Goal: Task Accomplishment & Management: Use online tool/utility

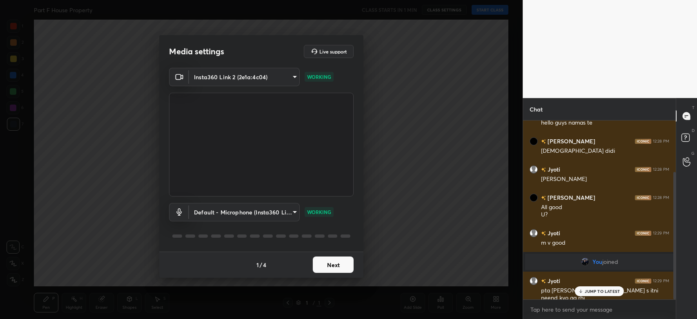
scroll to position [72, 0]
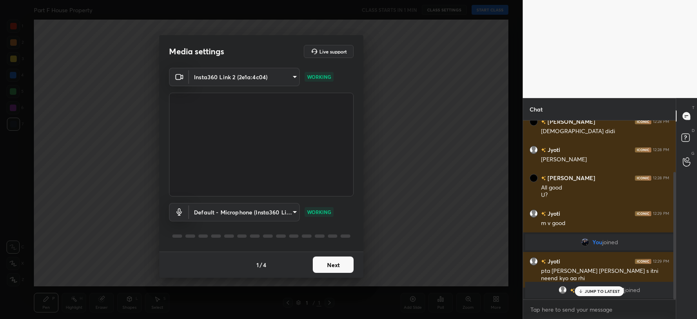
click at [264, 78] on body "1 2 3 4 5 6 7 C X Z C X Z E E Erase all H H Part F House Property CLASS STARTS …" at bounding box center [348, 159] width 697 height 319
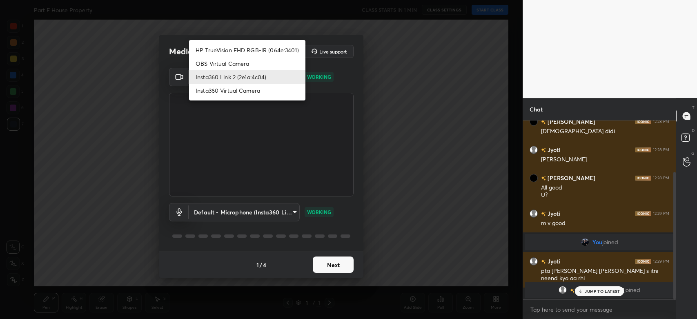
click at [264, 78] on li "Insta360 Link 2 (2e1a:4c04)" at bounding box center [247, 76] width 116 height 13
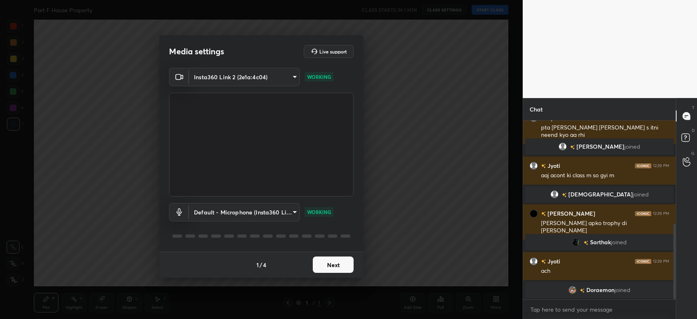
scroll to position [244, 0]
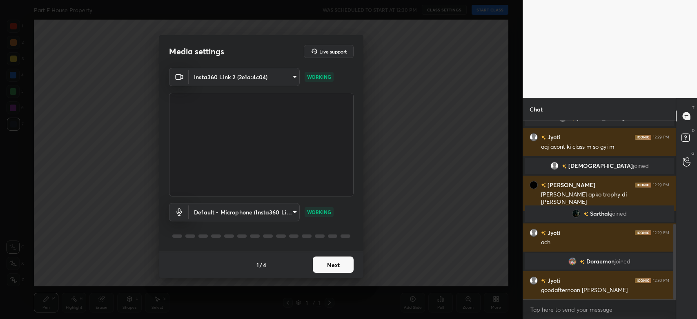
click at [330, 264] on button "Next" at bounding box center [333, 264] width 41 height 16
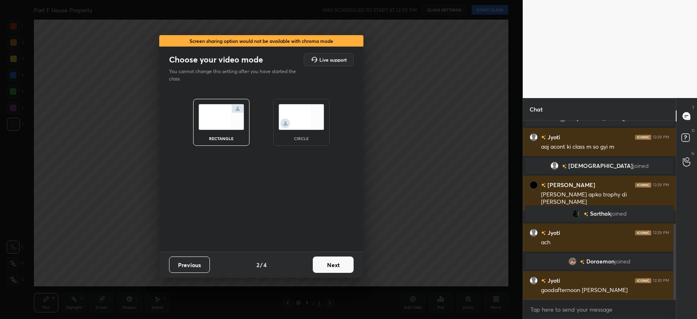
click at [330, 264] on button "Next" at bounding box center [333, 264] width 41 height 16
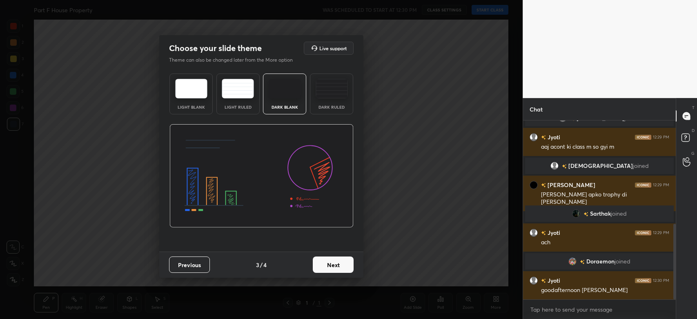
click at [330, 264] on button "Next" at bounding box center [333, 264] width 41 height 16
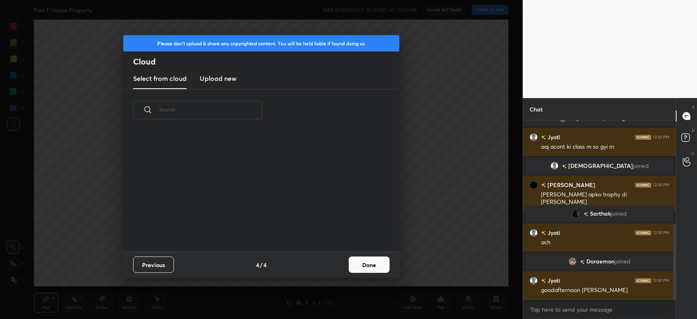
scroll to position [121, 262]
click at [211, 75] on h3 "Upload new" at bounding box center [218, 78] width 37 height 10
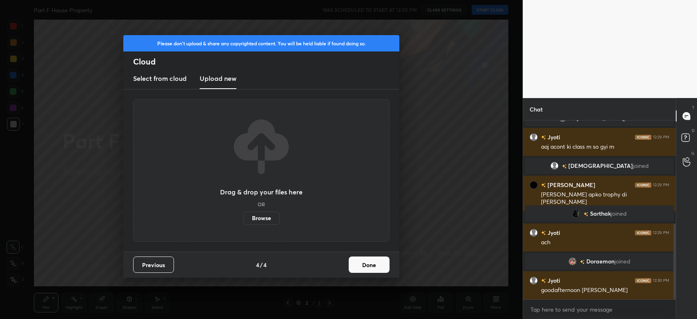
click at [260, 217] on label "Browse" at bounding box center [261, 217] width 36 height 13
click at [243, 217] on input "Browse" at bounding box center [243, 217] width 0 height 13
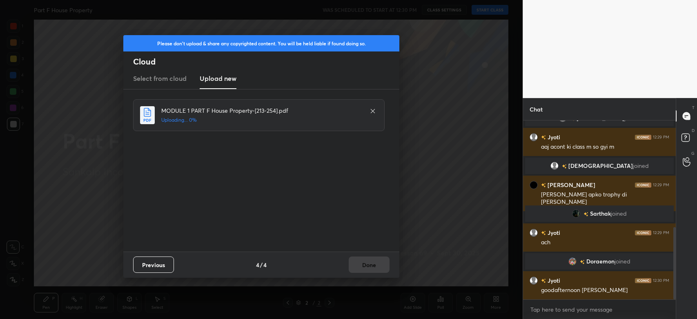
scroll to position [264, 0]
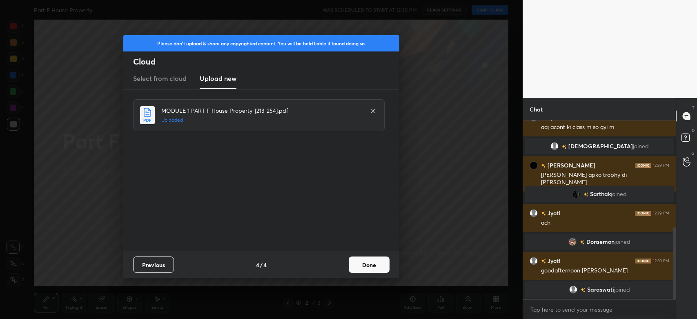
click at [372, 266] on button "Done" at bounding box center [368, 264] width 41 height 16
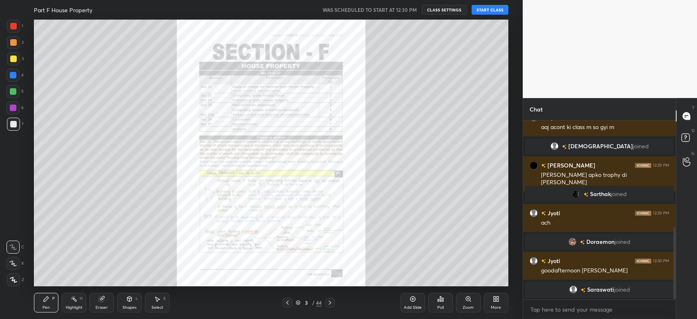
click at [480, 11] on button "START CLASS" at bounding box center [489, 10] width 37 height 10
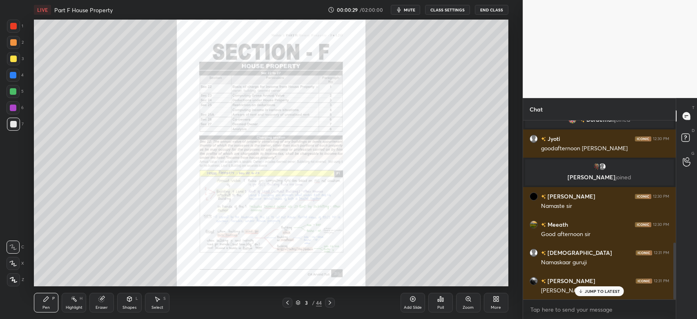
scroll to position [414, 0]
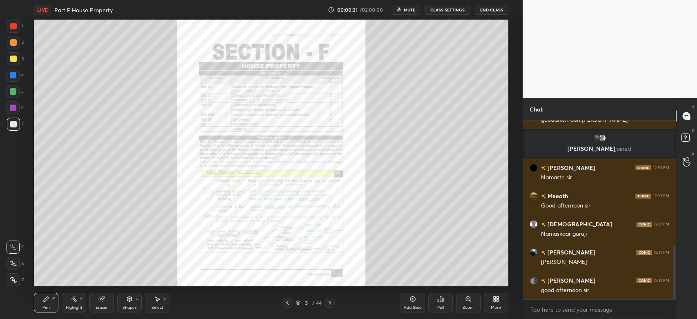
click at [289, 303] on icon at bounding box center [287, 302] width 7 height 7
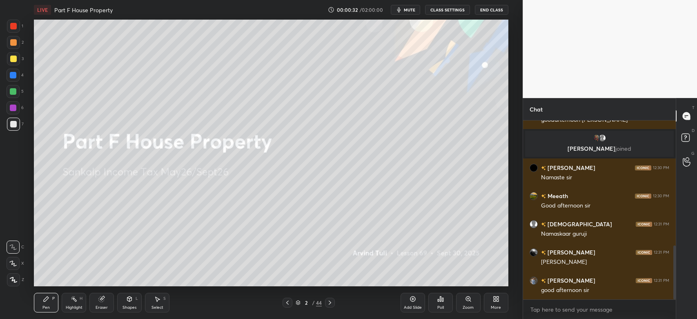
click at [14, 281] on icon at bounding box center [13, 279] width 7 height 5
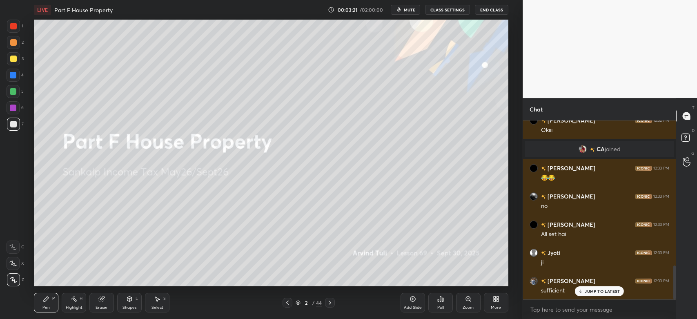
scroll to position [796, 0]
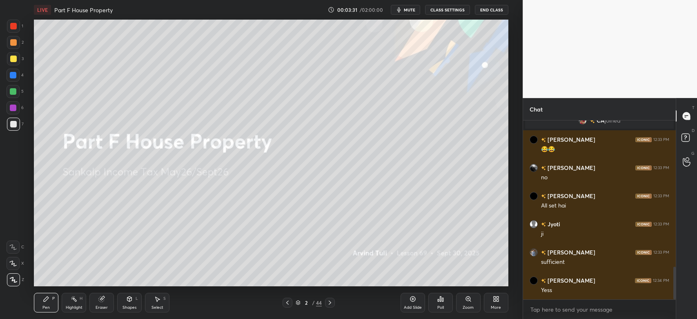
click at [332, 302] on icon at bounding box center [329, 302] width 7 height 7
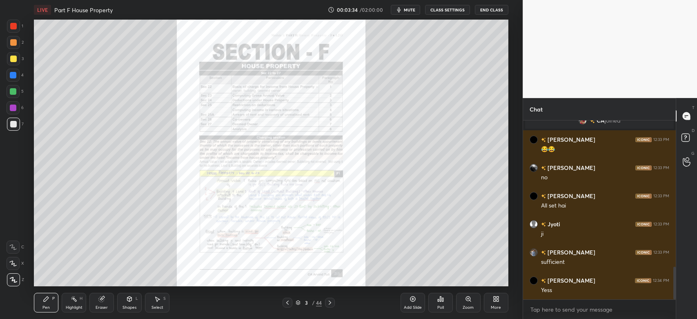
click at [334, 302] on div at bounding box center [330, 302] width 10 height 10
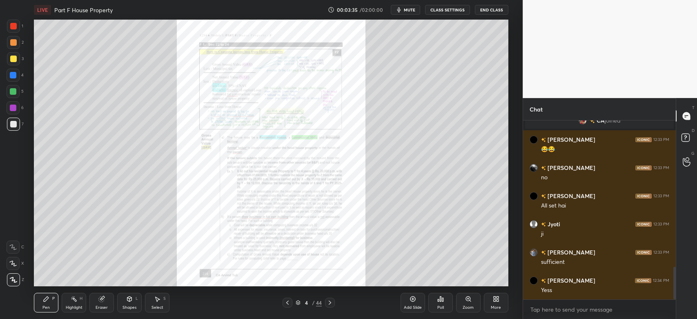
click at [332, 301] on icon at bounding box center [329, 302] width 7 height 7
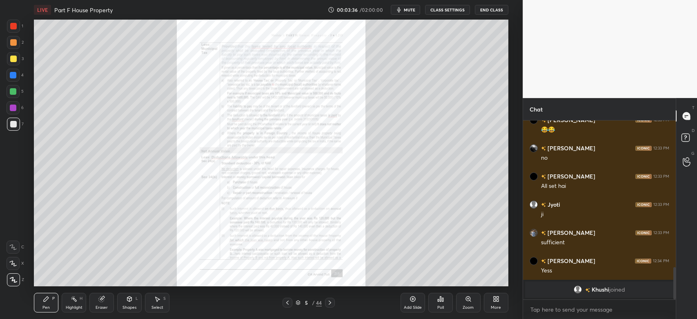
click at [330, 303] on icon at bounding box center [329, 302] width 7 height 7
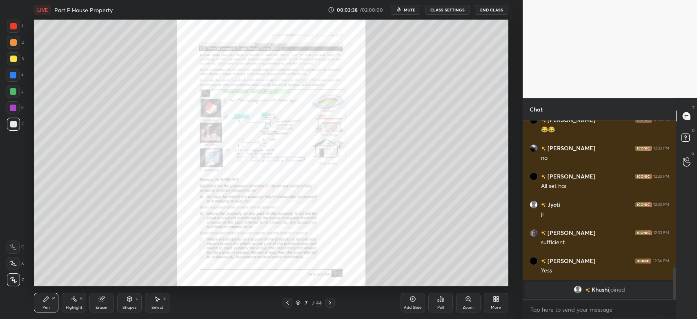
click at [332, 303] on icon at bounding box center [329, 302] width 7 height 7
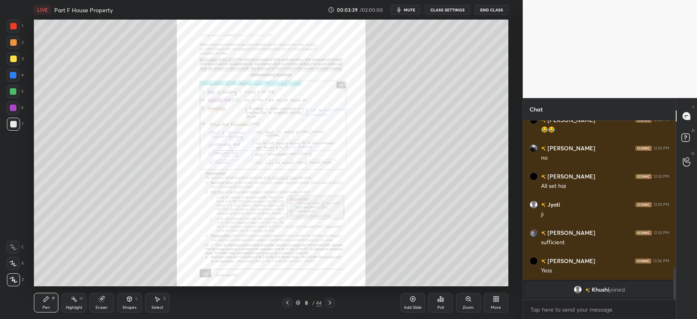
click at [330, 303] on icon at bounding box center [329, 302] width 7 height 7
click at [331, 302] on icon at bounding box center [329, 302] width 7 height 7
click at [332, 302] on icon at bounding box center [329, 302] width 7 height 7
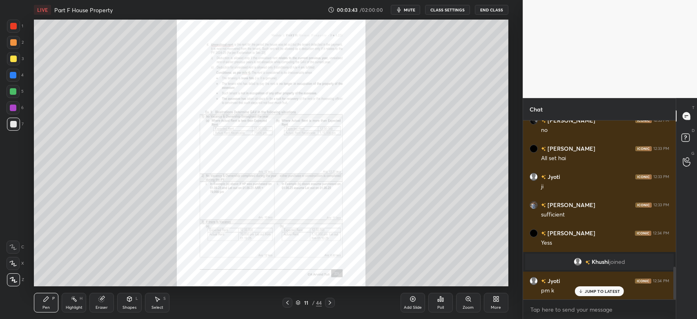
scroll to position [860, 0]
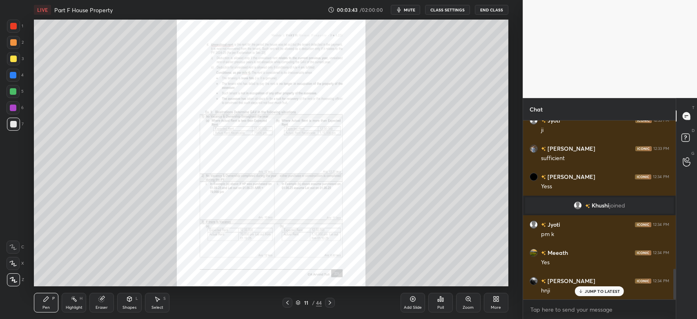
click at [330, 305] on icon at bounding box center [329, 302] width 7 height 7
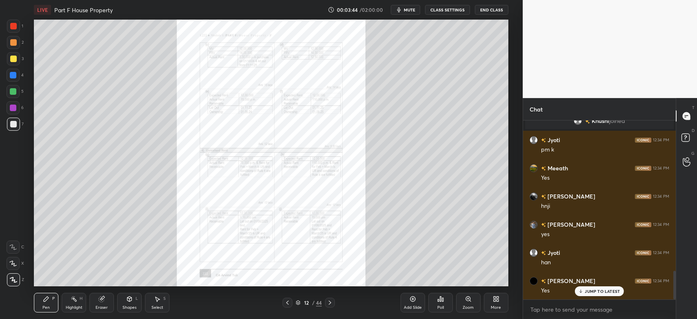
click at [330, 303] on icon at bounding box center [329, 302] width 2 height 4
click at [330, 304] on icon at bounding box center [329, 302] width 7 height 7
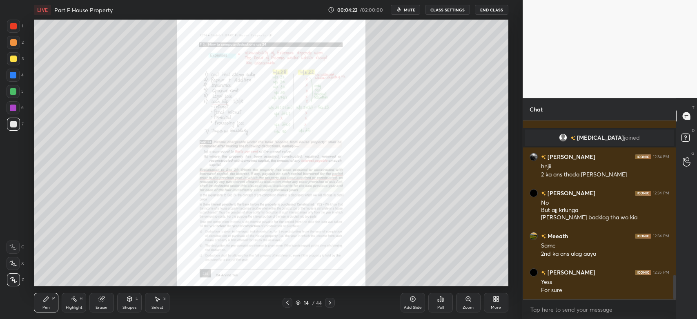
scroll to position [1126, 0]
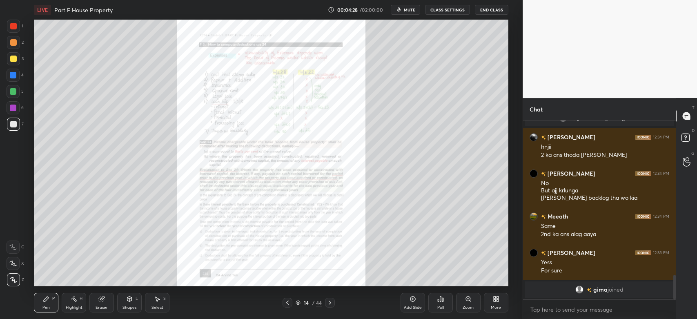
click at [331, 304] on icon at bounding box center [329, 302] width 7 height 7
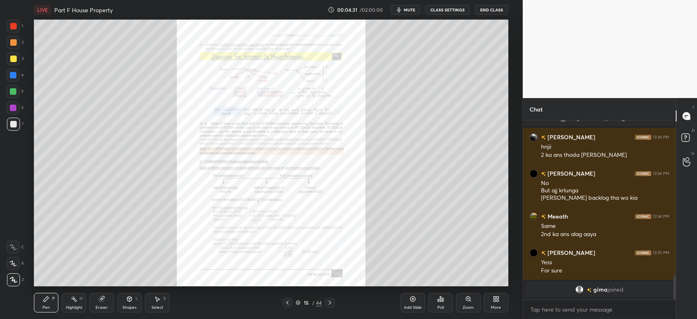
click at [330, 305] on icon at bounding box center [329, 302] width 7 height 7
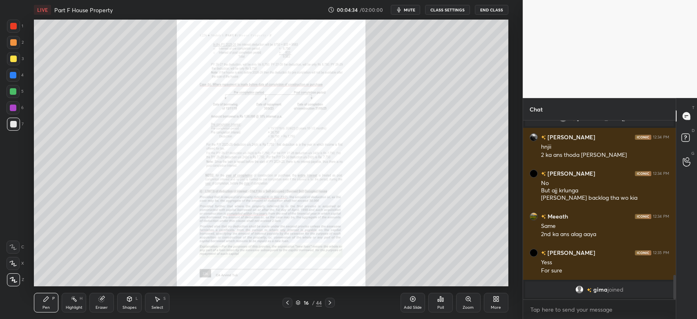
click at [331, 303] on icon at bounding box center [329, 302] width 7 height 7
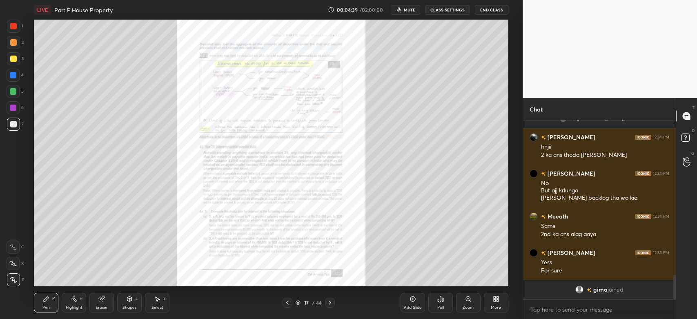
click at [331, 303] on icon at bounding box center [329, 302] width 7 height 7
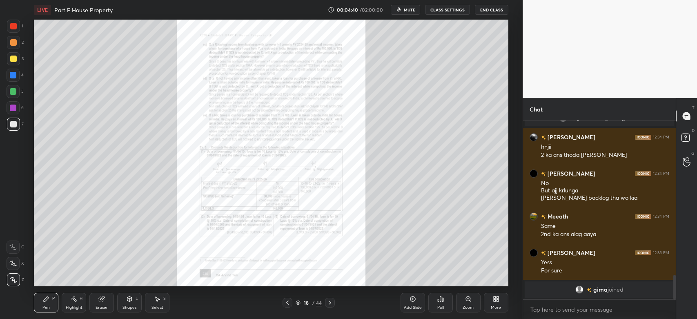
click at [335, 303] on div "18 / 44" at bounding box center [308, 302] width 183 height 10
click at [333, 304] on div at bounding box center [330, 302] width 10 height 10
click at [329, 305] on icon at bounding box center [329, 302] width 7 height 7
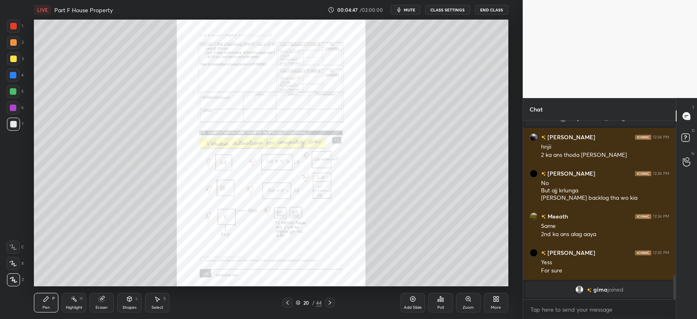
click at [331, 304] on icon at bounding box center [329, 302] width 7 height 7
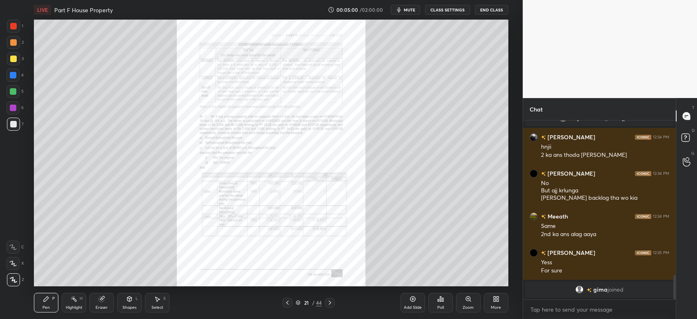
click at [468, 300] on icon at bounding box center [468, 298] width 4 height 4
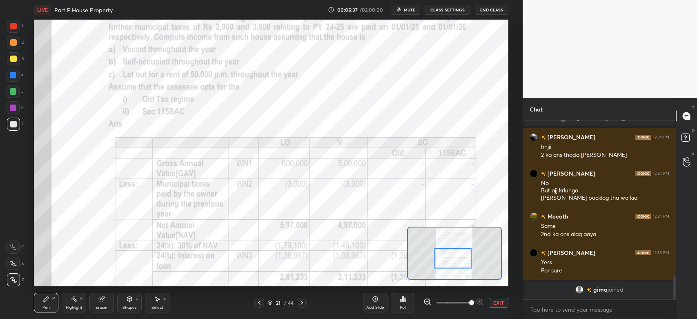
drag, startPoint x: 460, startPoint y: 244, endPoint x: 458, endPoint y: 261, distance: 16.4
click at [458, 261] on div at bounding box center [452, 258] width 37 height 21
click at [302, 301] on icon at bounding box center [301, 302] width 7 height 7
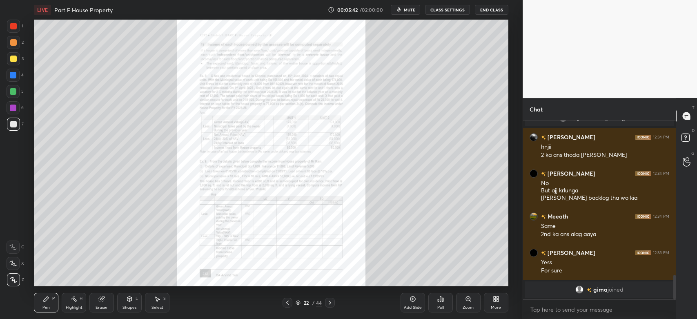
click at [464, 302] on div "Zoom" at bounding box center [468, 303] width 24 height 20
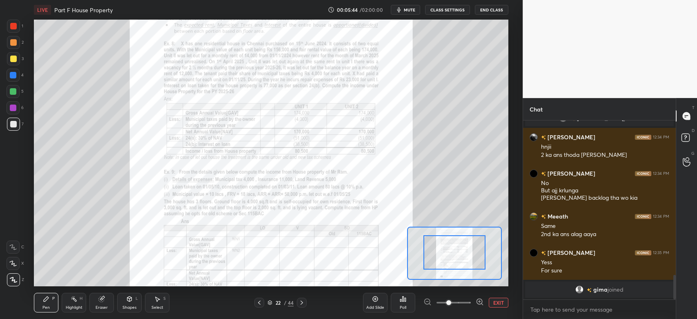
drag, startPoint x: 461, startPoint y: 263, endPoint x: 462, endPoint y: 246, distance: 17.2
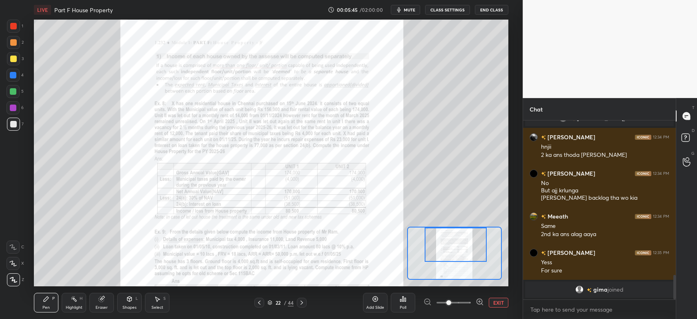
drag, startPoint x: 462, startPoint y: 246, endPoint x: 464, endPoint y: 232, distance: 13.6
click at [464, 232] on div at bounding box center [455, 244] width 62 height 34
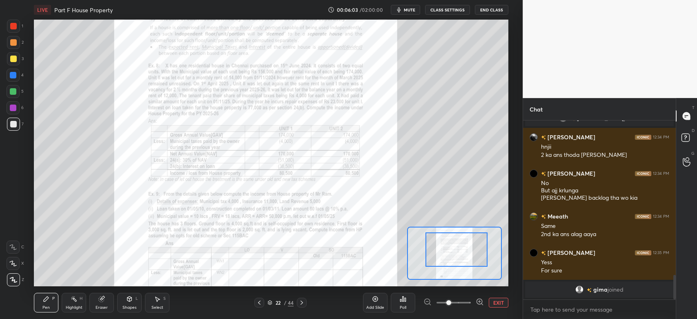
drag, startPoint x: 465, startPoint y: 247, endPoint x: 466, endPoint y: 252, distance: 4.9
click at [466, 252] on div at bounding box center [456, 249] width 62 height 34
click at [300, 302] on icon at bounding box center [301, 302] width 7 height 7
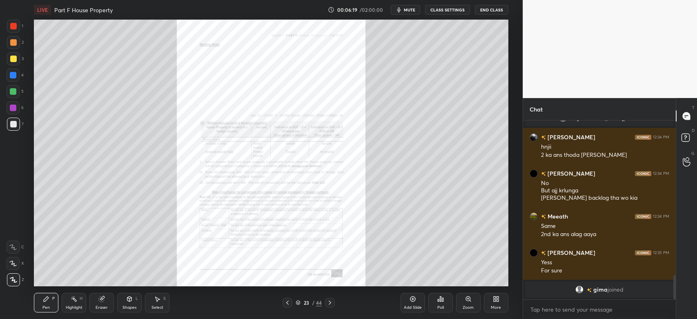
click at [467, 302] on icon at bounding box center [468, 298] width 7 height 7
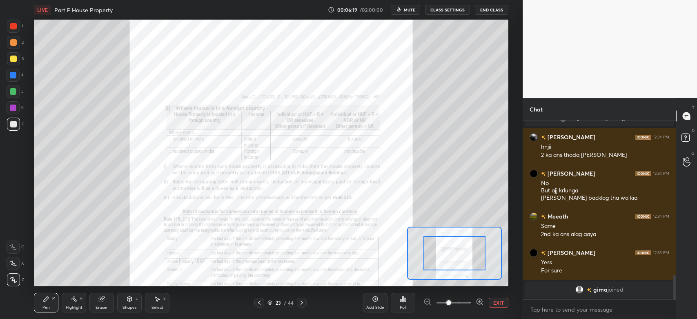
click at [467, 302] on span at bounding box center [453, 302] width 34 height 18
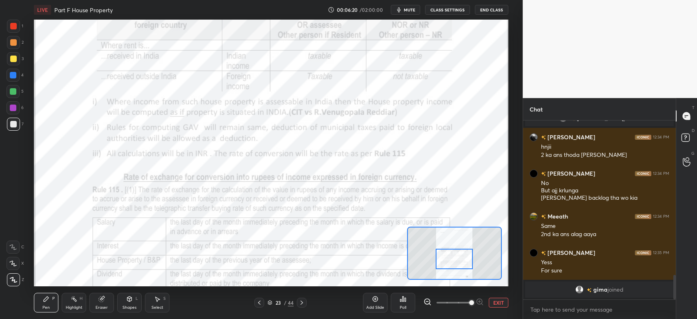
drag, startPoint x: 455, startPoint y: 253, endPoint x: 455, endPoint y: 258, distance: 5.7
click at [455, 258] on div at bounding box center [453, 259] width 37 height 21
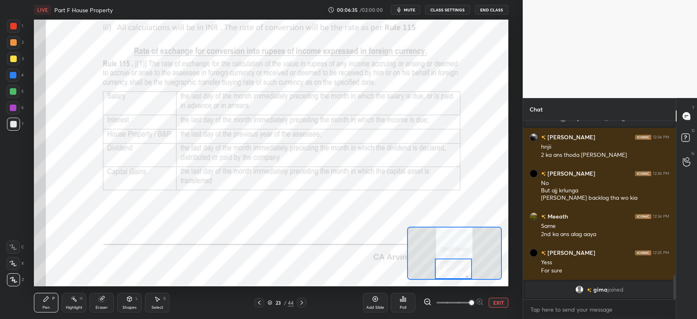
drag, startPoint x: 460, startPoint y: 257, endPoint x: 460, endPoint y: 265, distance: 8.6
click at [460, 265] on div at bounding box center [453, 268] width 37 height 21
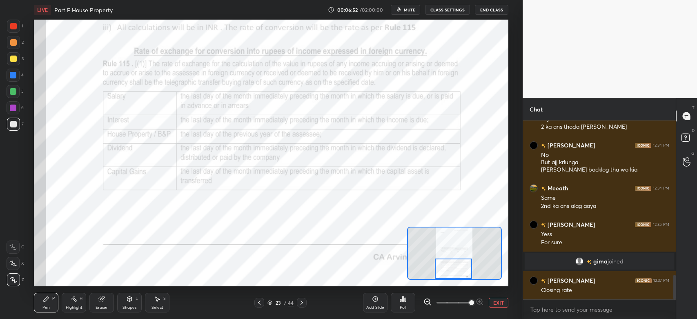
click at [302, 304] on icon at bounding box center [301, 302] width 7 height 7
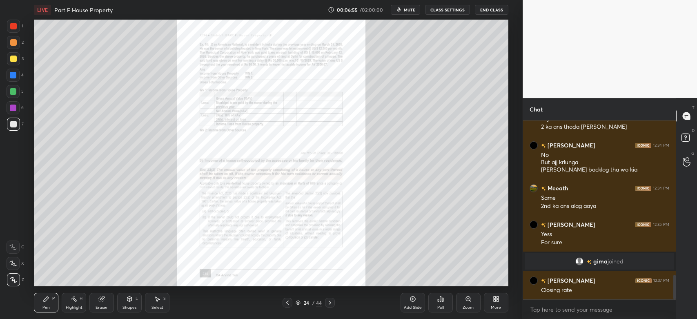
click at [467, 300] on icon at bounding box center [468, 298] width 4 height 4
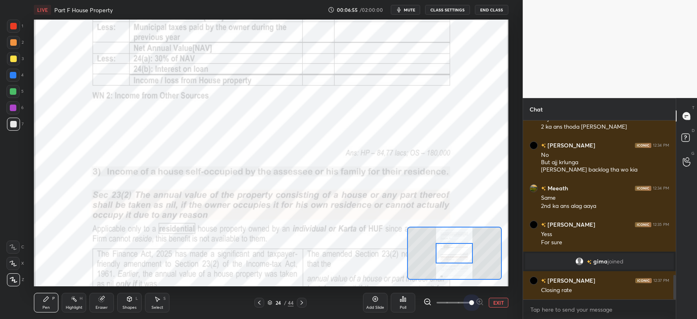
click at [467, 300] on span at bounding box center [453, 302] width 34 height 18
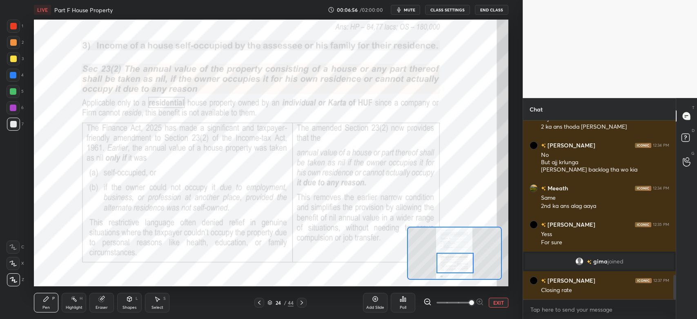
drag, startPoint x: 452, startPoint y: 257, endPoint x: 453, endPoint y: 266, distance: 9.8
click at [453, 266] on div at bounding box center [454, 263] width 37 height 21
click at [13, 28] on div at bounding box center [13, 26] width 7 height 7
click at [16, 246] on icon at bounding box center [12, 247] width 7 height 6
click at [300, 305] on icon at bounding box center [301, 302] width 7 height 7
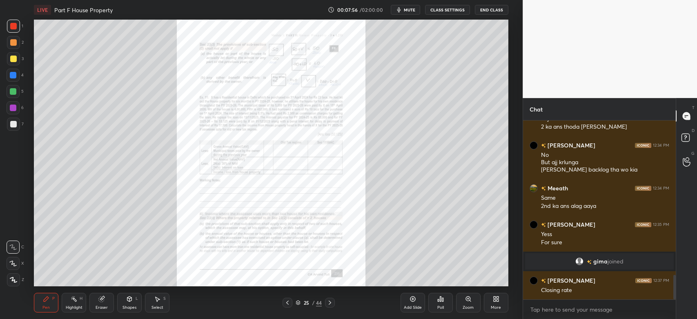
click at [464, 300] on div "Zoom" at bounding box center [468, 303] width 24 height 20
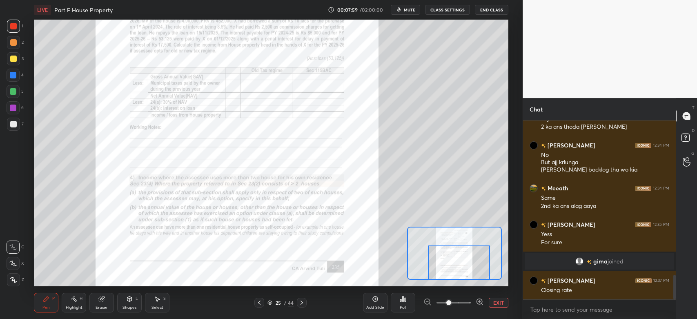
drag, startPoint x: 457, startPoint y: 254, endPoint x: 462, endPoint y: 270, distance: 16.9
click at [462, 270] on div at bounding box center [459, 262] width 62 height 34
click at [301, 303] on icon at bounding box center [301, 302] width 7 height 7
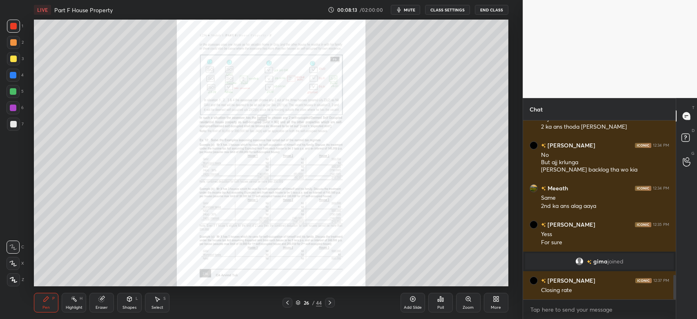
click at [466, 303] on div "Zoom" at bounding box center [468, 303] width 24 height 20
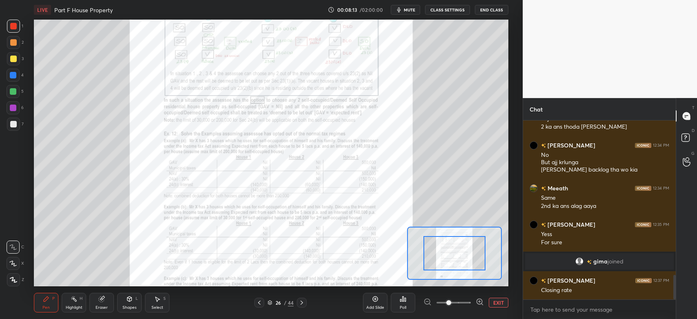
click at [466, 303] on span at bounding box center [453, 302] width 34 height 18
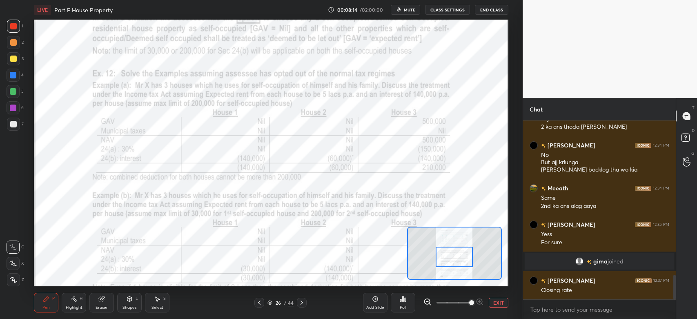
click at [461, 256] on div at bounding box center [453, 256] width 37 height 21
click at [303, 305] on icon at bounding box center [301, 302] width 7 height 7
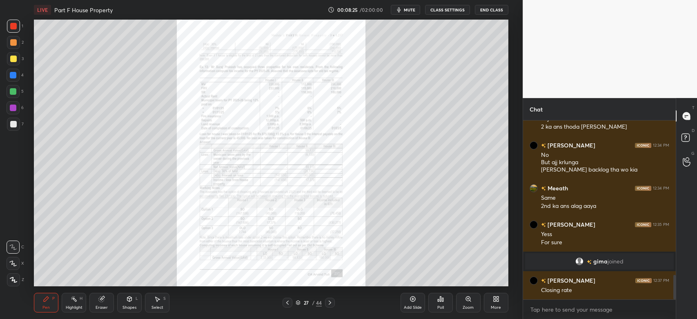
click at [466, 300] on icon at bounding box center [468, 298] width 4 height 4
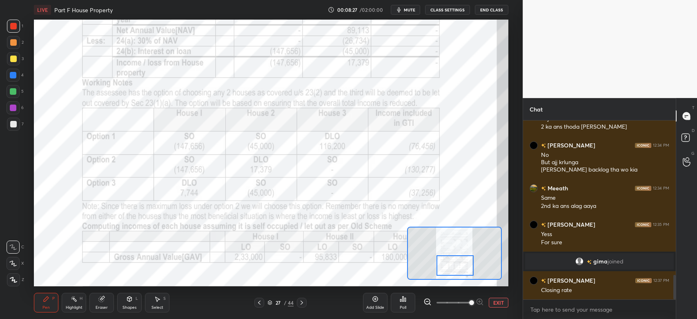
drag, startPoint x: 453, startPoint y: 255, endPoint x: 453, endPoint y: 268, distance: 12.3
click at [453, 268] on div at bounding box center [454, 265] width 37 height 21
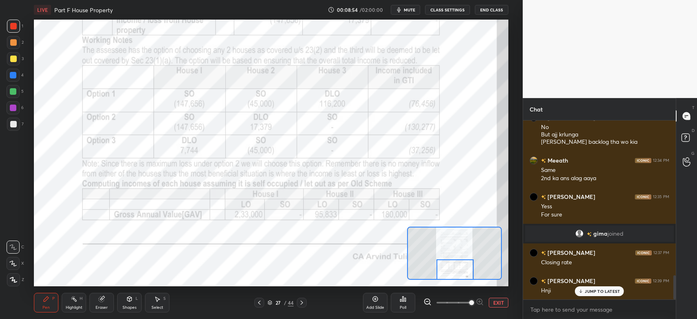
scroll to position [1163, 0]
drag, startPoint x: 457, startPoint y: 266, endPoint x: 457, endPoint y: 282, distance: 16.3
click at [457, 282] on div "LIVE Part F House Property 00:08:54 / 02:00:00 mute CLASS SETTINGS End Class Se…" at bounding box center [271, 159] width 490 height 319
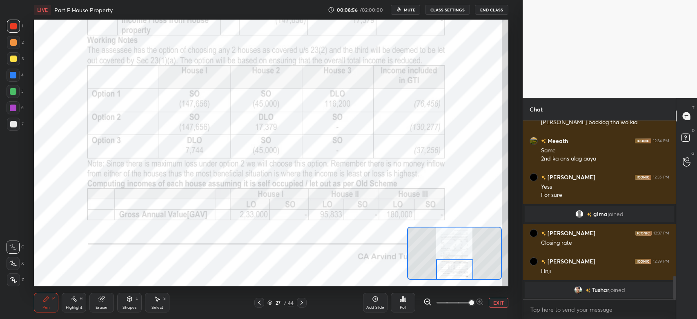
click at [302, 304] on icon at bounding box center [301, 302] width 7 height 7
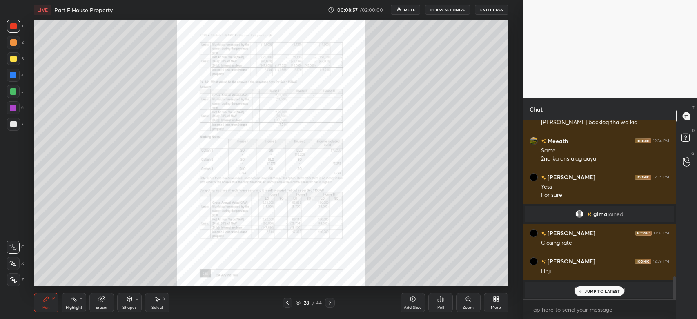
scroll to position [1192, 0]
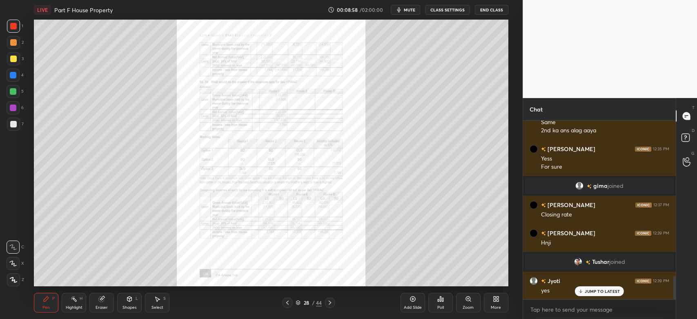
click at [331, 302] on icon at bounding box center [329, 302] width 7 height 7
click at [463, 300] on div "Zoom" at bounding box center [468, 303] width 24 height 20
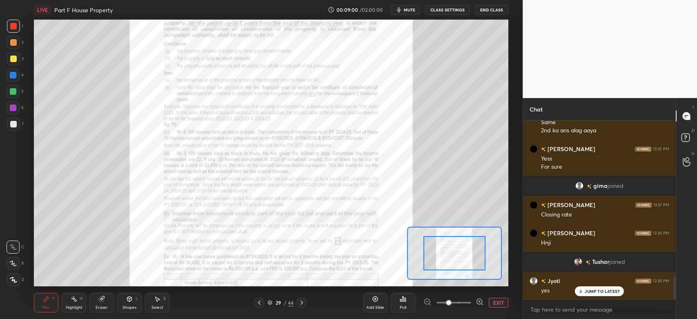
click at [463, 300] on span at bounding box center [453, 302] width 34 height 18
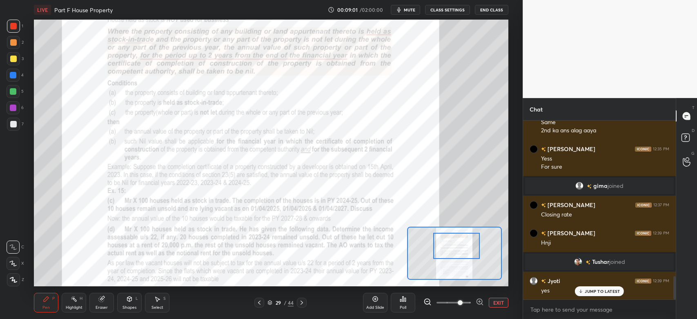
drag, startPoint x: 461, startPoint y: 251, endPoint x: 463, endPoint y: 244, distance: 7.6
click at [463, 244] on div at bounding box center [456, 246] width 47 height 26
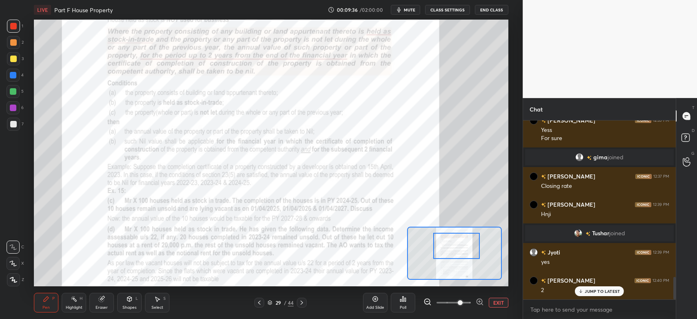
scroll to position [1248, 0]
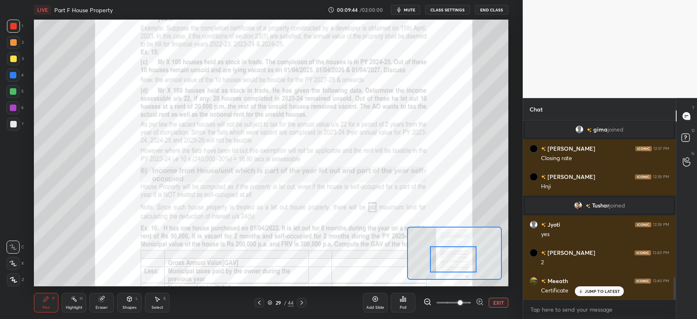
drag, startPoint x: 458, startPoint y: 251, endPoint x: 455, endPoint y: 265, distance: 13.9
click at [455, 265] on div at bounding box center [453, 259] width 47 height 26
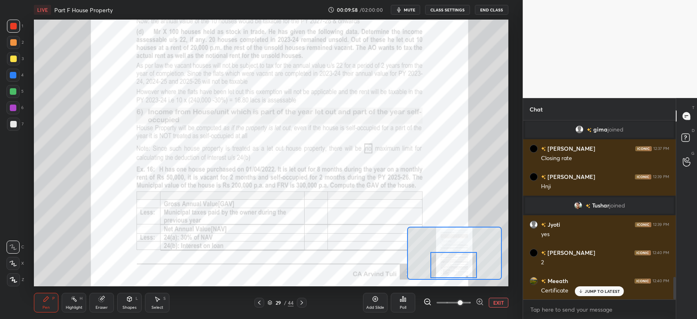
drag, startPoint x: 453, startPoint y: 264, endPoint x: 453, endPoint y: 270, distance: 6.5
click at [453, 270] on div at bounding box center [453, 265] width 47 height 26
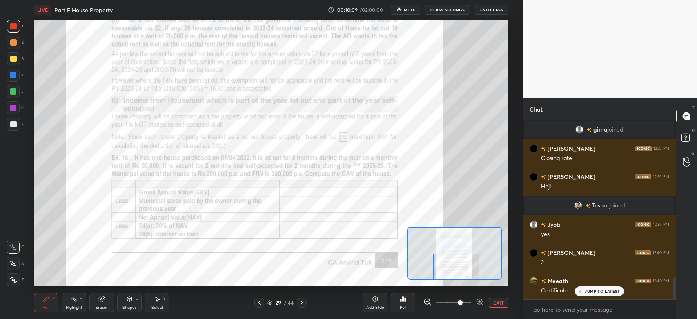
click at [441, 272] on div at bounding box center [456, 266] width 47 height 26
click at [300, 306] on div at bounding box center [302, 302] width 10 height 10
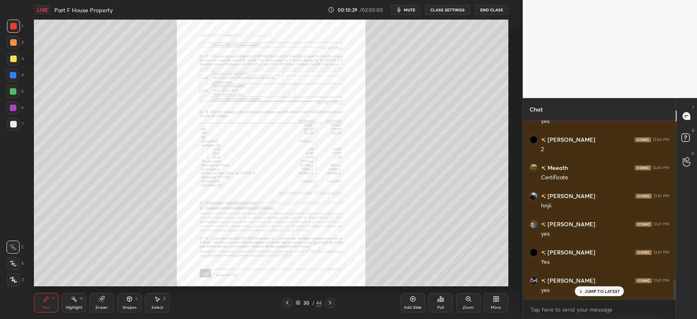
scroll to position [1389, 0]
click at [465, 300] on icon at bounding box center [468, 298] width 7 height 7
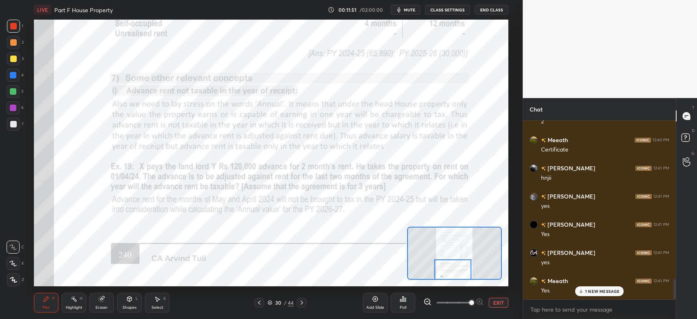
scroll to position [1417, 0]
click at [10, 25] on div at bounding box center [13, 26] width 7 height 7
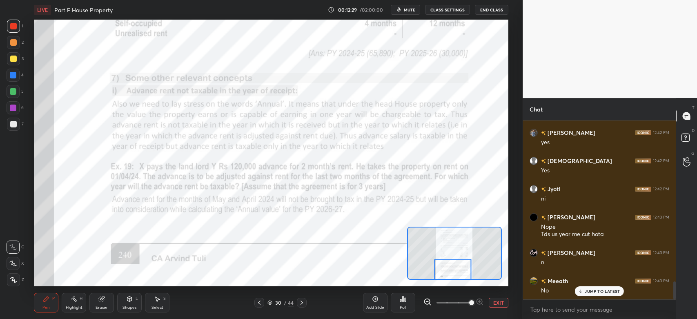
scroll to position [1622, 0]
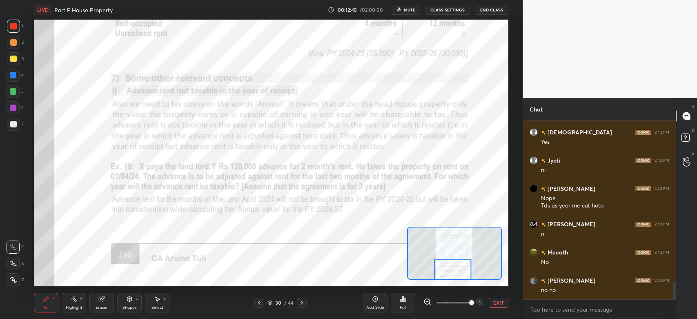
click at [11, 111] on div at bounding box center [13, 107] width 7 height 7
click at [300, 303] on icon at bounding box center [301, 302] width 7 height 7
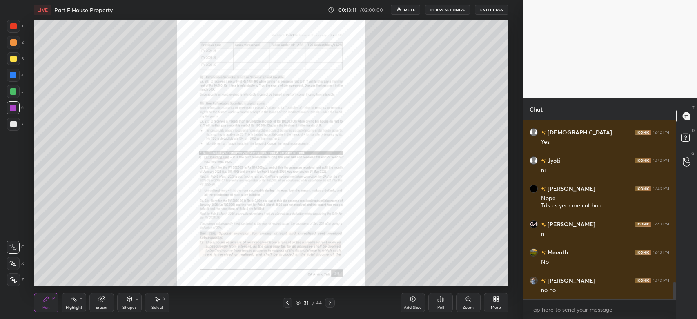
click at [468, 302] on div "Zoom" at bounding box center [468, 303] width 24 height 20
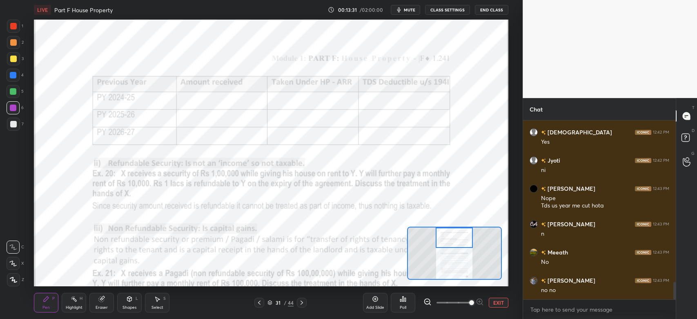
scroll to position [1649, 0]
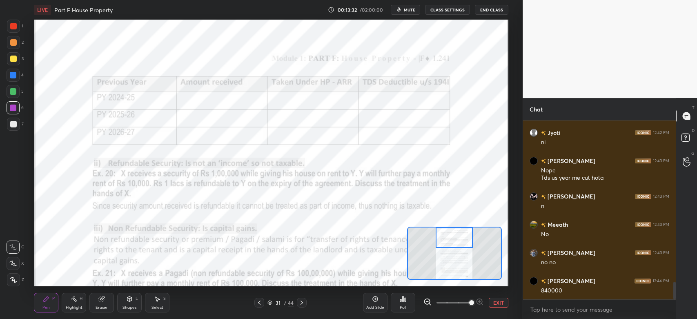
click at [101, 307] on div "Eraser" at bounding box center [101, 307] width 12 height 4
click at [44, 300] on icon at bounding box center [46, 298] width 5 height 5
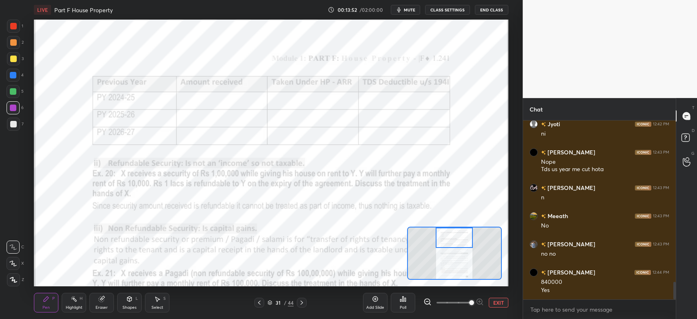
click at [9, 29] on div at bounding box center [13, 26] width 13 height 13
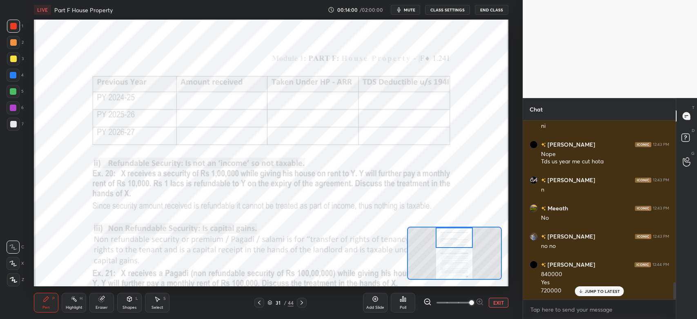
click at [13, 110] on div at bounding box center [13, 107] width 7 height 7
click at [13, 26] on div at bounding box center [13, 26] width 7 height 7
click at [15, 111] on div at bounding box center [13, 107] width 13 height 13
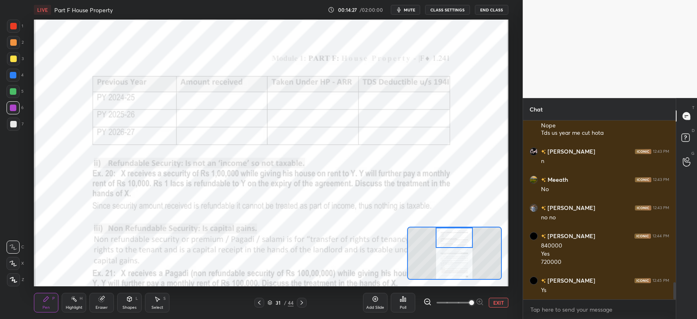
click at [13, 32] on div at bounding box center [13, 26] width 13 height 13
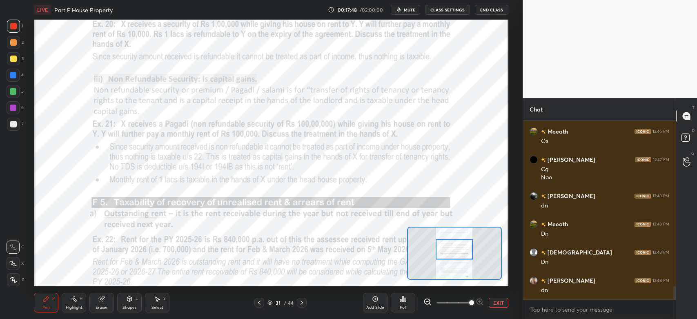
scroll to position [2290, 0]
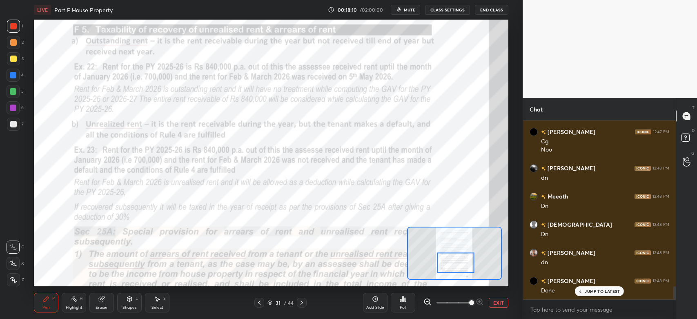
click at [75, 303] on div "Highlight H" at bounding box center [74, 303] width 24 height 20
click at [15, 277] on icon at bounding box center [13, 279] width 7 height 7
click at [48, 304] on div "Pen P" at bounding box center [46, 303] width 24 height 20
click at [13, 246] on icon at bounding box center [12, 247] width 7 height 6
click at [102, 305] on div "Eraser" at bounding box center [101, 307] width 12 height 4
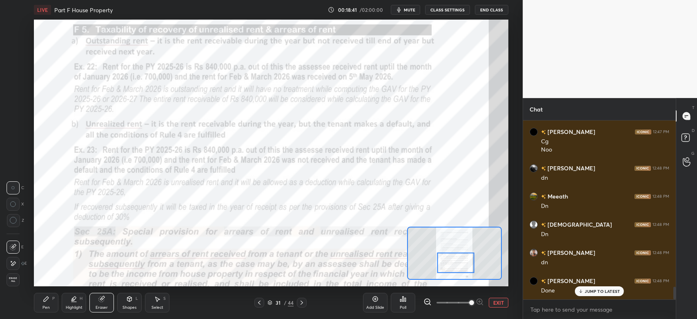
scroll to position [2318, 0]
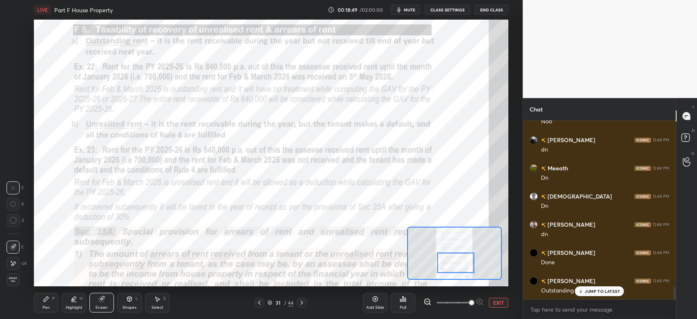
click at [71, 306] on div "Highlight" at bounding box center [74, 307] width 17 height 4
click at [104, 301] on icon at bounding box center [101, 298] width 5 height 5
click at [73, 304] on div "Highlight H" at bounding box center [74, 303] width 24 height 20
click at [15, 267] on div at bounding box center [13, 263] width 13 height 13
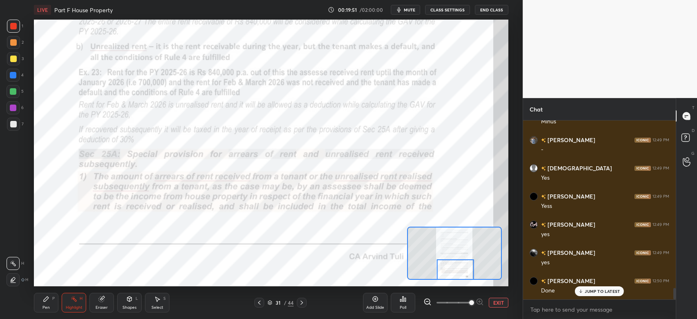
scroll to position [2608, 0]
click at [44, 304] on div "Pen P" at bounding box center [46, 303] width 24 height 20
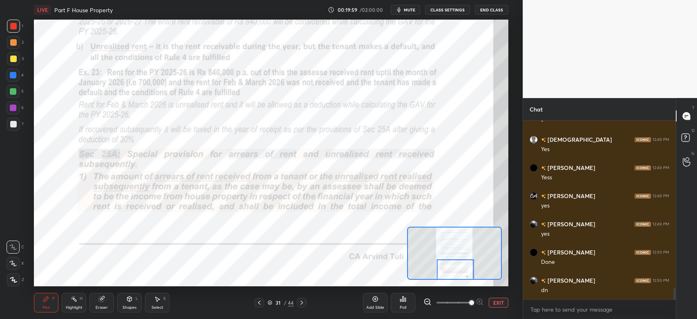
scroll to position [2636, 0]
click at [16, 109] on div at bounding box center [13, 107] width 13 height 13
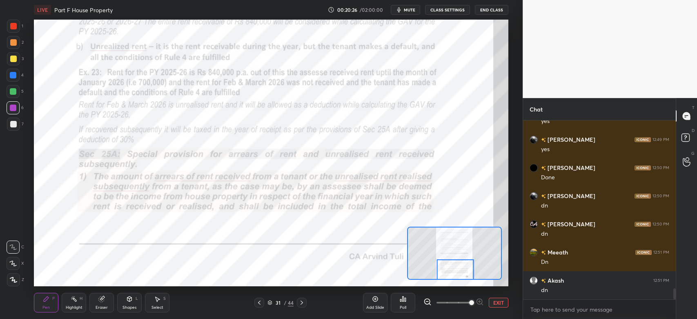
scroll to position [2720, 0]
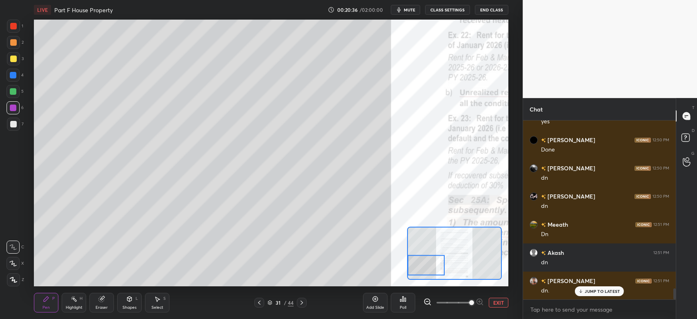
click at [13, 64] on div at bounding box center [13, 58] width 13 height 13
click at [260, 302] on icon at bounding box center [259, 302] width 7 height 7
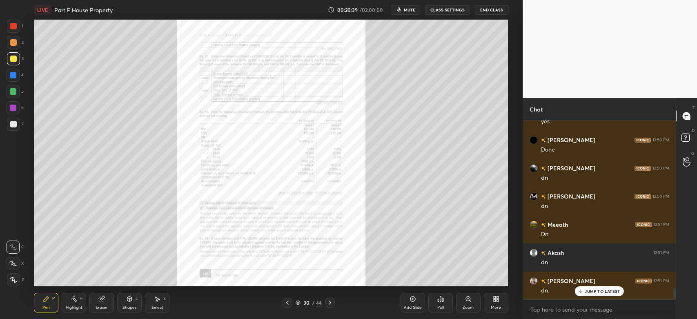
click at [410, 303] on div "Add Slide" at bounding box center [412, 303] width 24 height 20
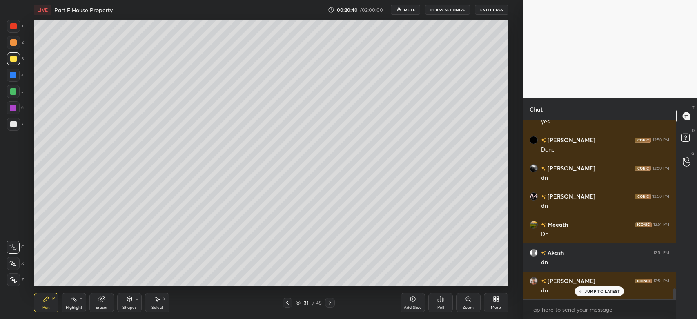
click at [16, 63] on div at bounding box center [13, 58] width 13 height 13
click at [18, 282] on div at bounding box center [13, 279] width 13 height 13
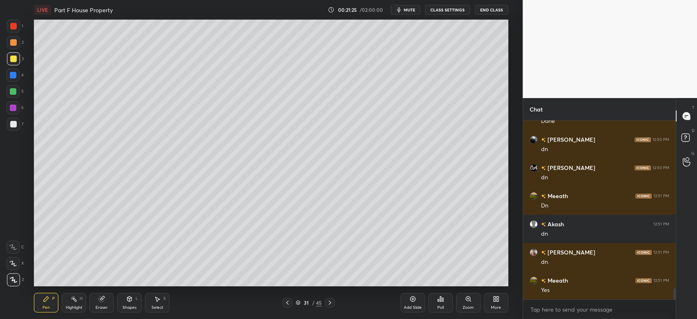
scroll to position [2776, 0]
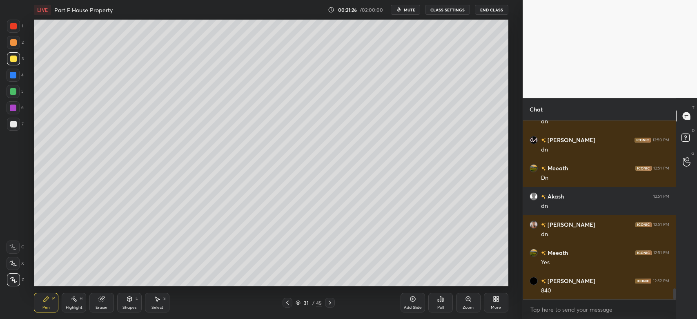
click at [17, 129] on div at bounding box center [13, 124] width 13 height 13
click at [11, 61] on div at bounding box center [13, 58] width 7 height 7
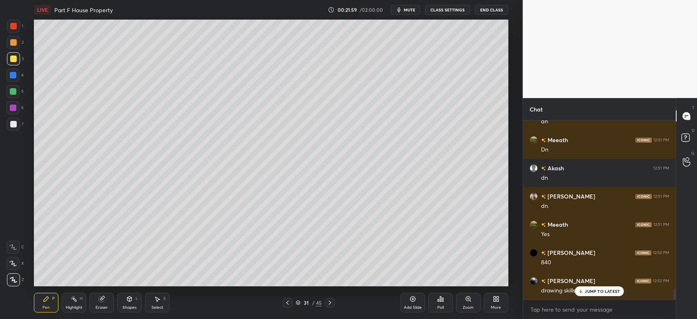
click at [11, 120] on div at bounding box center [13, 124] width 13 height 13
click at [17, 58] on div at bounding box center [13, 58] width 13 height 13
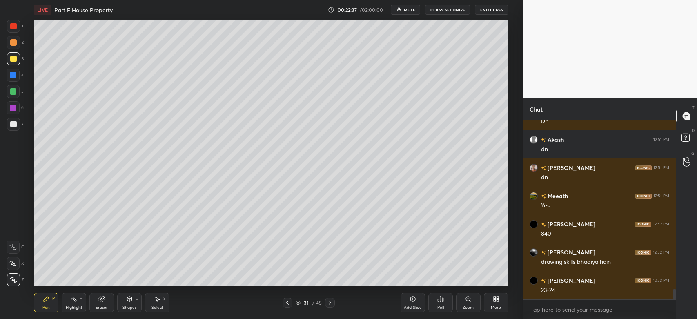
click at [13, 43] on div at bounding box center [13, 42] width 7 height 7
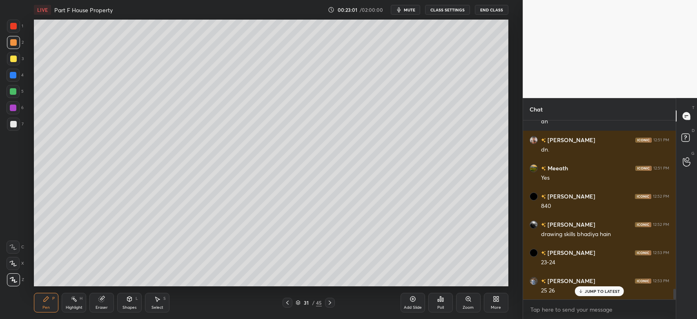
click at [13, 62] on div at bounding box center [13, 58] width 13 height 13
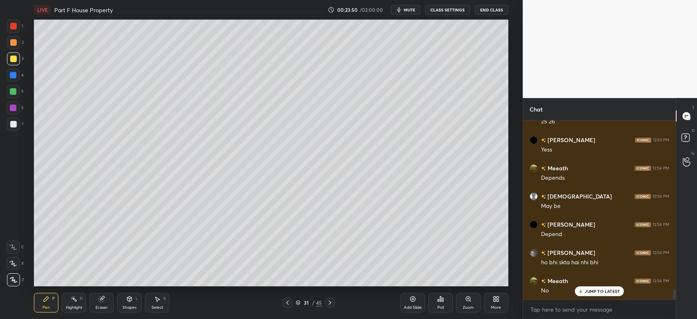
scroll to position [3143, 0]
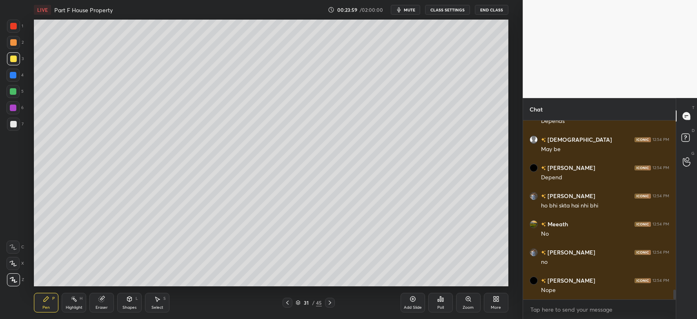
click at [10, 128] on div at bounding box center [13, 124] width 13 height 13
click at [129, 306] on div "Shapes" at bounding box center [129, 307] width 14 height 4
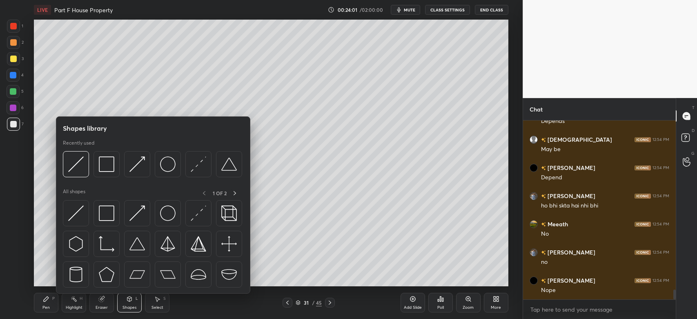
click at [77, 167] on img at bounding box center [76, 164] width 16 height 16
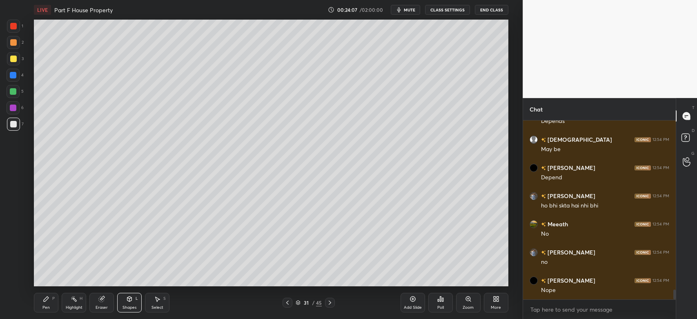
click at [157, 304] on div "Select S" at bounding box center [157, 303] width 24 height 20
click at [456, 237] on div "0 ° Undo Copy Duplicate Duplicate to new slide Delete" at bounding box center [271, 153] width 474 height 266
click at [438, 200] on div "0 ° Undo Copy Duplicate Duplicate to new slide Delete" at bounding box center [271, 153] width 474 height 266
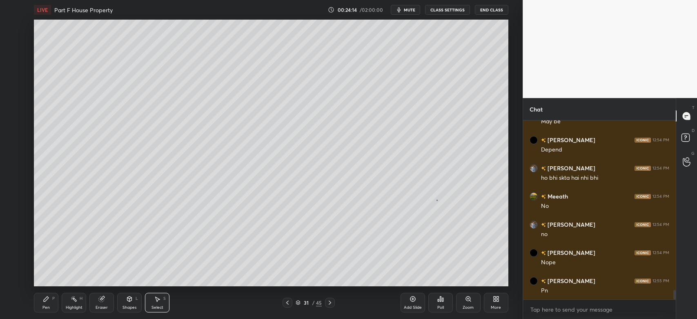
click at [436, 200] on div "0 ° Undo Copy Duplicate Duplicate to new slide Delete" at bounding box center [271, 153] width 474 height 266
click at [45, 306] on div "Pen" at bounding box center [45, 307] width 7 height 4
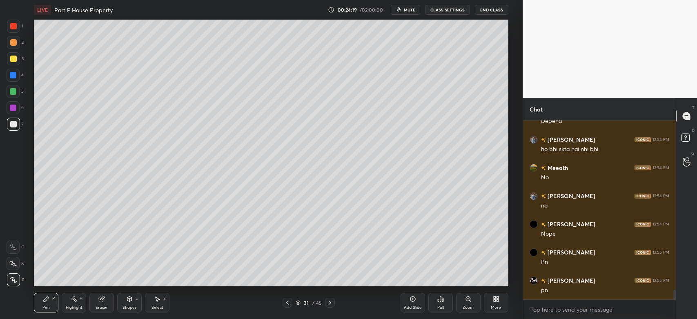
click at [151, 307] on div "Select" at bounding box center [157, 307] width 12 height 4
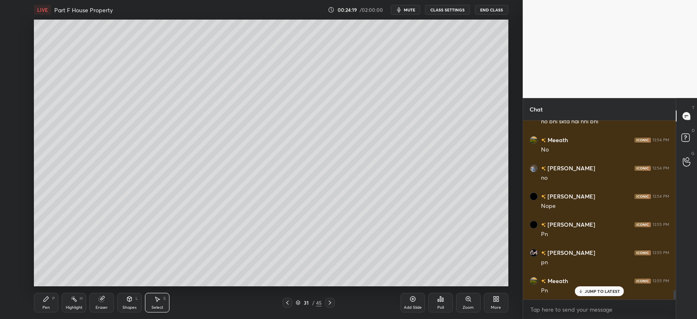
scroll to position [3255, 0]
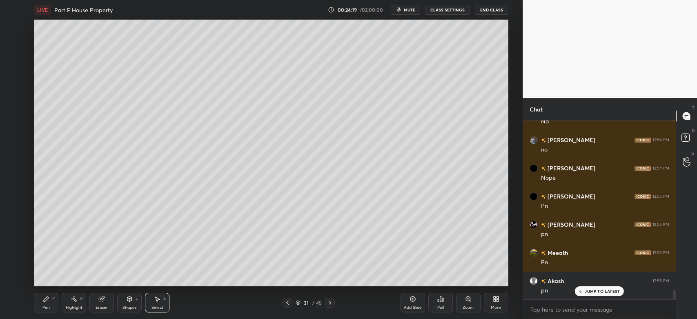
click at [439, 198] on div "0 ° Undo Copy Duplicate Duplicate to new slide Delete" at bounding box center [271, 153] width 474 height 266
click at [436, 198] on div "0 ° Undo Copy Duplicate Duplicate to new slide Delete" at bounding box center [271, 153] width 474 height 266
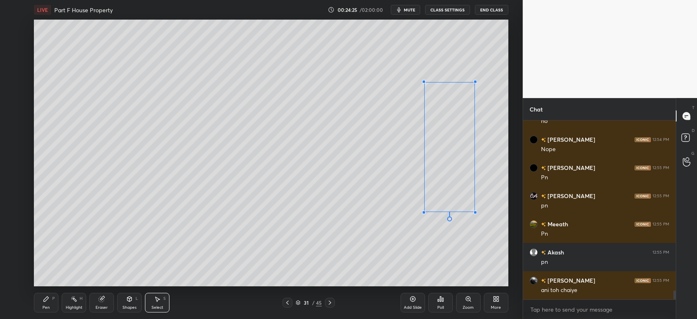
scroll to position [3311, 0]
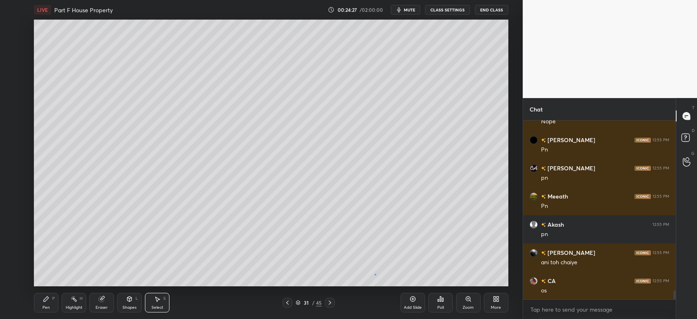
click at [374, 275] on div "0 ° Undo Copy Duplicate Duplicate to new slide Delete" at bounding box center [271, 153] width 474 height 266
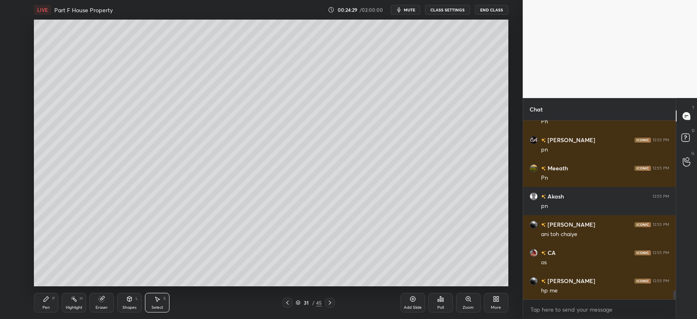
scroll to position [3368, 0]
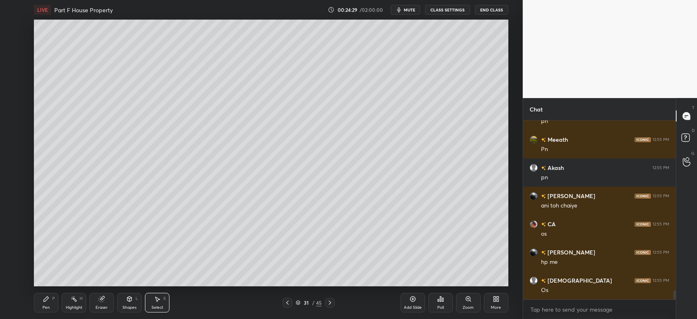
click at [49, 311] on div "Pen P" at bounding box center [46, 303] width 24 height 20
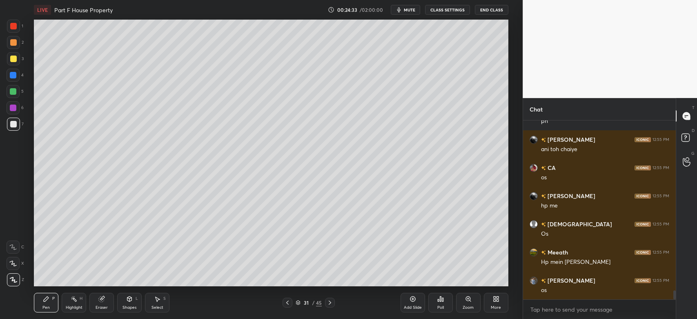
click at [14, 64] on div at bounding box center [13, 58] width 13 height 13
click at [11, 42] on div at bounding box center [13, 42] width 7 height 7
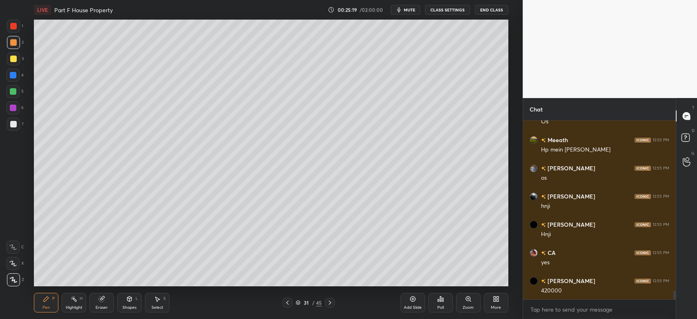
scroll to position [3565, 0]
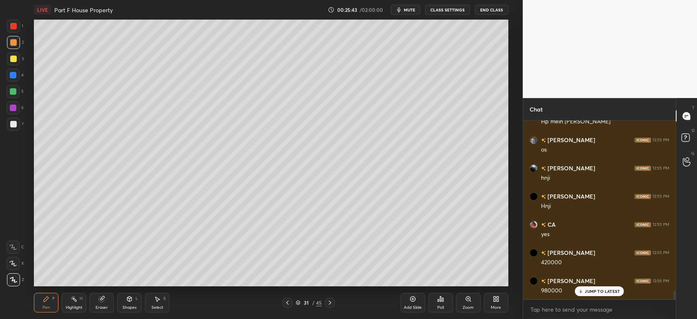
click at [16, 58] on div at bounding box center [13, 58] width 7 height 7
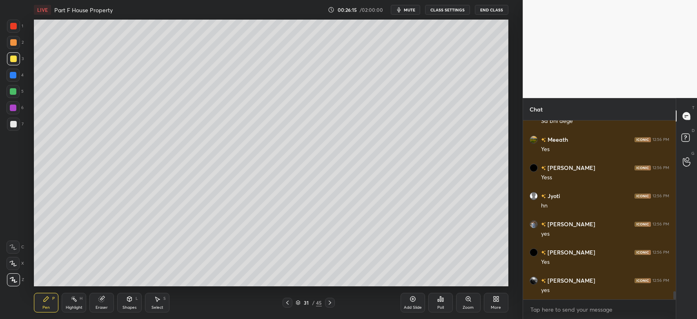
click at [13, 90] on div at bounding box center [13, 91] width 7 height 7
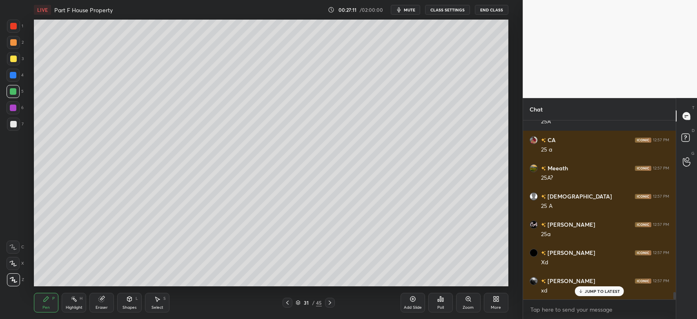
scroll to position [4325, 0]
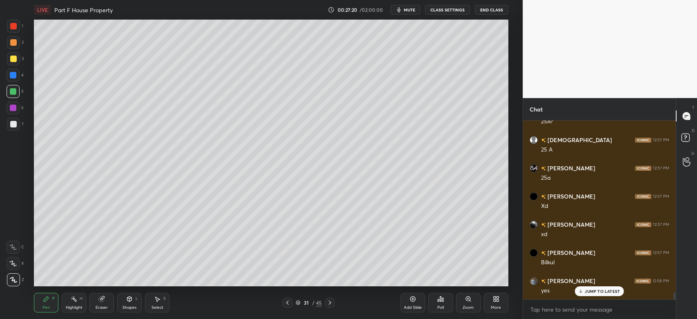
click at [332, 304] on icon at bounding box center [329, 302] width 7 height 7
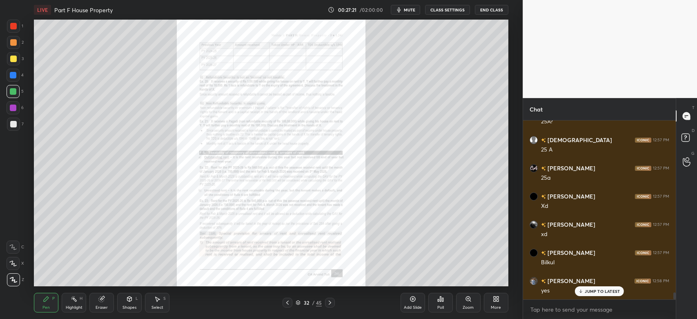
scroll to position [4381, 0]
click at [466, 303] on div "Zoom" at bounding box center [468, 303] width 24 height 20
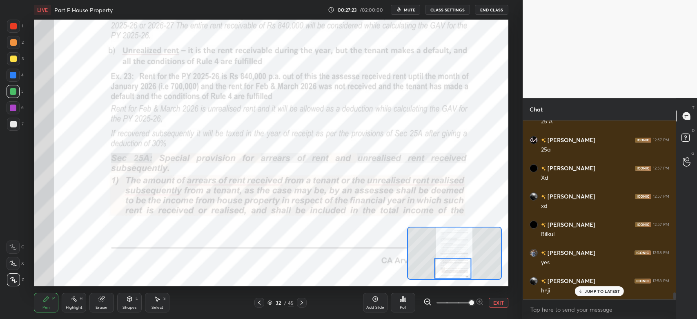
scroll to position [4410, 0]
click at [16, 25] on div at bounding box center [13, 26] width 7 height 7
click at [17, 246] on div at bounding box center [13, 246] width 13 height 13
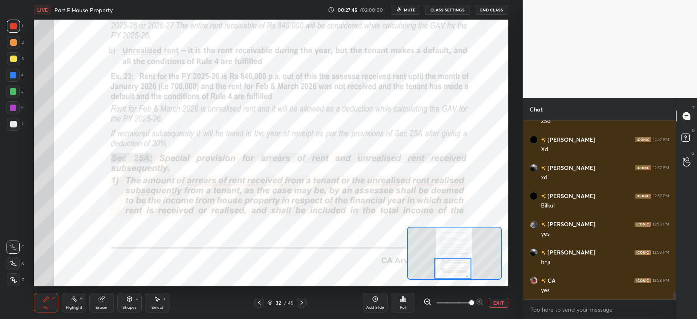
click at [301, 303] on icon at bounding box center [301, 302] width 7 height 7
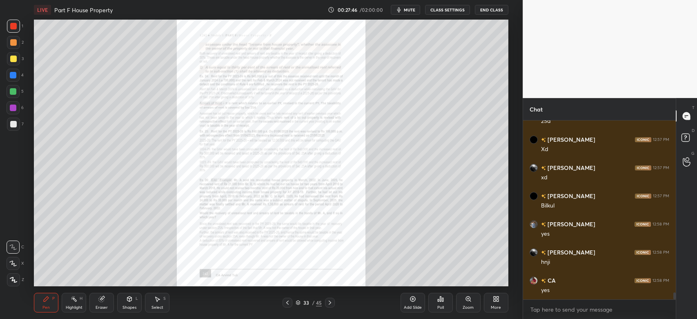
click at [470, 301] on icon at bounding box center [468, 298] width 7 height 7
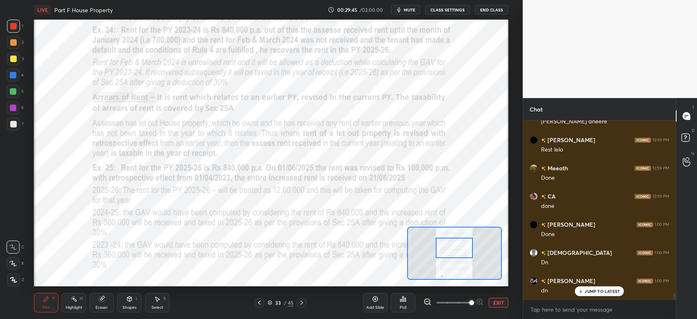
scroll to position [4635, 0]
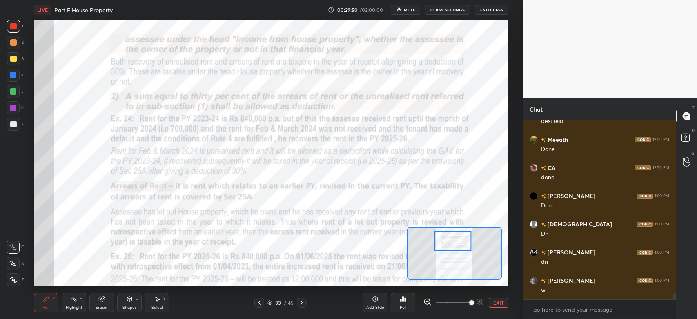
click at [43, 299] on icon at bounding box center [46, 298] width 7 height 7
click at [14, 71] on div at bounding box center [13, 75] width 13 height 13
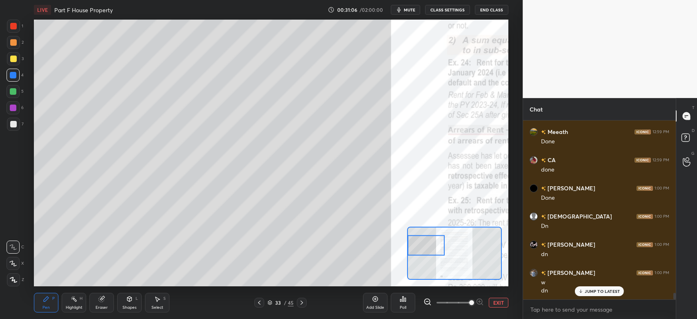
click at [19, 61] on div at bounding box center [13, 58] width 13 height 13
click at [18, 44] on div at bounding box center [13, 42] width 13 height 13
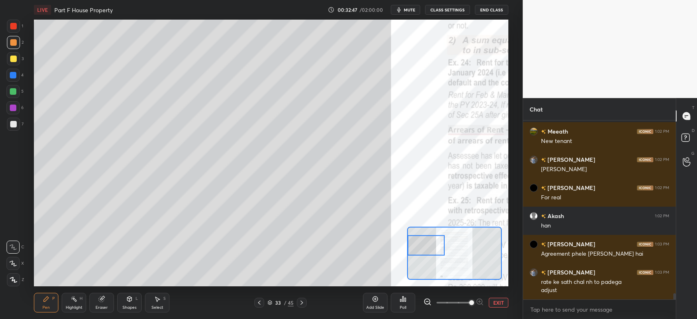
scroll to position [5130, 0]
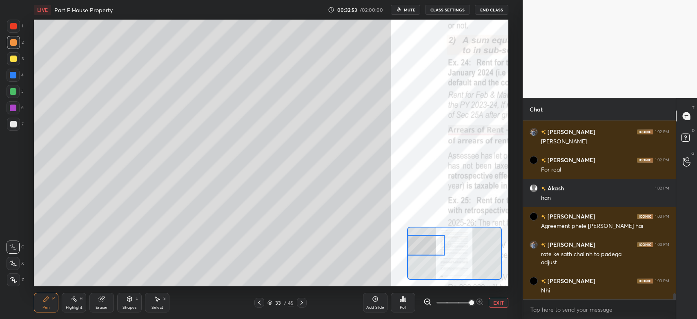
click at [16, 128] on div at bounding box center [13, 124] width 13 height 13
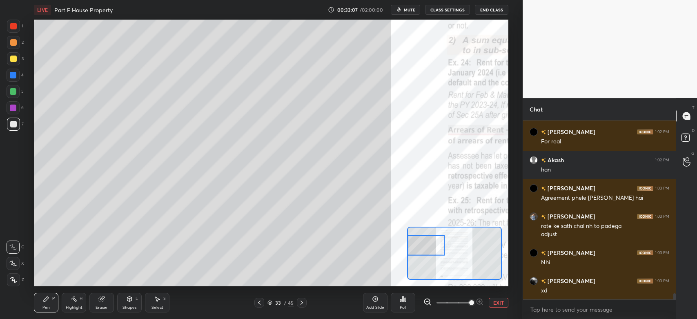
click at [14, 56] on div at bounding box center [13, 58] width 7 height 7
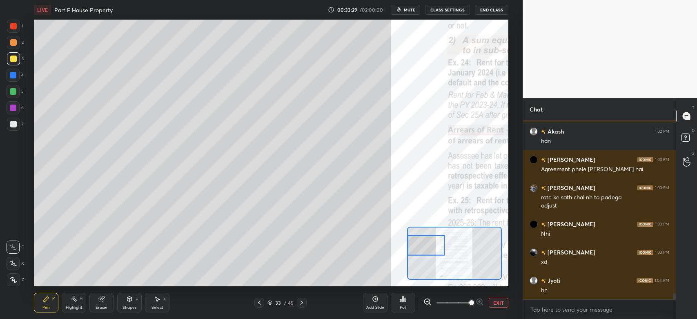
scroll to position [5214, 0]
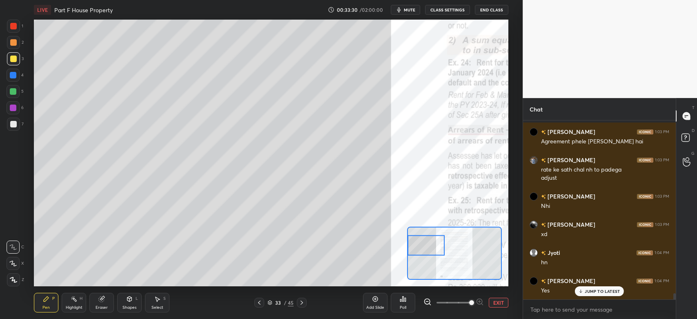
click at [15, 126] on div at bounding box center [13, 124] width 7 height 7
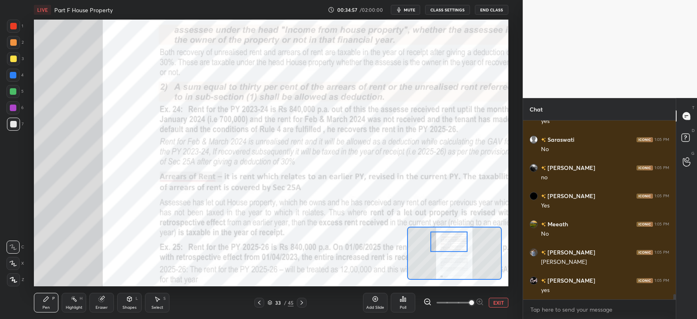
scroll to position [5906, 0]
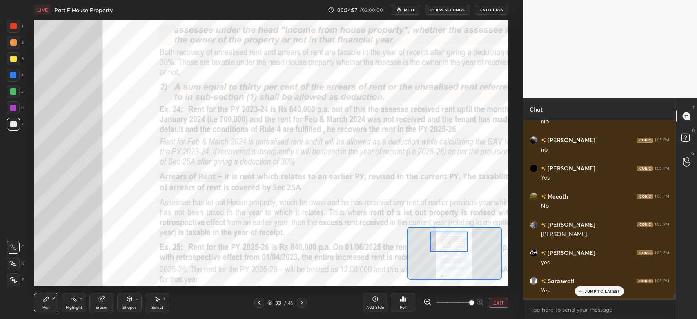
click at [13, 110] on div at bounding box center [13, 107] width 7 height 7
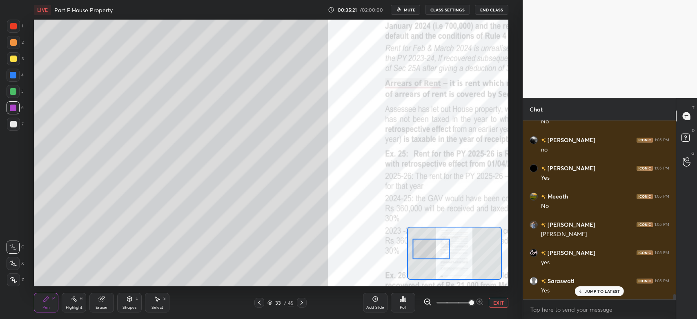
click at [13, 59] on div at bounding box center [13, 58] width 7 height 7
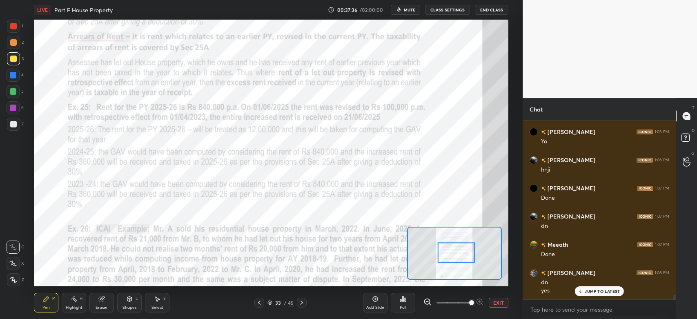
scroll to position [6196, 0]
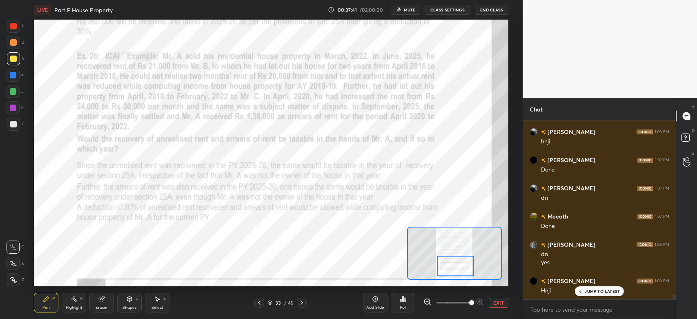
click at [15, 281] on icon at bounding box center [13, 280] width 7 height 6
click at [14, 23] on div at bounding box center [13, 26] width 7 height 7
click at [408, 14] on button "mute" at bounding box center [405, 10] width 29 height 10
click at [408, 7] on span "unmute" at bounding box center [408, 10] width 18 height 6
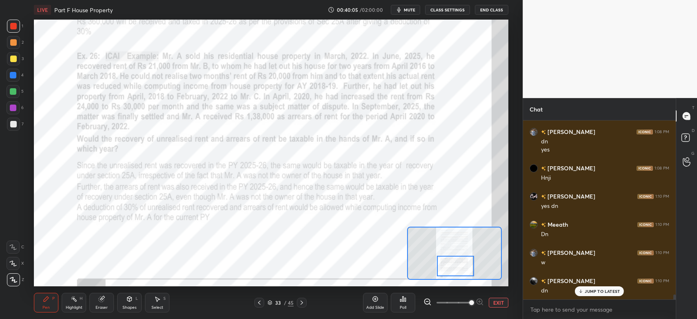
scroll to position [6337, 0]
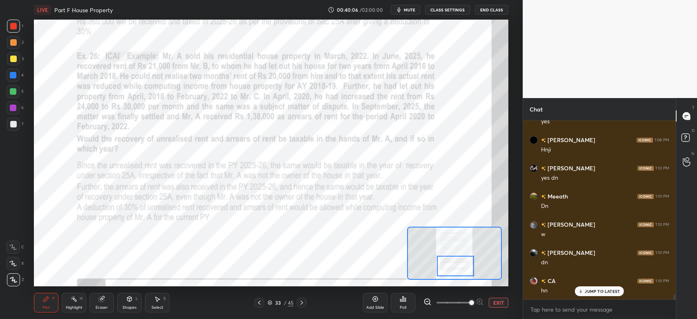
click at [411, 11] on span "mute" at bounding box center [409, 10] width 11 height 6
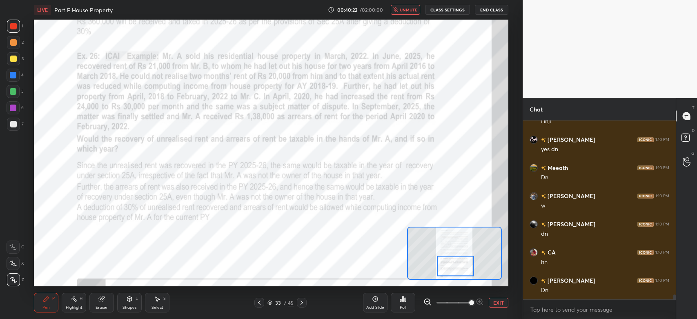
scroll to position [6393, 0]
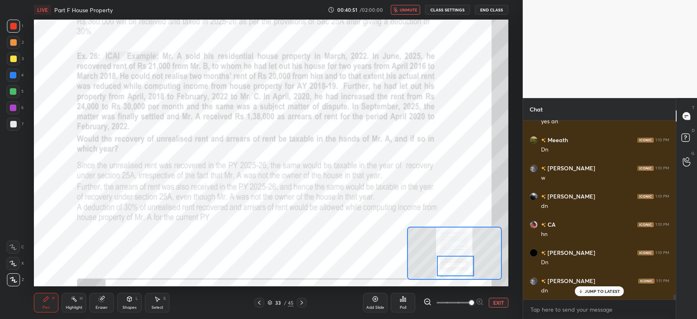
click at [303, 303] on icon at bounding box center [301, 302] width 7 height 7
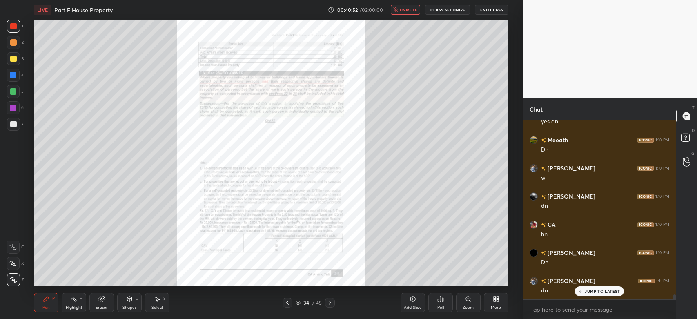
click at [464, 301] on div "Zoom" at bounding box center [468, 303] width 24 height 20
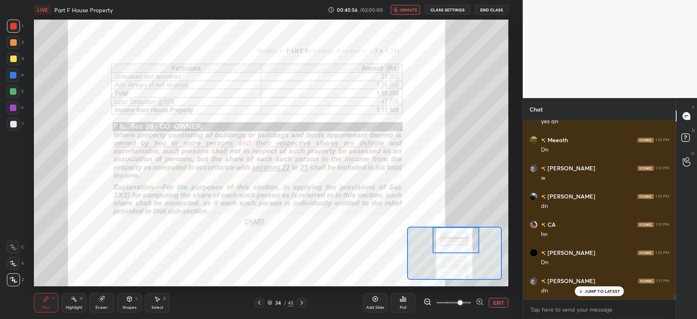
click at [12, 246] on icon at bounding box center [13, 246] width 7 height 5
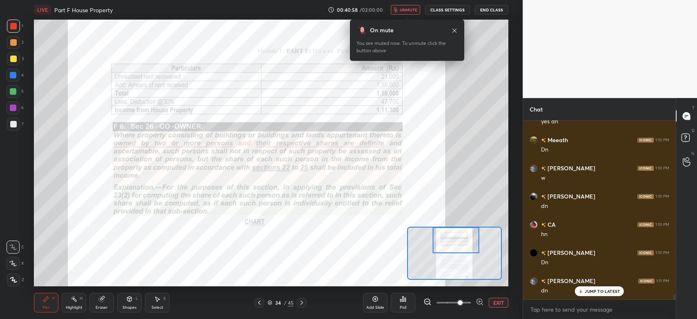
click at [414, 15] on div "On mute You are muted now. To unmute click the button above" at bounding box center [407, 38] width 114 height 46
click at [407, 14] on button "unmute" at bounding box center [405, 10] width 29 height 10
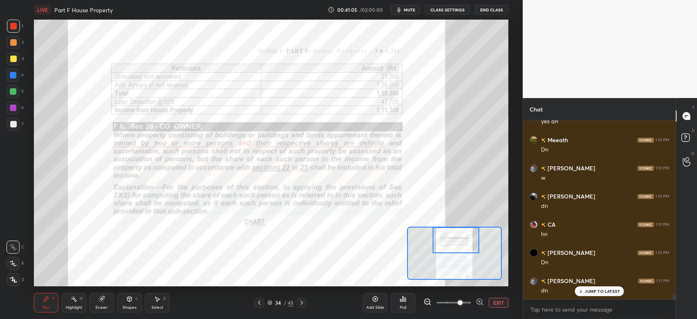
click at [260, 302] on icon at bounding box center [259, 302] width 7 height 7
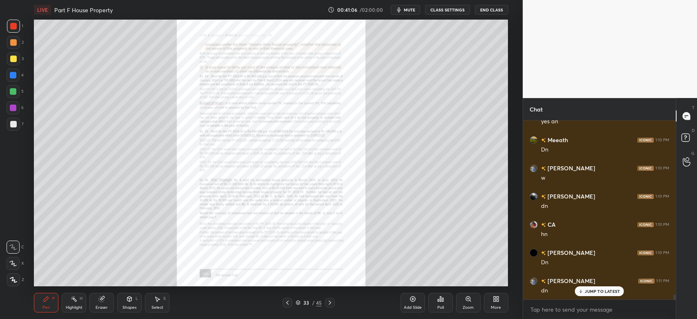
click at [468, 305] on div "Zoom" at bounding box center [467, 307] width 11 height 4
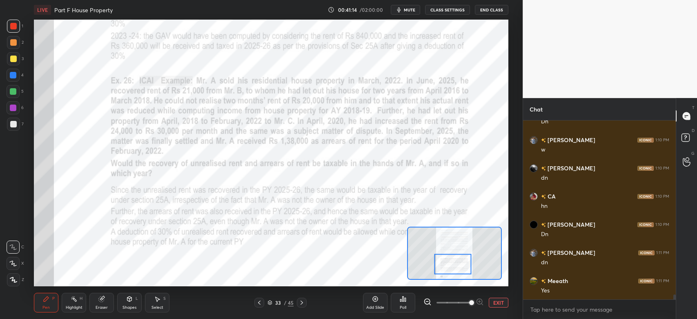
scroll to position [6450, 0]
click at [11, 281] on icon at bounding box center [13, 280] width 7 height 6
click at [16, 248] on icon at bounding box center [12, 247] width 7 height 6
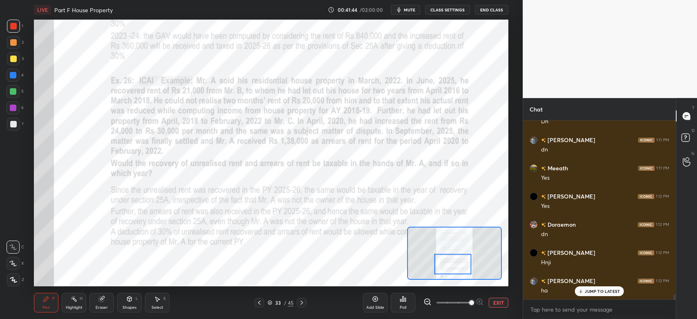
scroll to position [6562, 0]
click at [301, 306] on div at bounding box center [302, 302] width 10 height 10
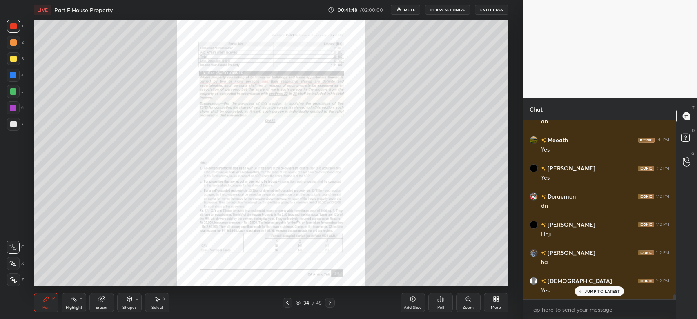
scroll to position [6591, 0]
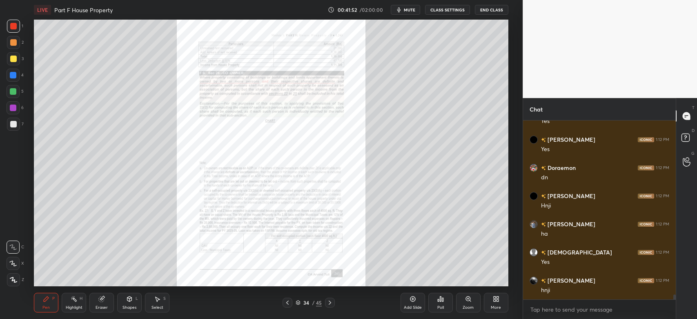
click at [468, 300] on icon at bounding box center [468, 298] width 4 height 4
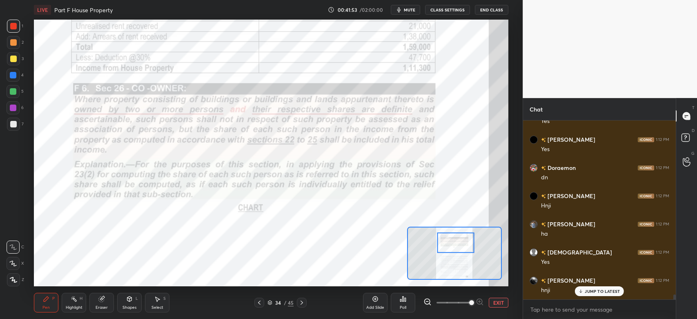
scroll to position [6618, 0]
click at [18, 30] on div at bounding box center [13, 26] width 13 height 13
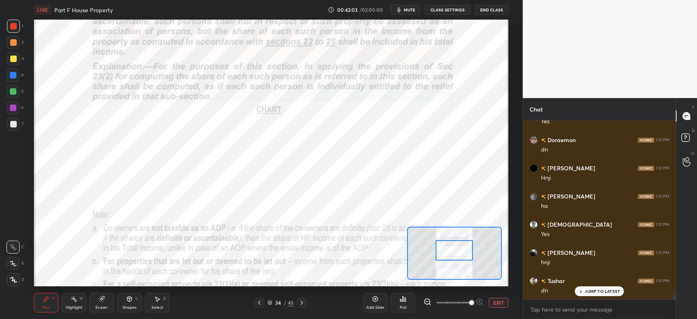
click at [128, 306] on div "Shapes" at bounding box center [129, 307] width 14 height 4
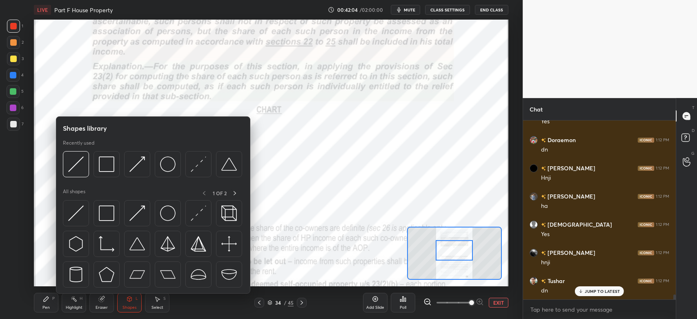
click at [106, 162] on img at bounding box center [107, 164] width 16 height 16
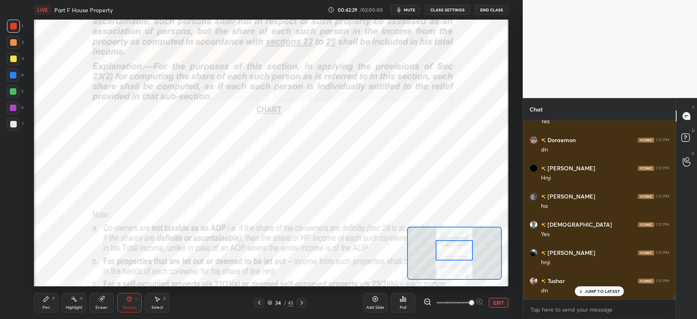
click at [49, 303] on div "Pen P" at bounding box center [46, 303] width 24 height 20
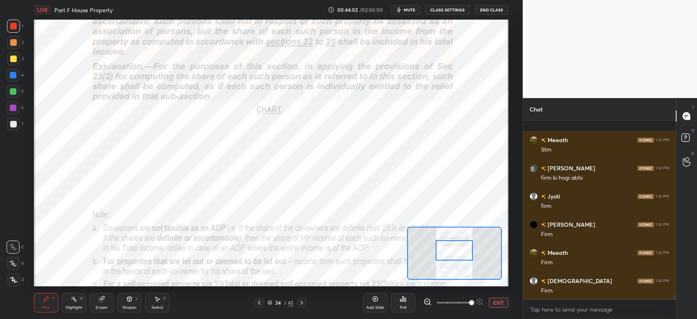
scroll to position [6984, 0]
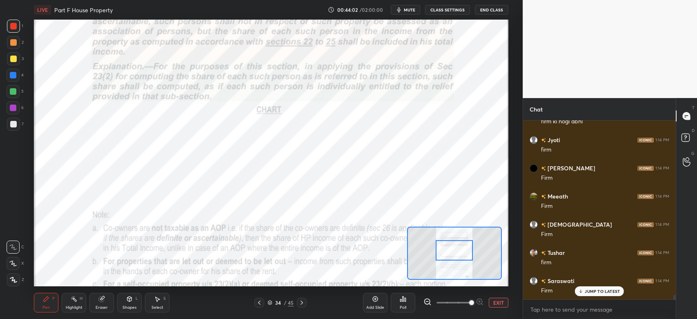
click at [16, 109] on div at bounding box center [13, 107] width 13 height 13
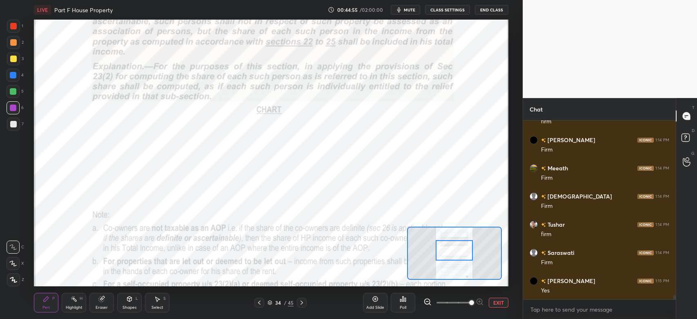
scroll to position [7041, 0]
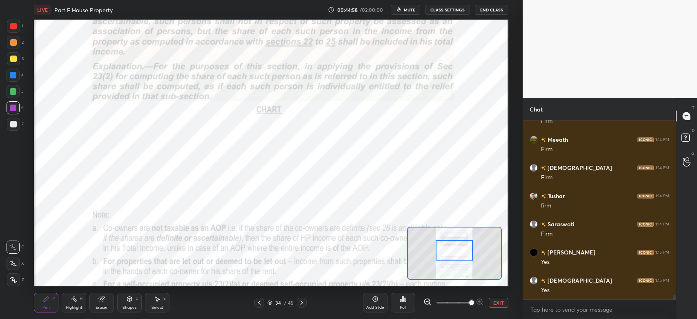
click at [16, 91] on div at bounding box center [13, 91] width 13 height 13
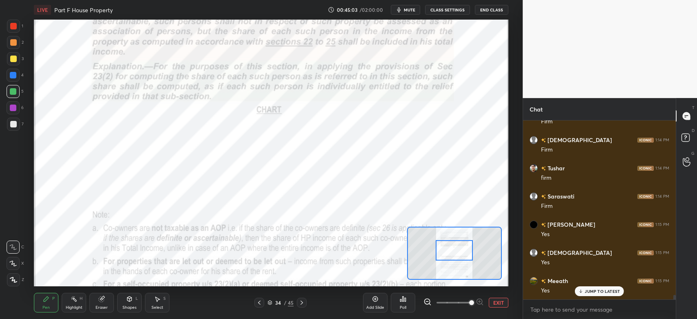
click at [18, 109] on div at bounding box center [13, 107] width 13 height 13
click at [13, 26] on div at bounding box center [13, 26] width 7 height 7
click at [10, 109] on div at bounding box center [13, 107] width 7 height 7
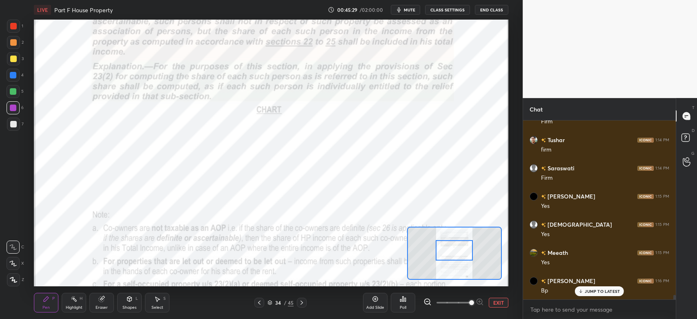
scroll to position [7126, 0]
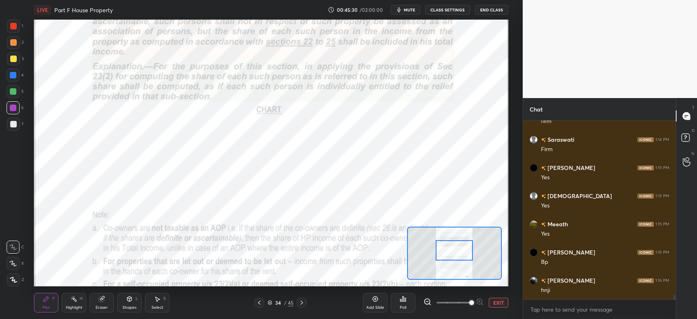
click at [13, 78] on div at bounding box center [13, 75] width 7 height 7
click at [18, 24] on div at bounding box center [13, 26] width 13 height 13
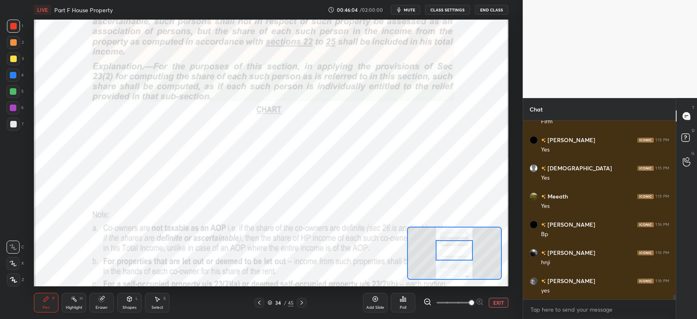
click at [18, 107] on div at bounding box center [13, 107] width 13 height 13
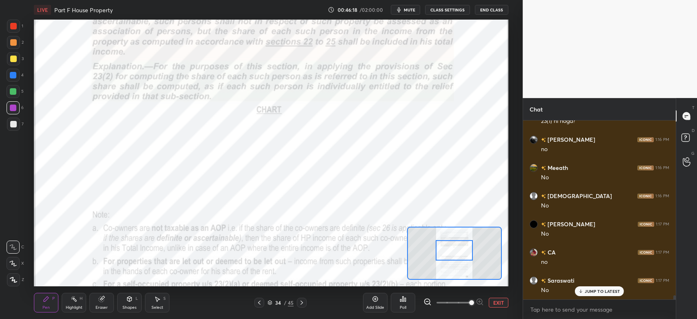
scroll to position [7379, 0]
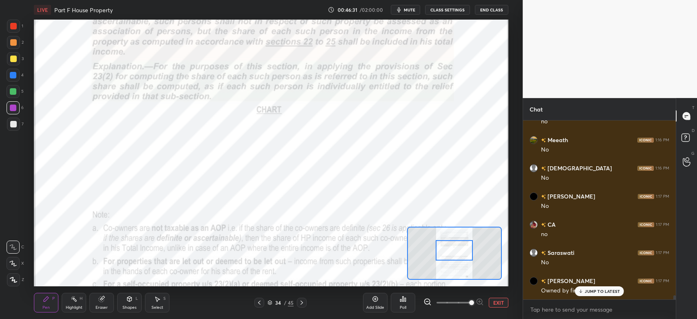
click at [105, 303] on div "Eraser" at bounding box center [101, 303] width 24 height 20
click at [48, 304] on div "Pen P" at bounding box center [46, 303] width 24 height 20
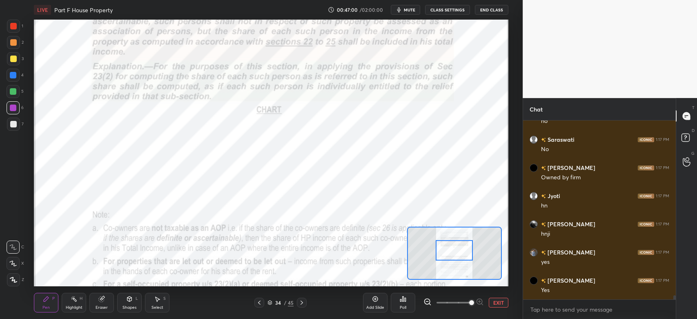
click at [12, 44] on div at bounding box center [13, 42] width 7 height 7
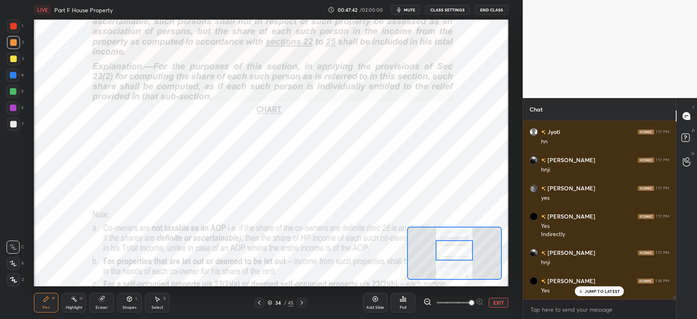
scroll to position [7584, 0]
click at [13, 26] on div at bounding box center [13, 26] width 7 height 7
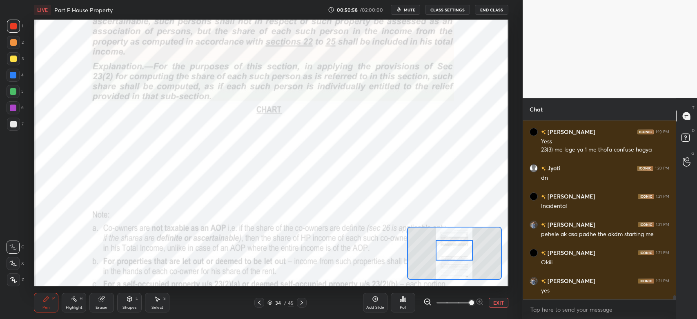
scroll to position [7789, 0]
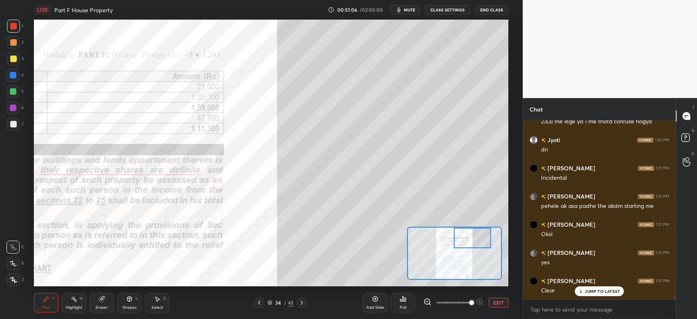
click at [130, 306] on div "Shapes" at bounding box center [129, 307] width 14 height 4
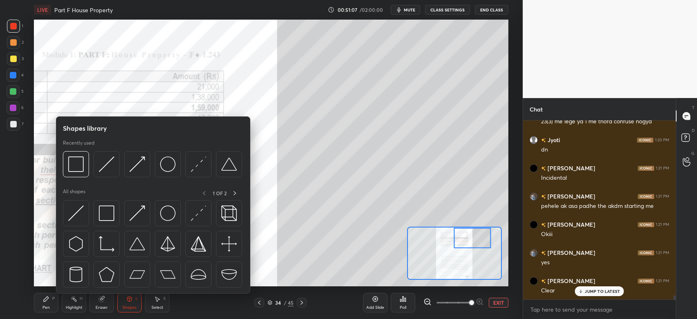
click at [74, 169] on img at bounding box center [76, 164] width 16 height 16
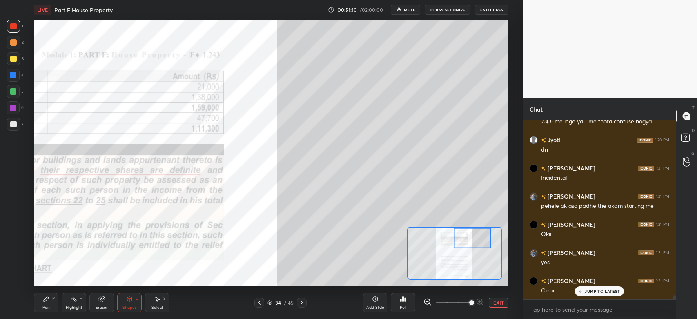
click at [49, 302] on icon at bounding box center [46, 298] width 7 height 7
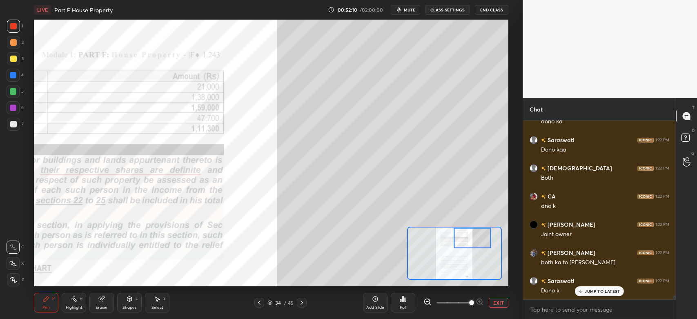
scroll to position [8043, 0]
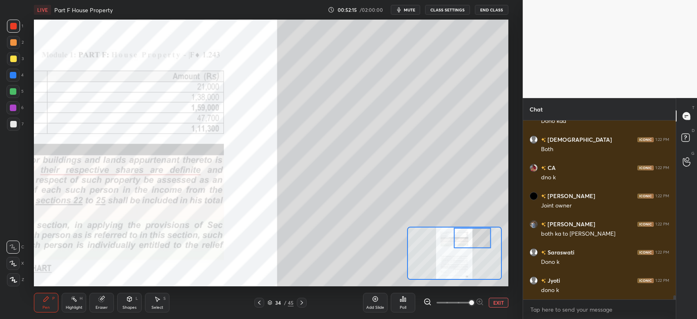
click at [14, 110] on div at bounding box center [13, 107] width 7 height 7
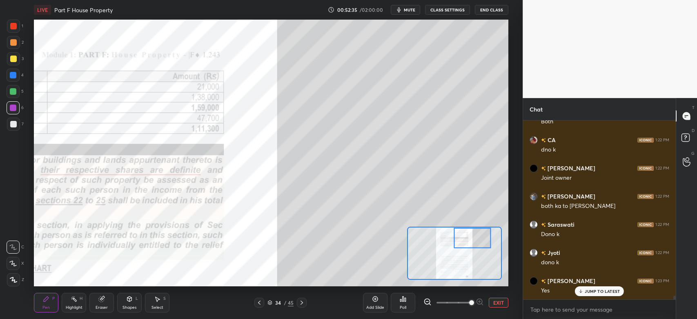
click at [12, 33] on div "1" at bounding box center [15, 28] width 16 height 16
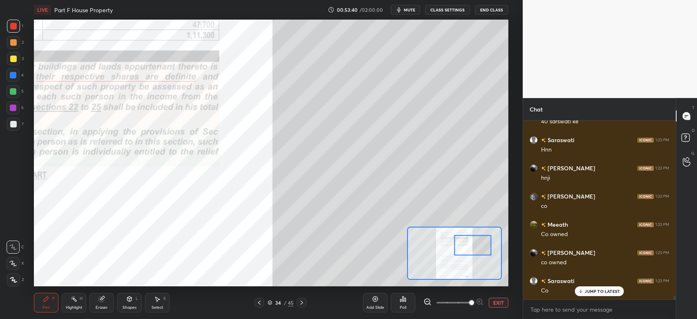
scroll to position [8331, 0]
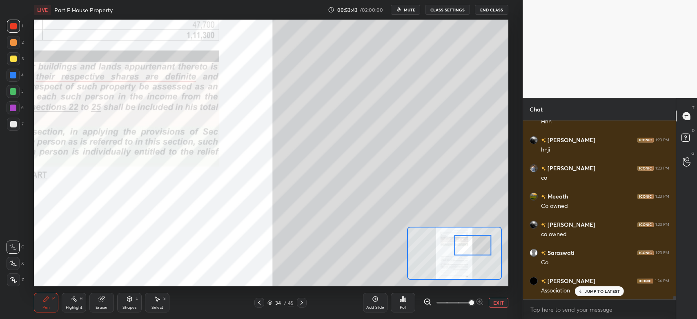
click at [13, 129] on div at bounding box center [13, 124] width 13 height 13
click at [14, 23] on div at bounding box center [13, 26] width 7 height 7
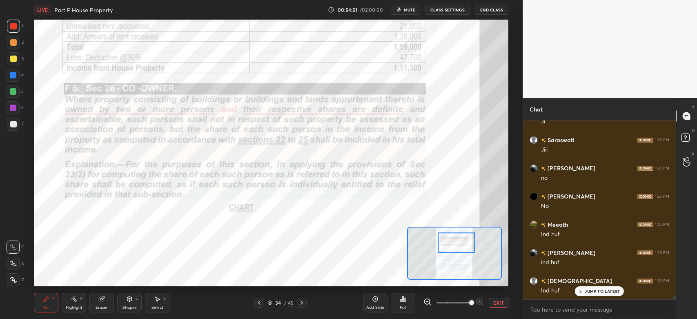
scroll to position [8706, 0]
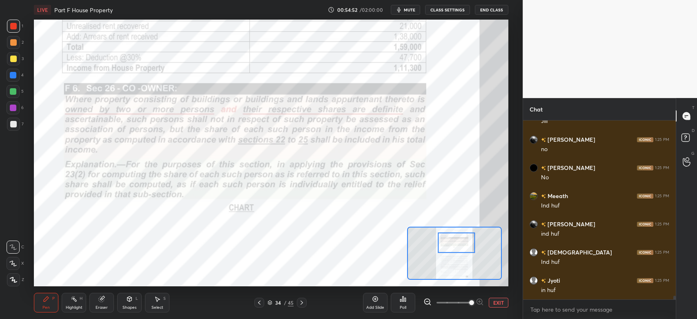
click at [13, 33] on div "1" at bounding box center [15, 28] width 16 height 16
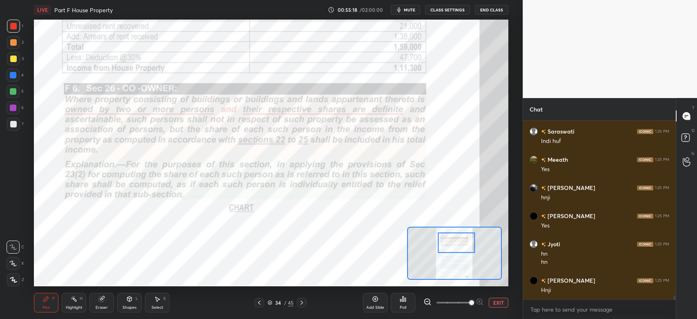
scroll to position [8939, 0]
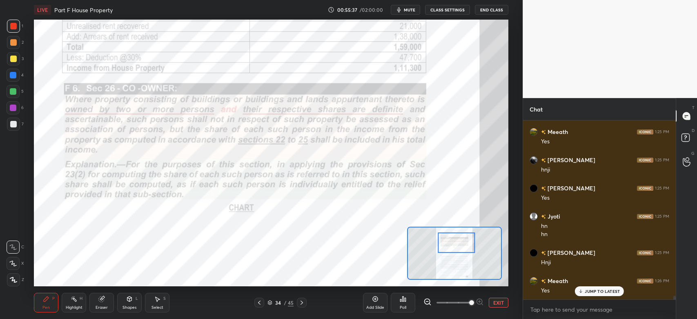
click at [17, 32] on div at bounding box center [13, 26] width 13 height 13
click at [259, 304] on icon at bounding box center [259, 302] width 7 height 7
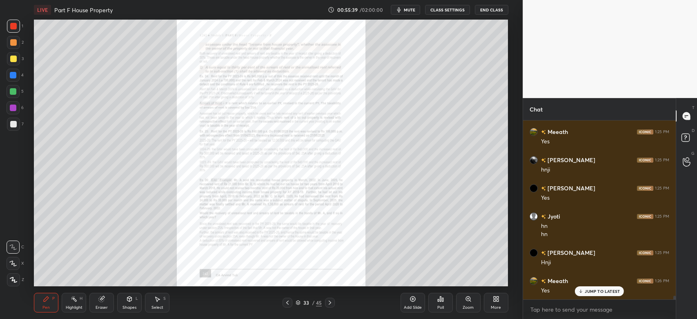
click at [415, 301] on icon at bounding box center [412, 298] width 7 height 7
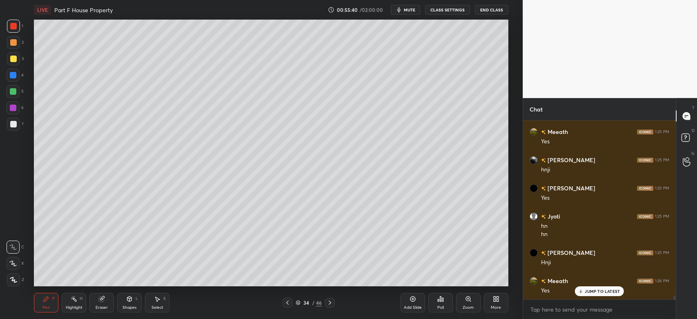
click at [132, 303] on div "Shapes L" at bounding box center [129, 303] width 24 height 20
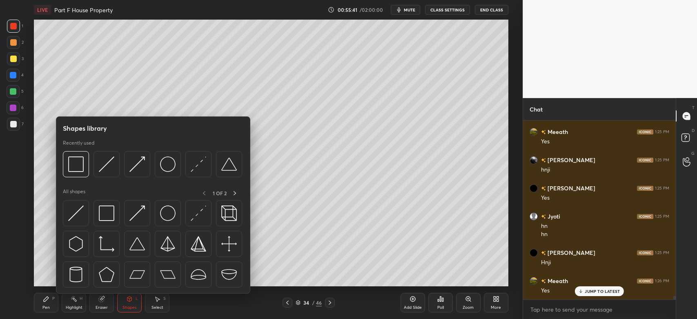
click at [79, 169] on img at bounding box center [76, 164] width 16 height 16
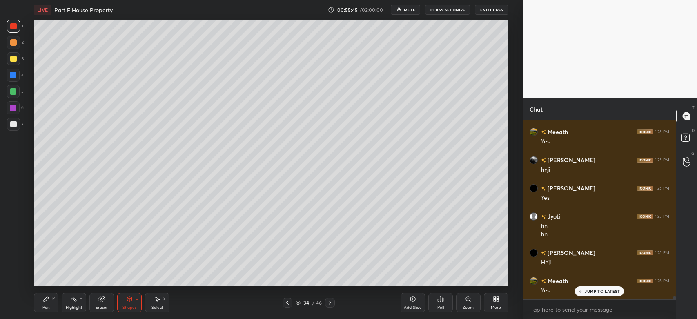
click at [43, 304] on div "Pen P" at bounding box center [46, 303] width 24 height 20
click at [20, 281] on div "Z" at bounding box center [15, 279] width 17 height 13
click at [129, 304] on div "Shapes L" at bounding box center [129, 303] width 24 height 20
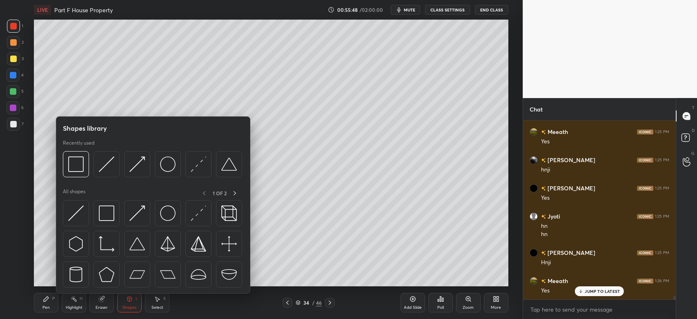
click at [79, 171] on img at bounding box center [76, 164] width 16 height 16
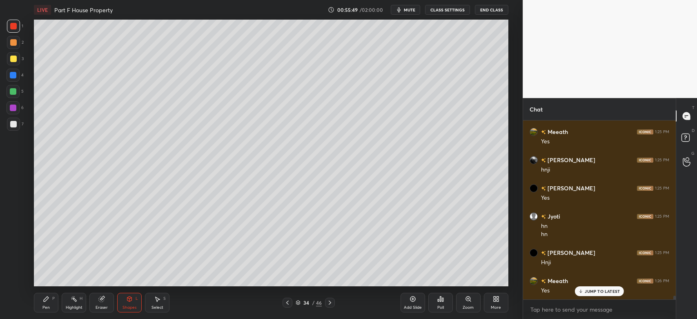
click at [39, 298] on div "Pen P" at bounding box center [46, 303] width 24 height 20
click at [9, 51] on div "2" at bounding box center [15, 44] width 17 height 16
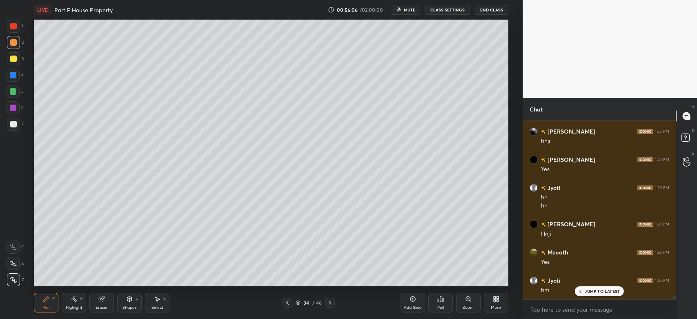
scroll to position [8995, 0]
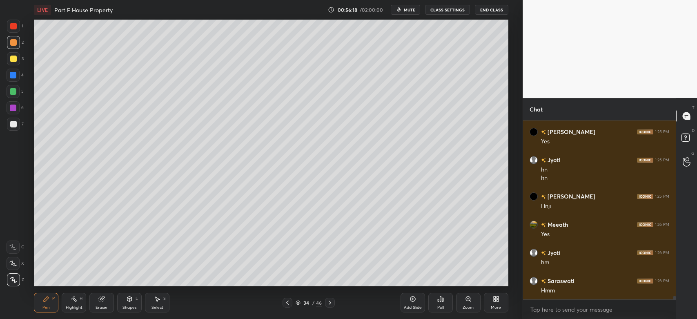
click at [15, 128] on div at bounding box center [13, 124] width 13 height 13
click at [13, 60] on div at bounding box center [13, 58] width 7 height 7
click at [14, 128] on div at bounding box center [13, 124] width 13 height 13
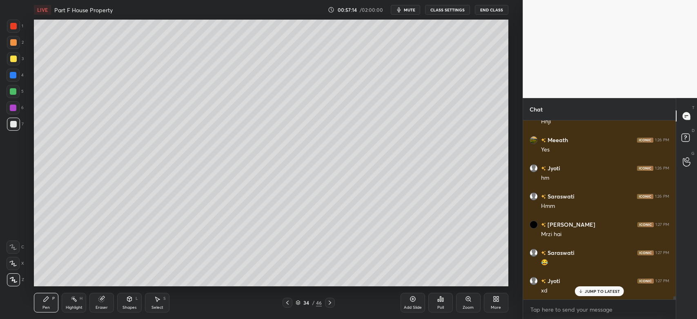
scroll to position [9108, 0]
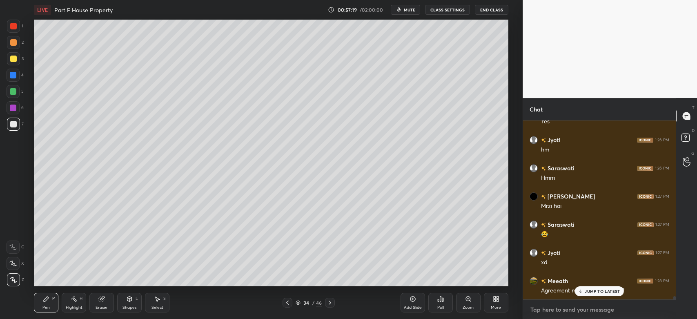
click at [550, 311] on textarea at bounding box center [599, 309] width 140 height 13
click at [586, 291] on p "JUMP TO LATEST" at bounding box center [601, 290] width 35 height 5
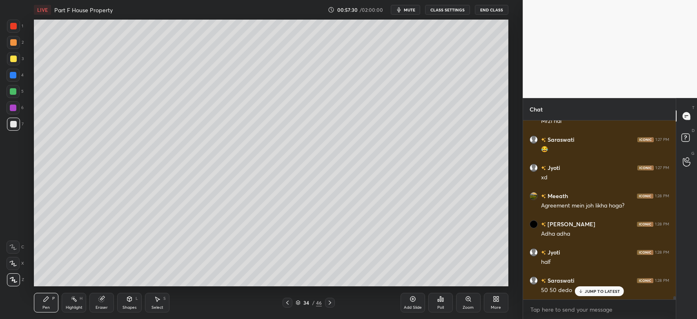
scroll to position [9221, 0]
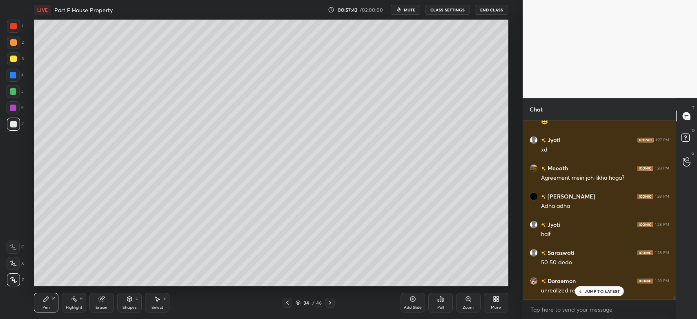
click at [591, 293] on p "JUMP TO LATEST" at bounding box center [601, 290] width 35 height 5
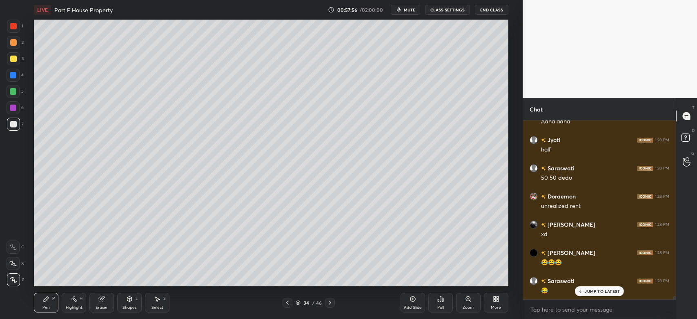
scroll to position [9333, 0]
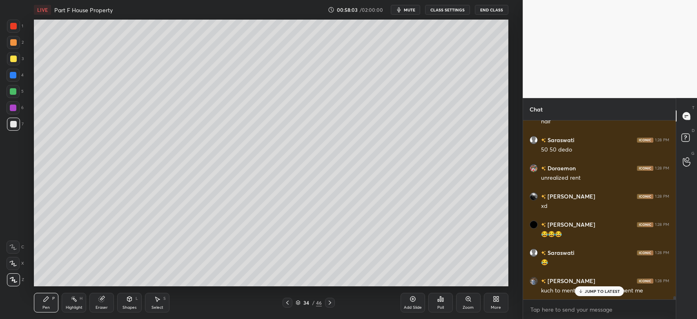
click at [586, 293] on p "JUMP TO LATEST" at bounding box center [601, 290] width 35 height 5
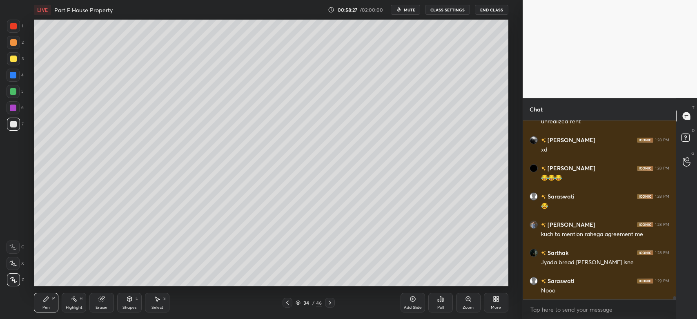
scroll to position [9418, 0]
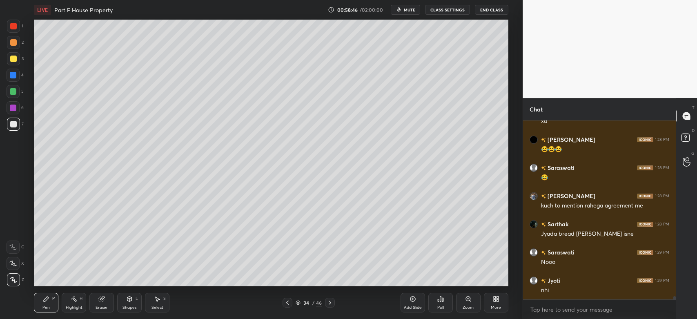
click at [11, 28] on div at bounding box center [13, 26] width 7 height 7
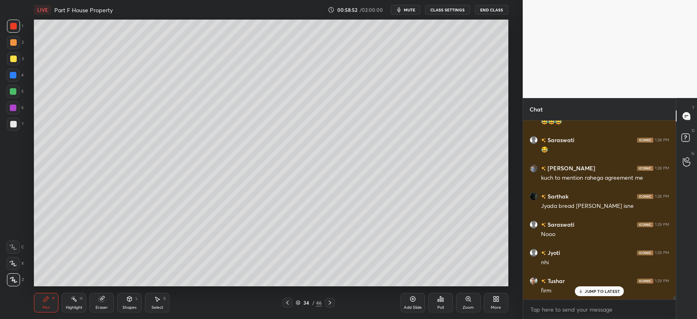
click at [496, 303] on div "More" at bounding box center [496, 303] width 24 height 20
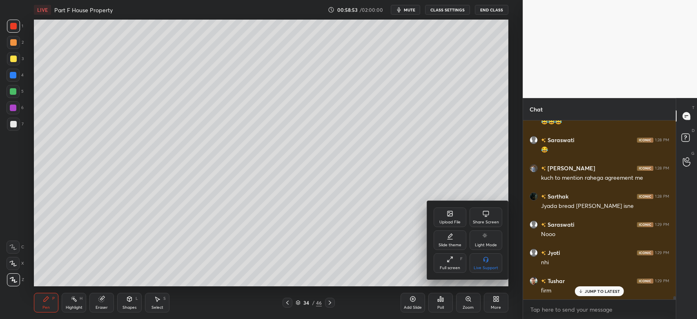
click at [486, 220] on div "Share Screen" at bounding box center [486, 222] width 26 height 4
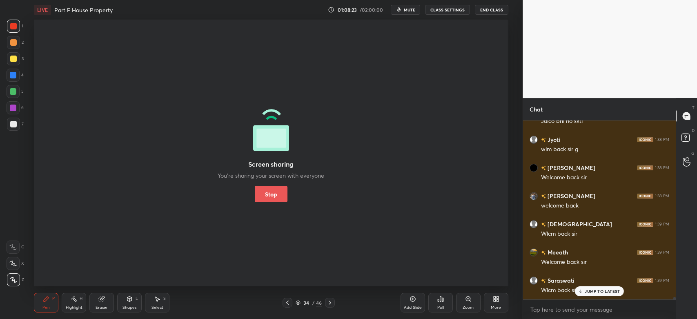
scroll to position [12403, 0]
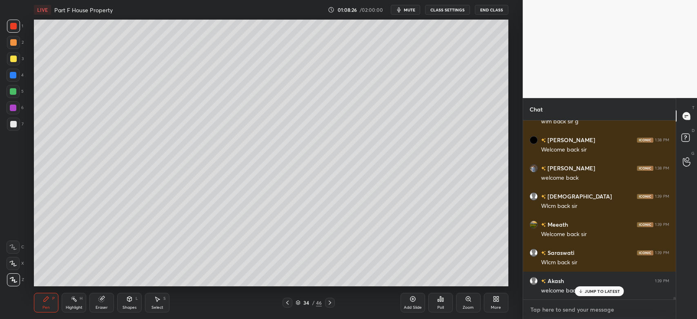
click at [547, 313] on textarea at bounding box center [599, 309] width 140 height 13
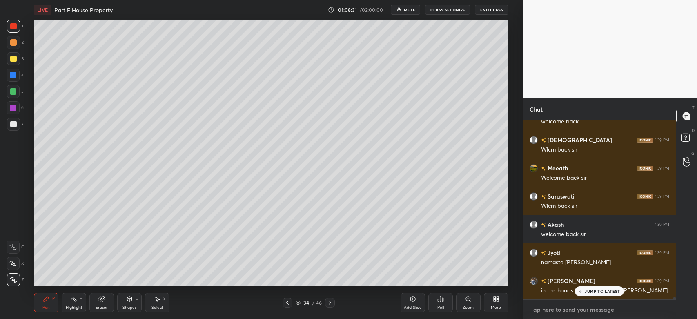
scroll to position [12487, 0]
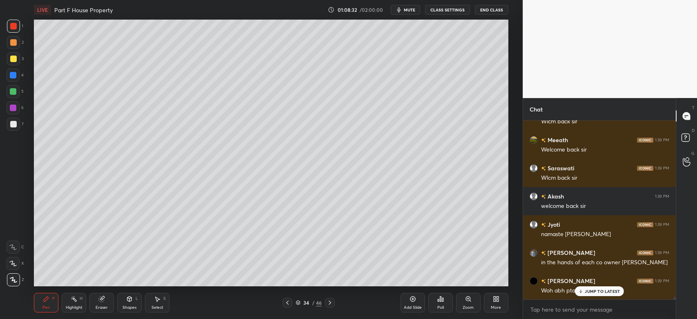
click at [602, 297] on div "[PERSON_NAME] 1:39 PM Woh abh pta chlega" at bounding box center [599, 285] width 153 height 28
click at [588, 292] on p "JUMP TO LATEST" at bounding box center [601, 290] width 35 height 5
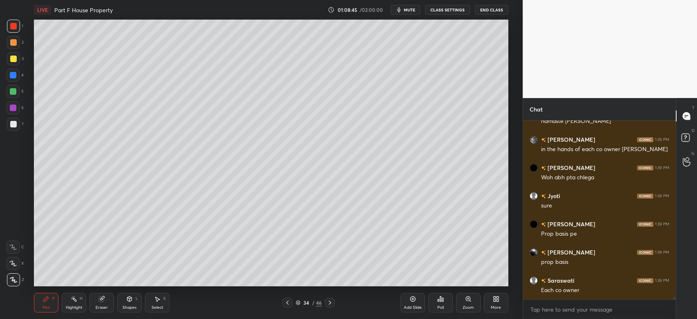
scroll to position [12628, 0]
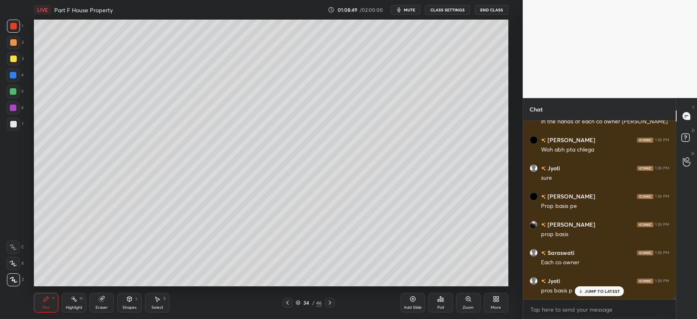
click at [20, 123] on div at bounding box center [13, 124] width 13 height 13
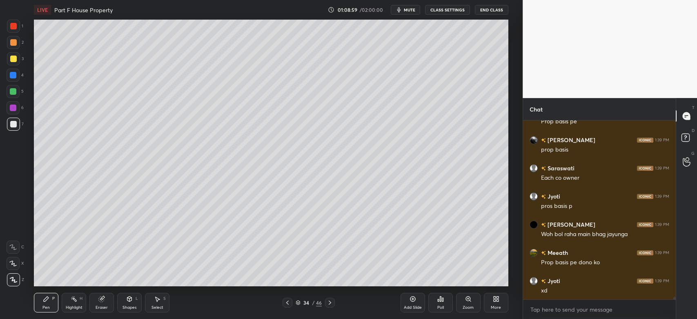
scroll to position [12721, 0]
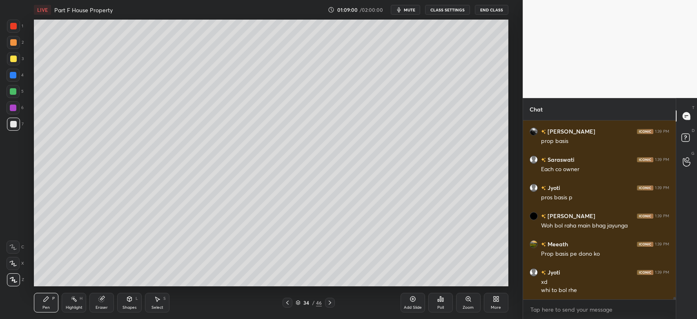
click at [13, 45] on div at bounding box center [13, 42] width 7 height 7
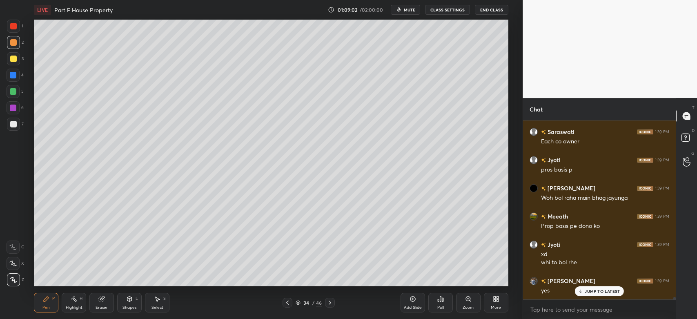
click at [131, 303] on div "Shapes L" at bounding box center [129, 303] width 24 height 20
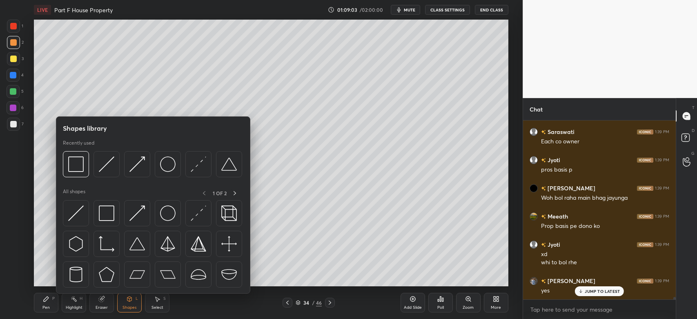
click at [110, 166] on img at bounding box center [107, 164] width 16 height 16
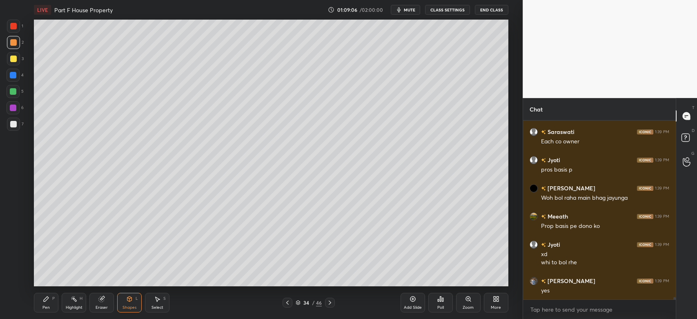
scroll to position [12777, 0]
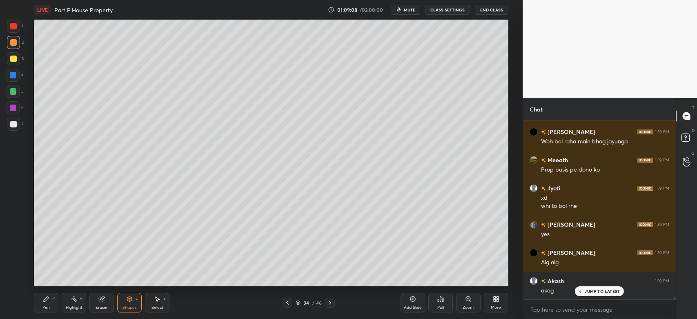
click at [46, 302] on icon at bounding box center [46, 298] width 7 height 7
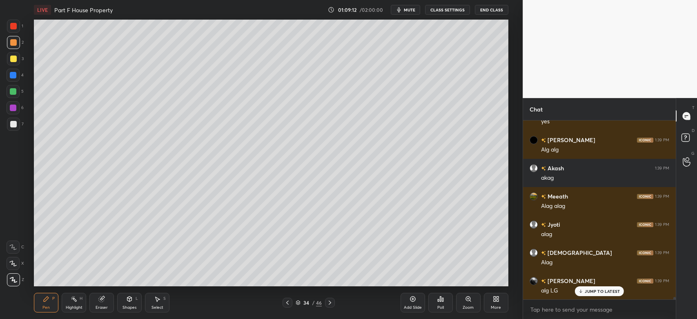
scroll to position [12946, 0]
click at [13, 91] on div at bounding box center [13, 91] width 7 height 7
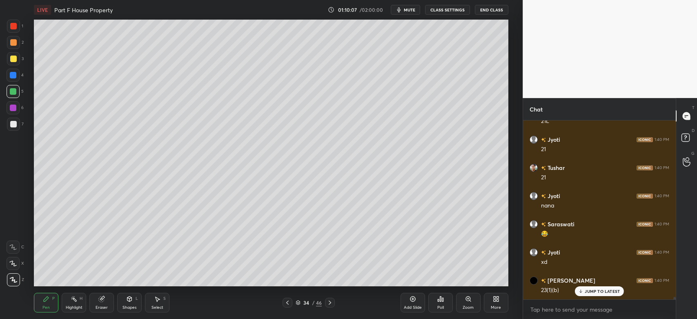
scroll to position [13481, 0]
click at [15, 43] on div at bounding box center [13, 42] width 7 height 7
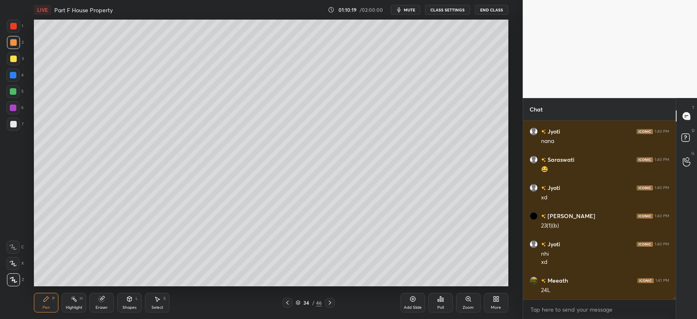
scroll to position [13545, 0]
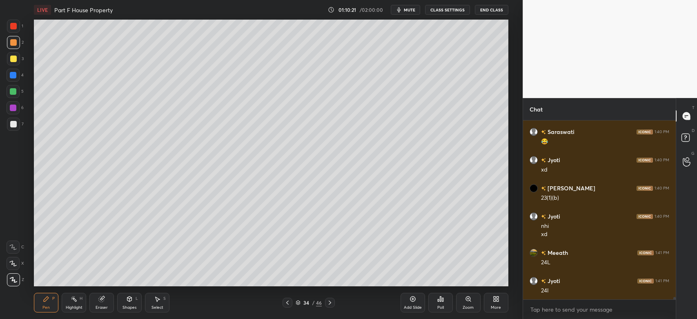
click at [13, 73] on div at bounding box center [13, 75] width 7 height 7
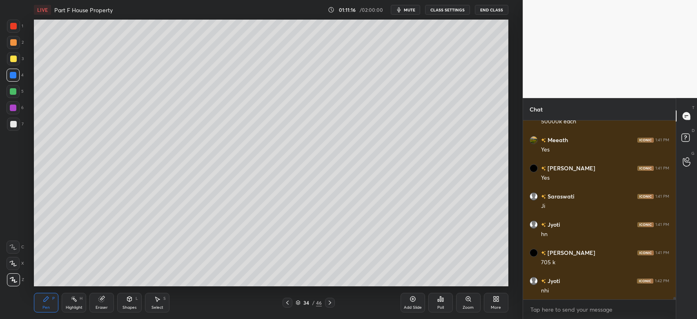
scroll to position [13884, 0]
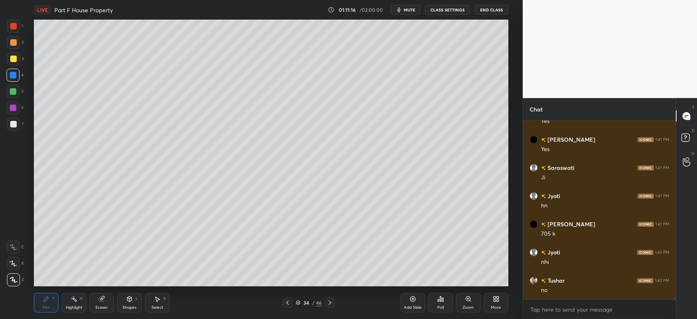
click at [13, 47] on div at bounding box center [13, 42] width 13 height 13
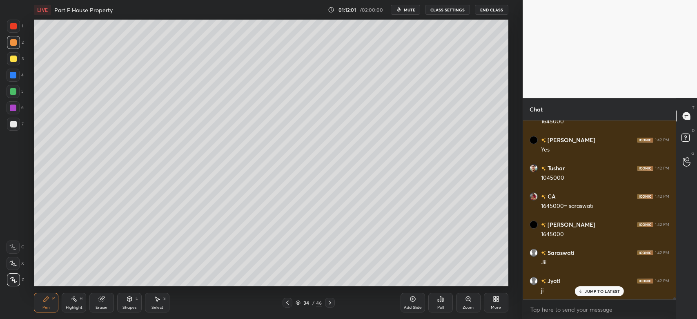
scroll to position [14426, 0]
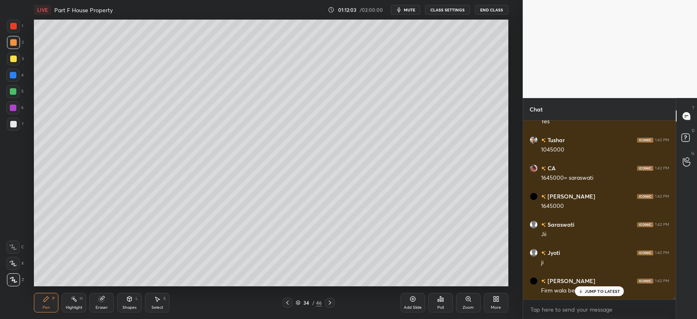
click at [594, 292] on p "JUMP TO LATEST" at bounding box center [601, 290] width 35 height 5
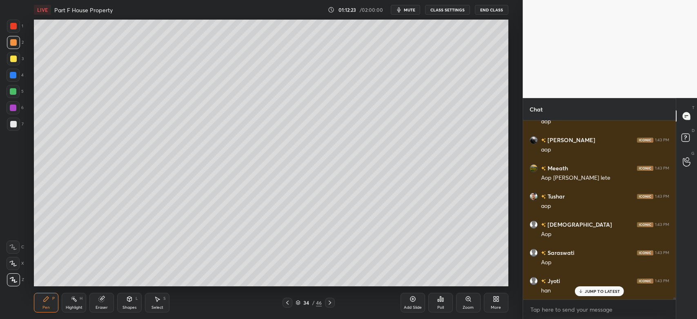
scroll to position [14688, 0]
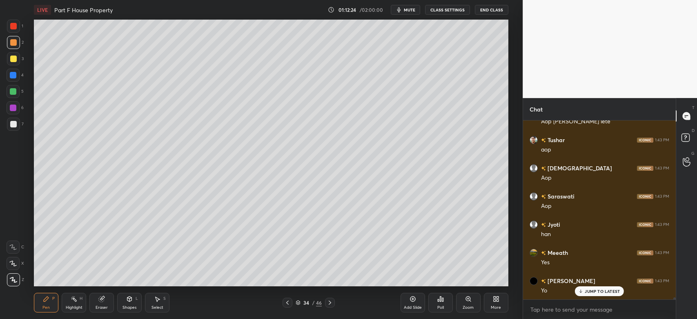
click at [331, 305] on icon at bounding box center [329, 302] width 7 height 7
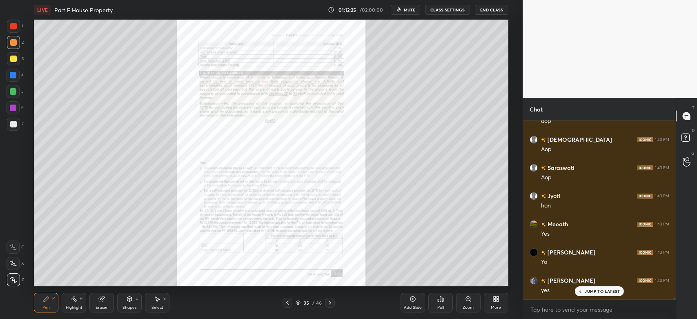
scroll to position [14744, 0]
click at [467, 303] on div "Zoom" at bounding box center [468, 303] width 24 height 20
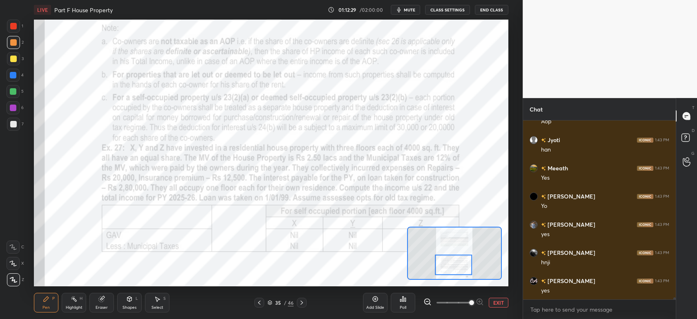
scroll to position [14801, 0]
click at [13, 244] on icon at bounding box center [12, 247] width 7 height 6
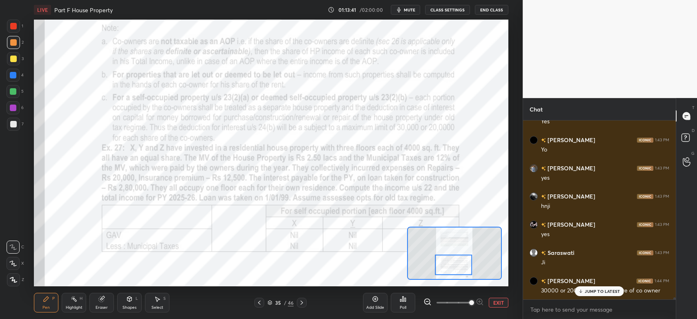
click at [594, 292] on p "JUMP TO LATEST" at bounding box center [601, 290] width 35 height 5
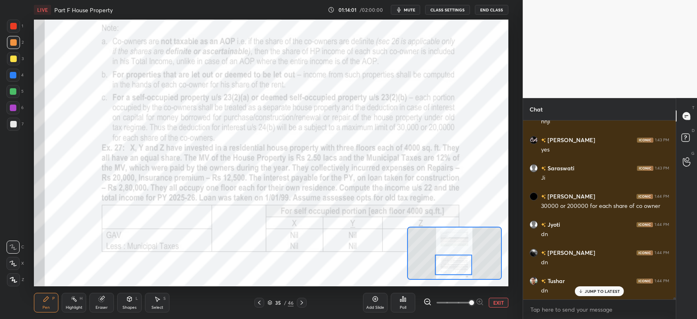
scroll to position [14942, 0]
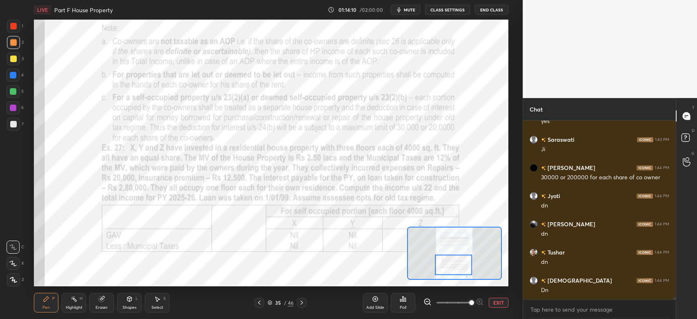
click at [302, 304] on icon at bounding box center [301, 302] width 7 height 7
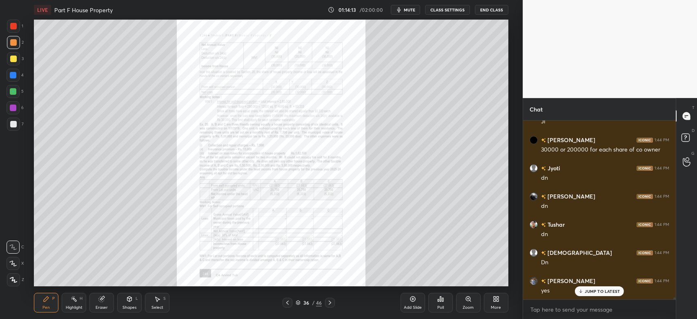
scroll to position [14998, 0]
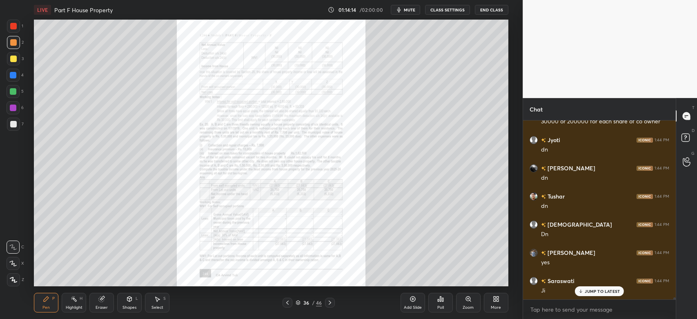
click at [287, 303] on icon at bounding box center [287, 302] width 2 height 4
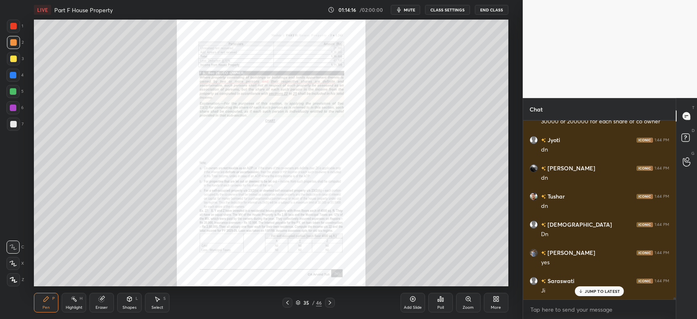
click at [466, 303] on div "Zoom" at bounding box center [468, 303] width 24 height 20
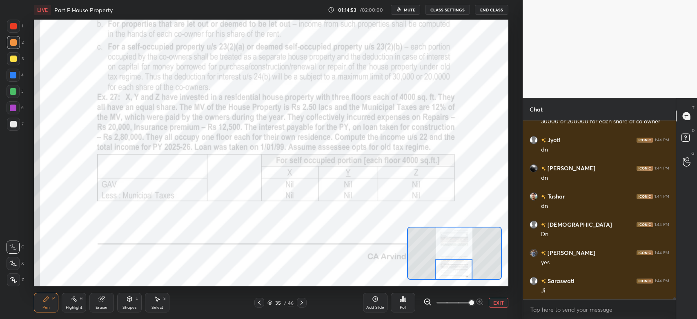
scroll to position [15026, 0]
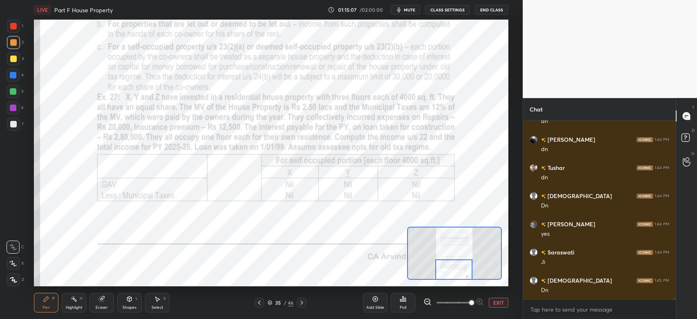
click at [302, 303] on icon at bounding box center [301, 302] width 2 height 4
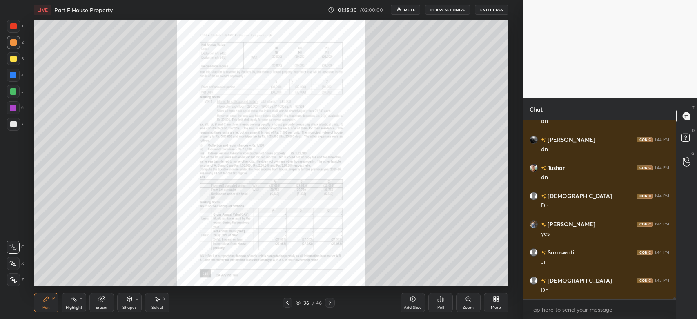
click at [16, 248] on icon at bounding box center [12, 247] width 7 height 6
click at [331, 304] on icon at bounding box center [329, 302] width 7 height 7
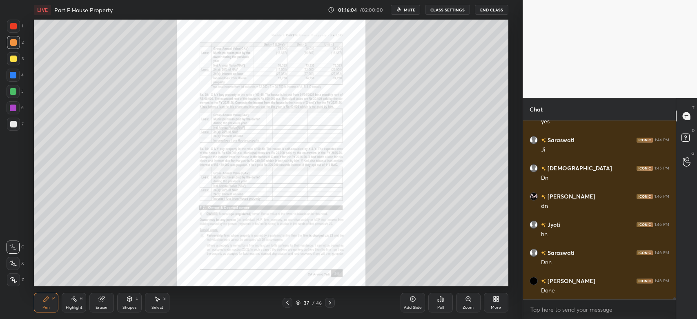
click at [467, 300] on icon at bounding box center [468, 298] width 4 height 4
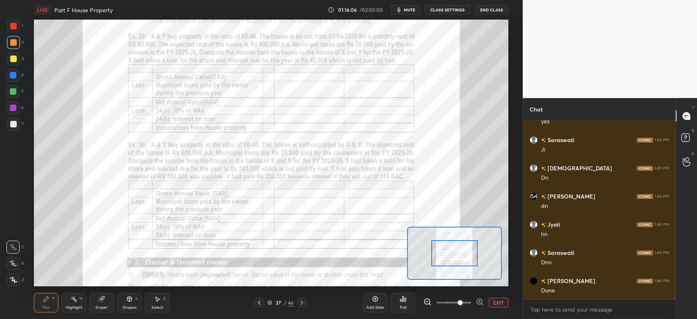
click at [458, 255] on div at bounding box center [454, 253] width 47 height 26
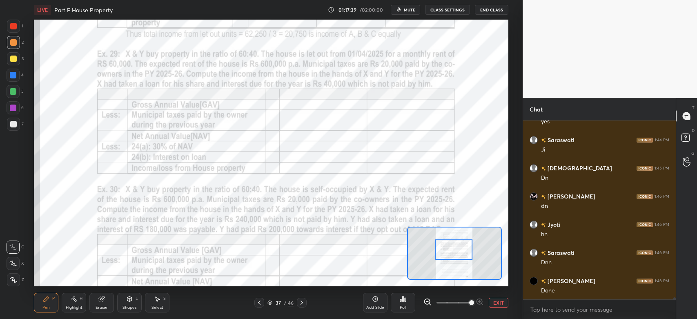
scroll to position [15167, 0]
click at [16, 27] on div at bounding box center [13, 26] width 7 height 7
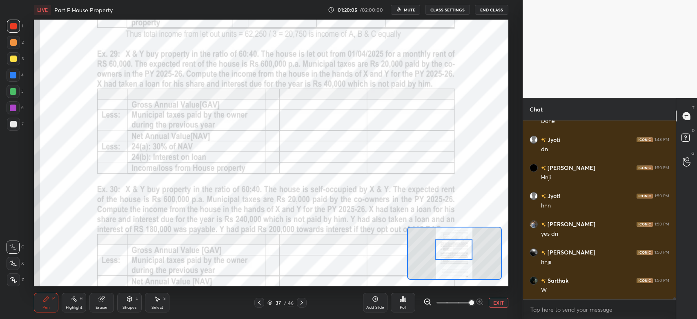
scroll to position [15364, 0]
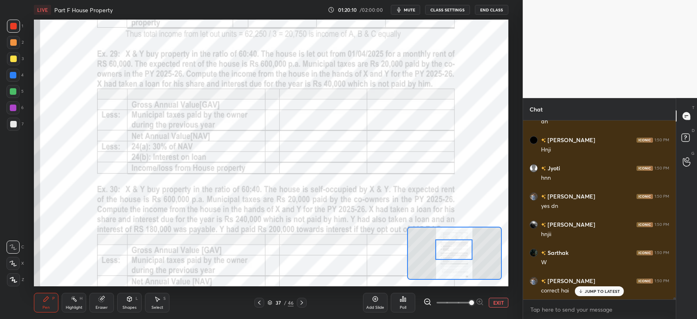
click at [454, 244] on div at bounding box center [453, 249] width 37 height 21
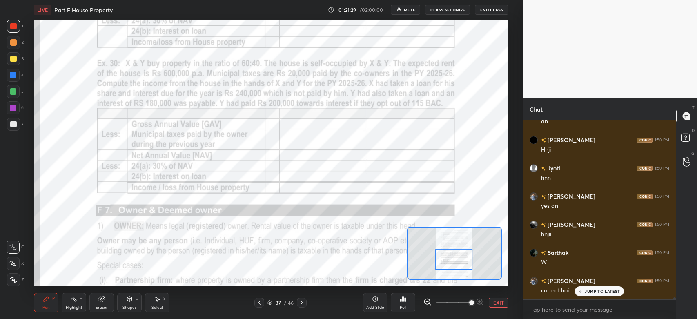
click at [13, 76] on div at bounding box center [13, 75] width 7 height 7
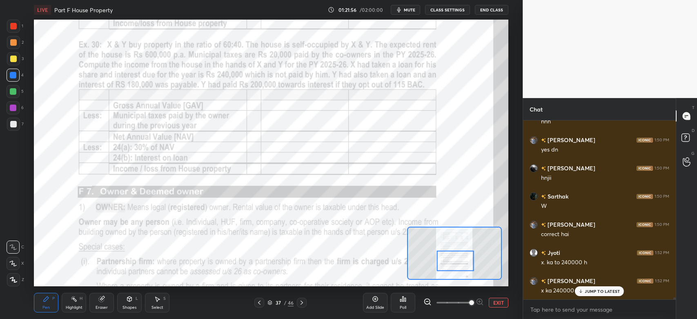
scroll to position [15448, 0]
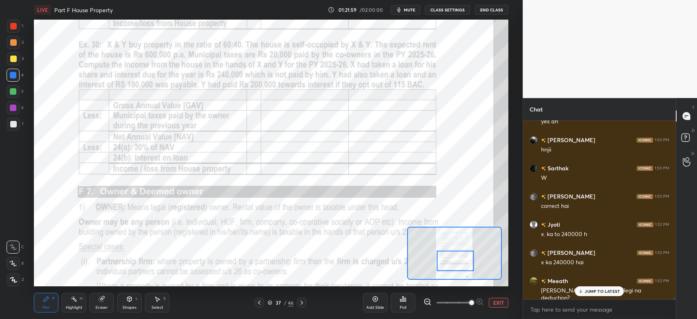
click at [593, 289] on p "JUMP TO LATEST" at bounding box center [601, 290] width 35 height 5
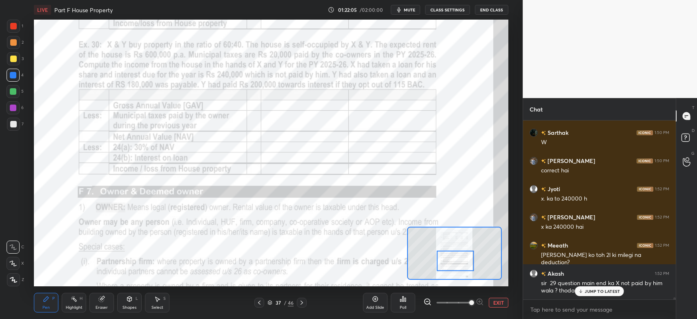
scroll to position [15512, 0]
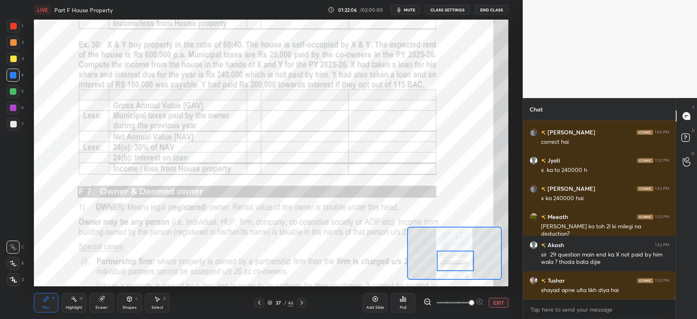
click at [109, 309] on div "Eraser" at bounding box center [101, 303] width 24 height 20
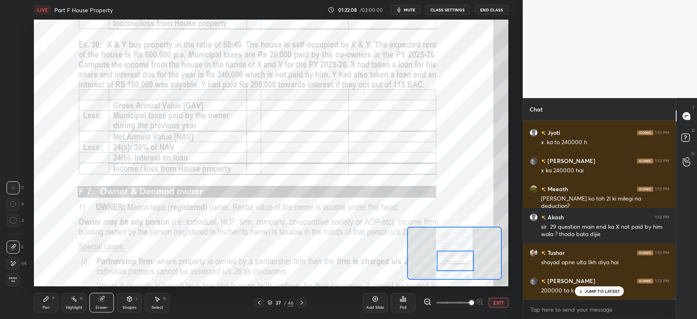
scroll to position [15568, 0]
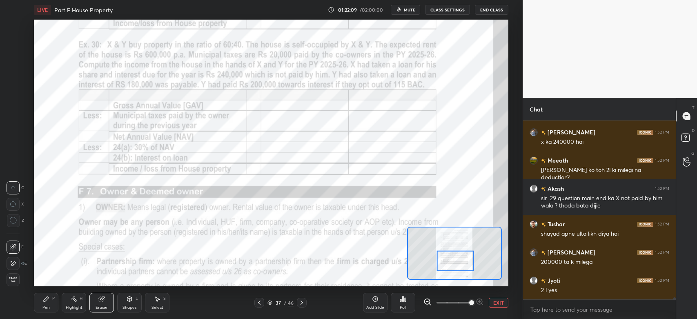
click at [41, 308] on div "Pen P" at bounding box center [46, 303] width 24 height 20
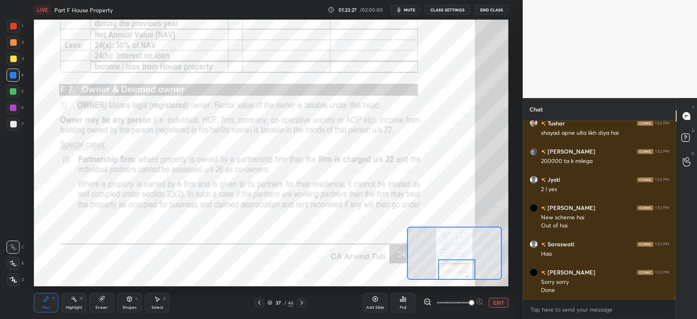
scroll to position [15697, 0]
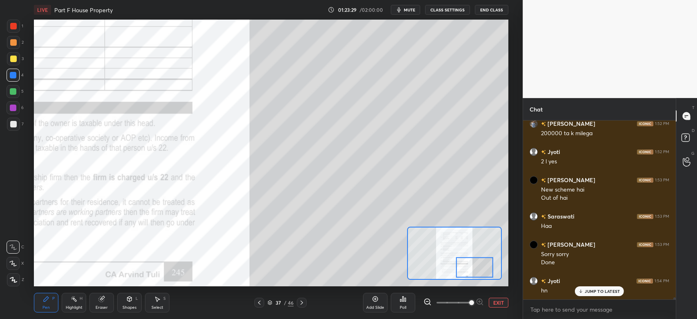
click at [7, 120] on div "7" at bounding box center [15, 124] width 17 height 13
click at [302, 306] on icon at bounding box center [301, 302] width 7 height 7
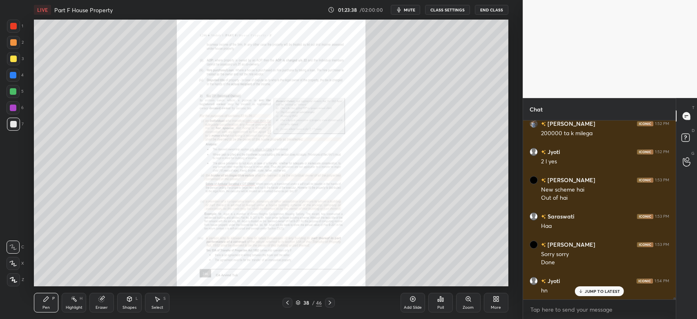
click at [330, 304] on icon at bounding box center [329, 302] width 7 height 7
click at [331, 305] on icon at bounding box center [329, 302] width 7 height 7
click at [328, 305] on icon at bounding box center [329, 302] width 7 height 7
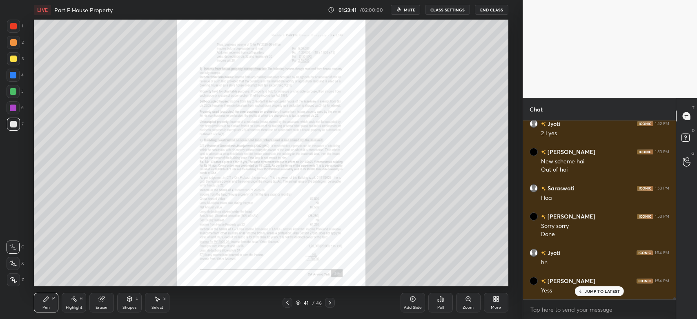
click at [326, 304] on icon at bounding box center [329, 302] width 7 height 7
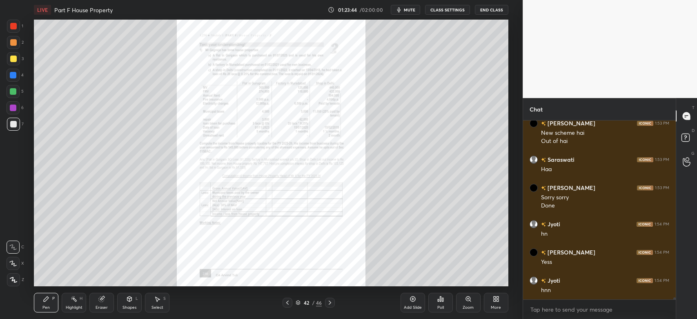
click at [329, 306] on icon at bounding box center [329, 302] width 7 height 7
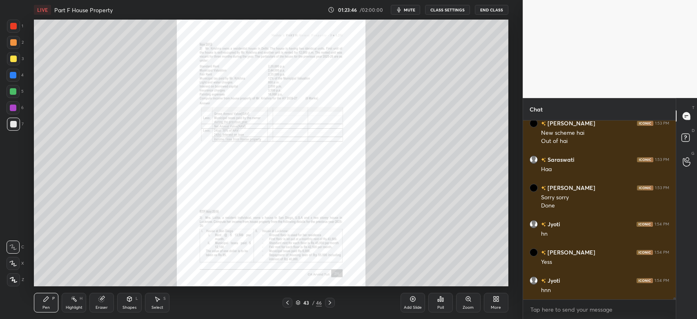
click at [466, 301] on icon at bounding box center [468, 298] width 7 height 7
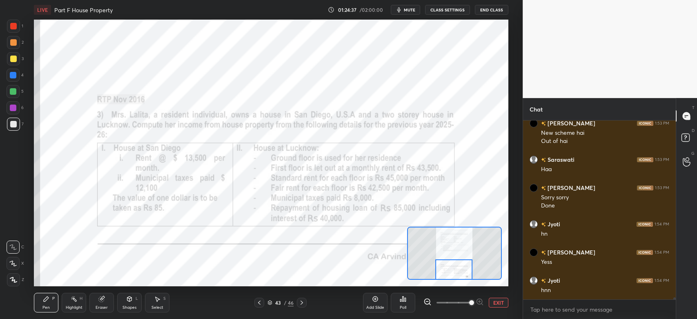
click at [16, 42] on div at bounding box center [13, 42] width 7 height 7
click at [304, 303] on icon at bounding box center [301, 302] width 7 height 7
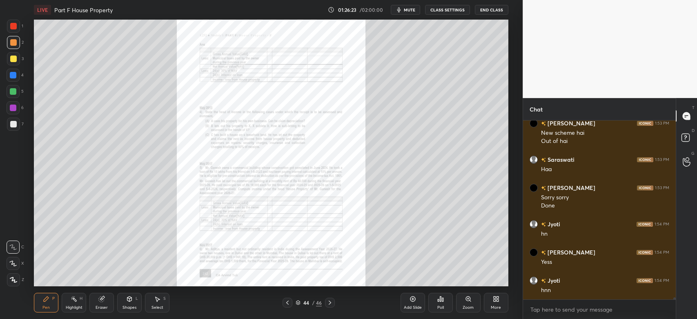
click at [288, 306] on div at bounding box center [287, 302] width 10 height 10
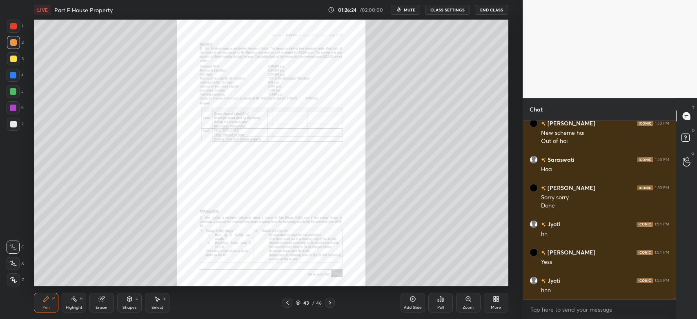
click at [464, 303] on div "Zoom" at bounding box center [468, 303] width 24 height 20
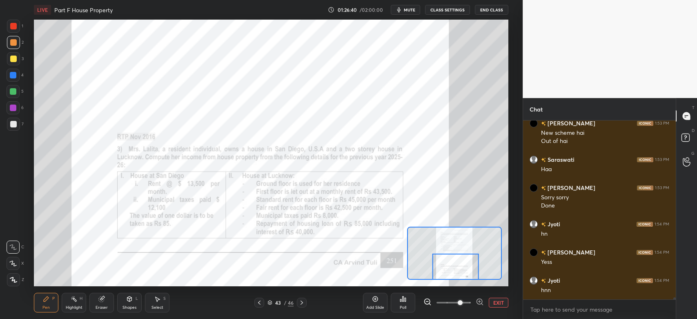
click at [304, 303] on icon at bounding box center [301, 302] width 7 height 7
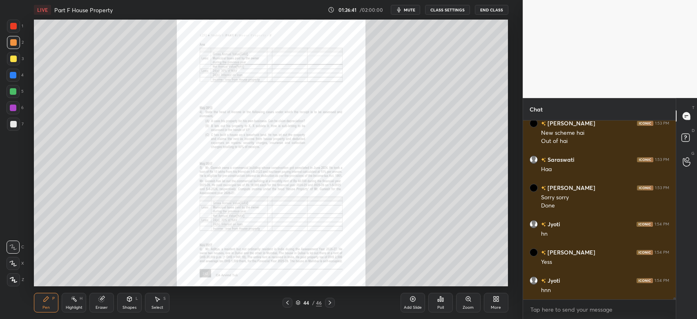
click at [468, 299] on icon at bounding box center [468, 298] width 0 height 2
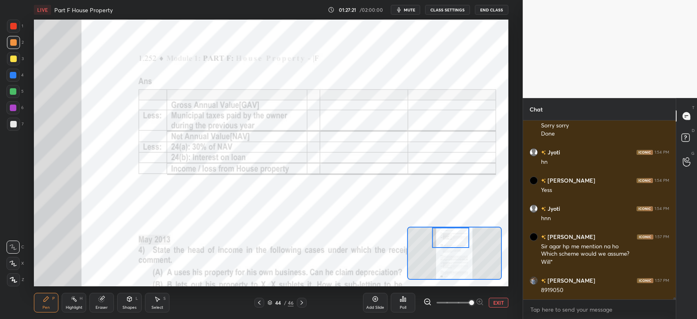
scroll to position [15853, 0]
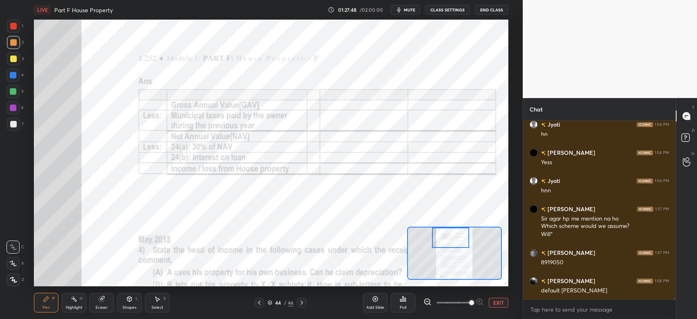
click at [260, 302] on icon at bounding box center [259, 302] width 7 height 7
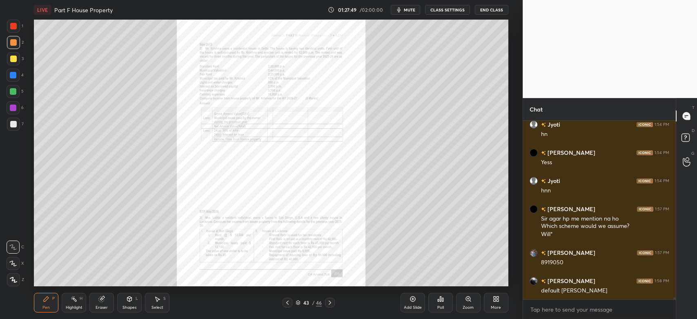
click at [466, 302] on icon at bounding box center [468, 298] width 7 height 7
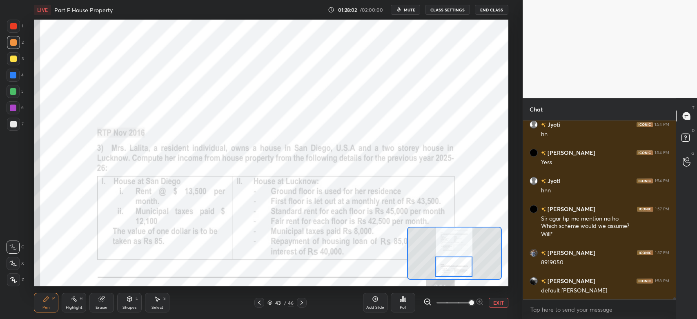
click at [16, 25] on div at bounding box center [13, 26] width 7 height 7
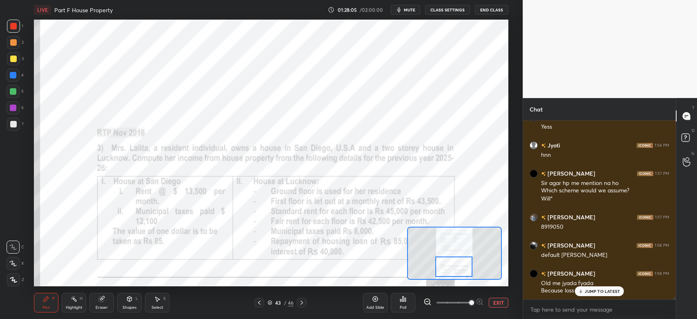
click at [129, 308] on div "Shapes" at bounding box center [129, 307] width 14 height 4
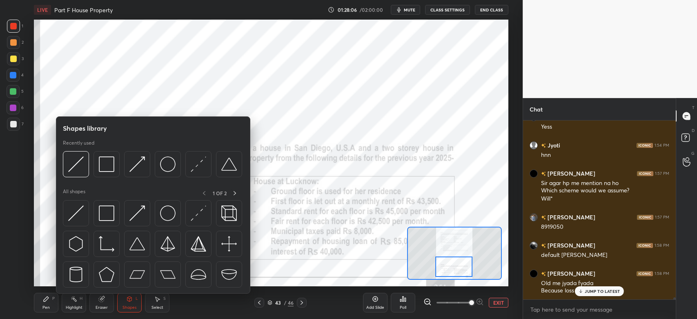
click at [110, 168] on img at bounding box center [107, 164] width 16 height 16
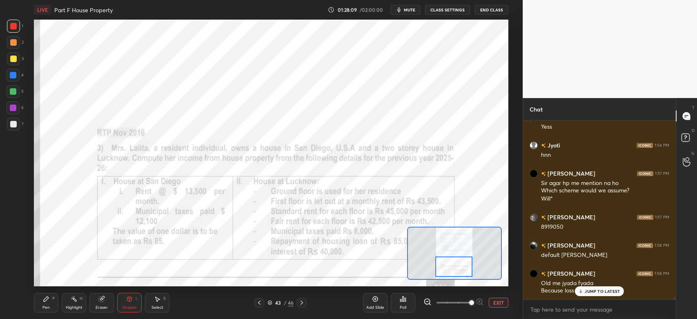
click at [45, 307] on div "Pen" at bounding box center [45, 307] width 7 height 4
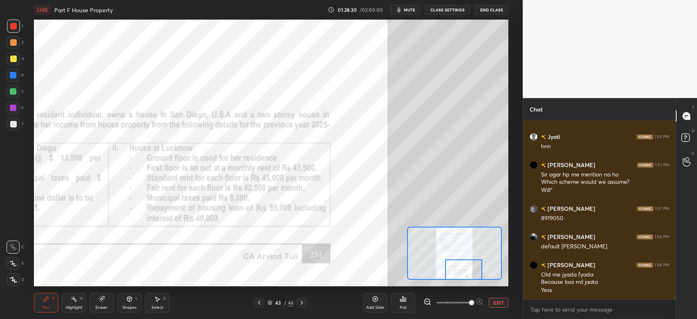
click at [303, 303] on icon at bounding box center [301, 302] width 7 height 7
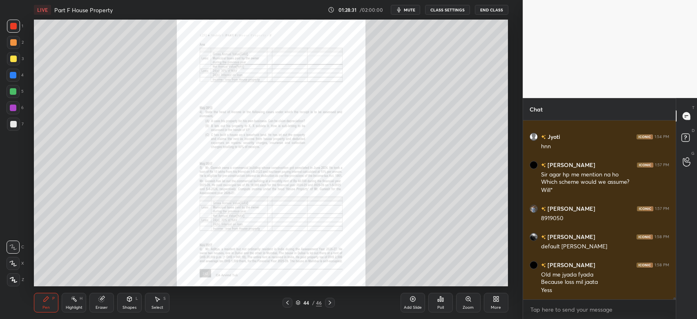
click at [470, 301] on icon at bounding box center [469, 300] width 1 height 1
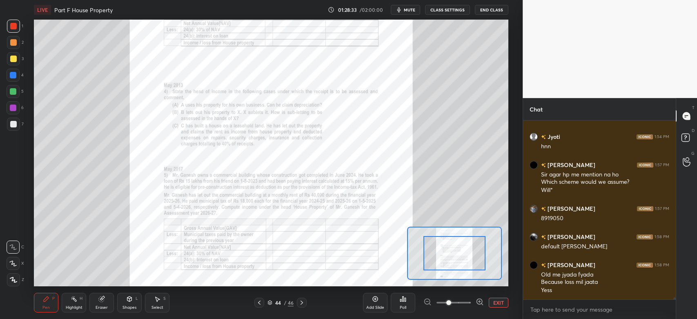
click at [464, 237] on div at bounding box center [454, 253] width 62 height 34
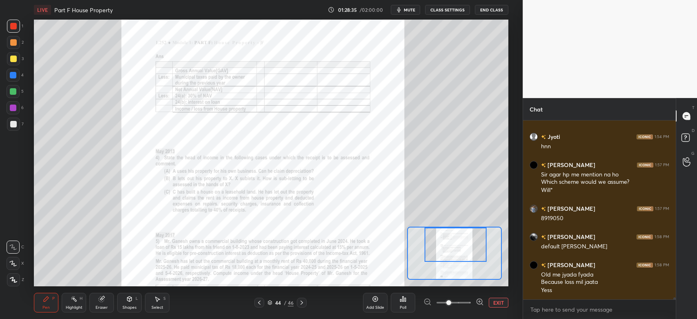
click at [9, 247] on div at bounding box center [13, 246] width 13 height 13
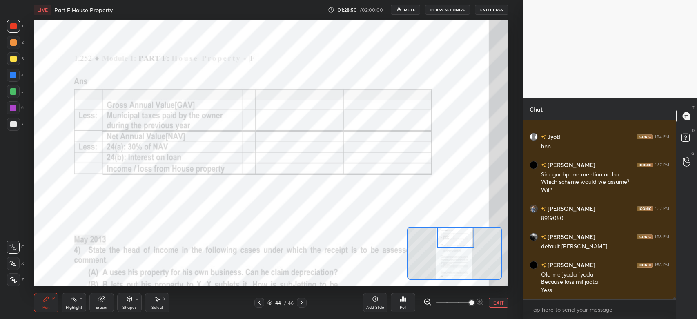
click at [260, 306] on div at bounding box center [259, 302] width 10 height 10
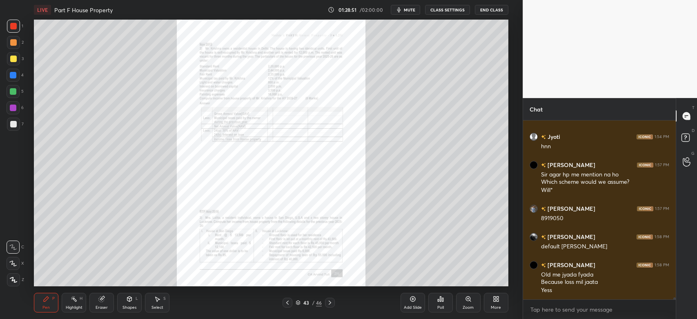
click at [468, 303] on div "Zoom" at bounding box center [468, 303] width 24 height 20
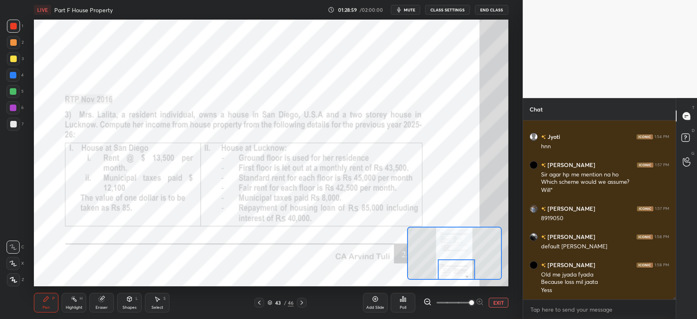
click at [301, 304] on icon at bounding box center [301, 302] width 7 height 7
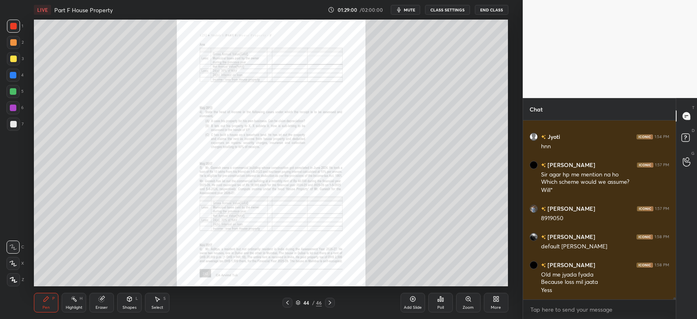
click at [468, 300] on icon at bounding box center [468, 298] width 4 height 4
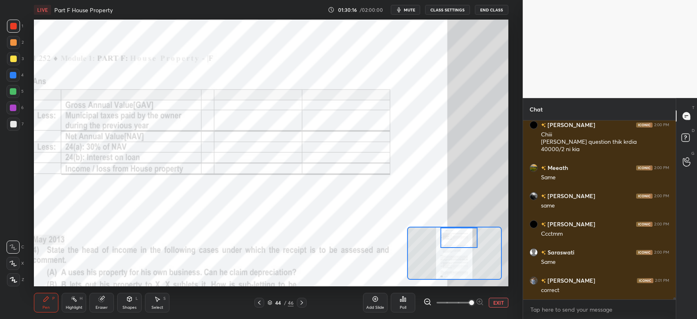
scroll to position [16109, 0]
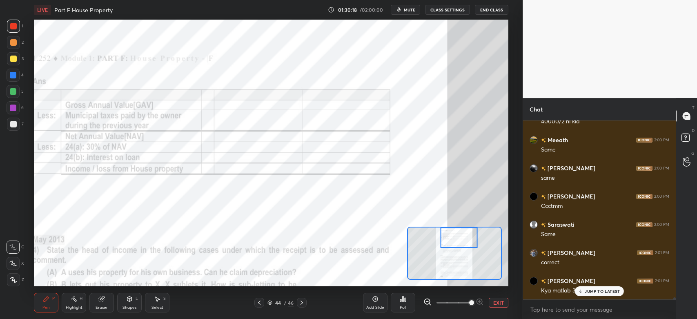
click at [586, 292] on p "JUMP TO LATEST" at bounding box center [601, 290] width 35 height 5
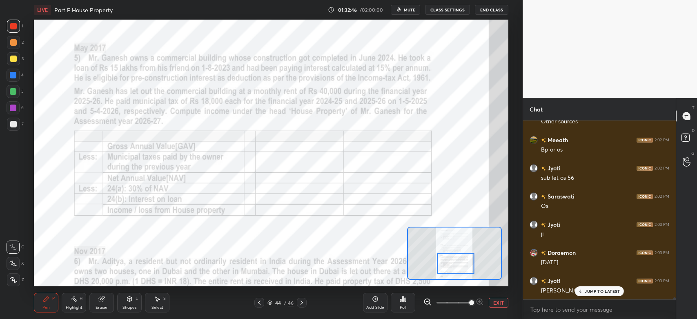
scroll to position [16659, 0]
click at [124, 306] on div "Shapes" at bounding box center [129, 307] width 14 height 4
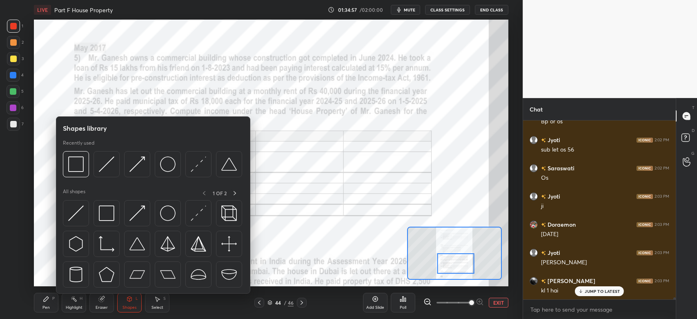
click at [111, 165] on img at bounding box center [107, 164] width 16 height 16
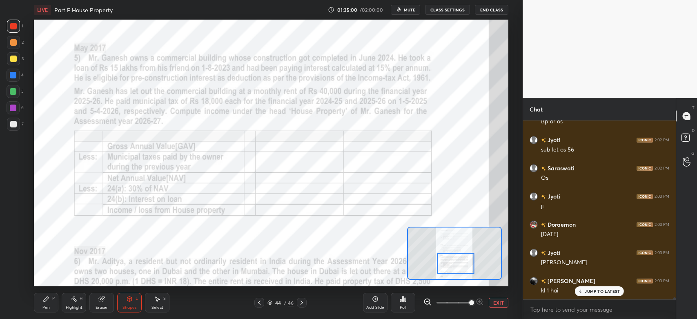
click at [49, 306] on div "Pen" at bounding box center [45, 307] width 7 height 4
click at [16, 76] on div at bounding box center [13, 75] width 7 height 7
click at [103, 306] on div "Eraser" at bounding box center [101, 307] width 12 height 4
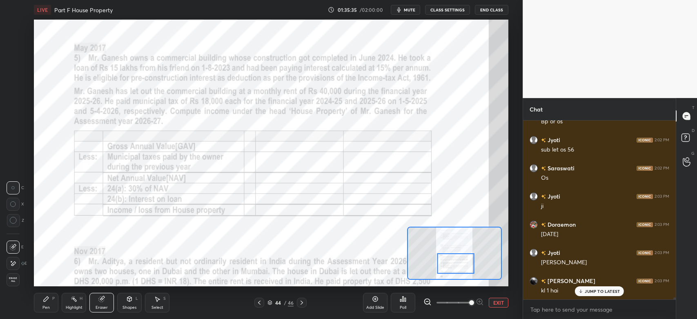
click at [14, 264] on icon at bounding box center [13, 263] width 7 height 7
click at [11, 248] on icon at bounding box center [13, 247] width 7 height 7
click at [44, 304] on div "Pen P" at bounding box center [46, 303] width 24 height 20
click at [13, 247] on icon at bounding box center [12, 247] width 7 height 6
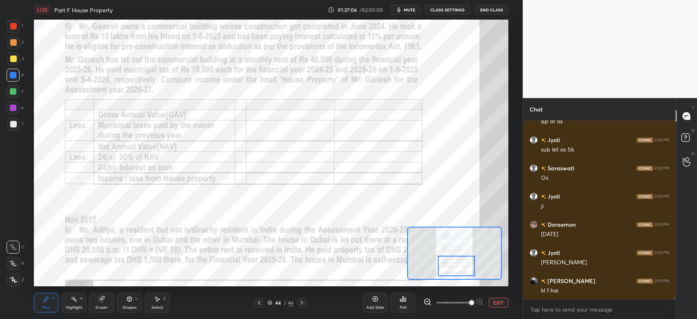
scroll to position [16688, 0]
click at [10, 111] on div at bounding box center [13, 107] width 13 height 13
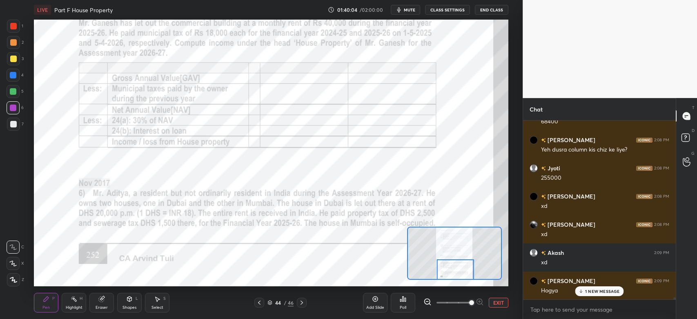
scroll to position [17005, 0]
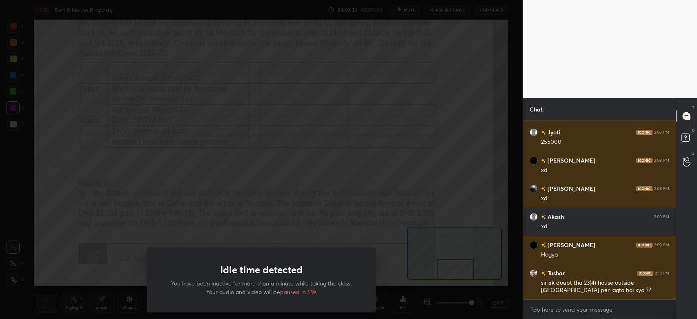
click at [366, 155] on div "Idle time detected You have been inactive for more than a minute while taking t…" at bounding box center [261, 159] width 522 height 319
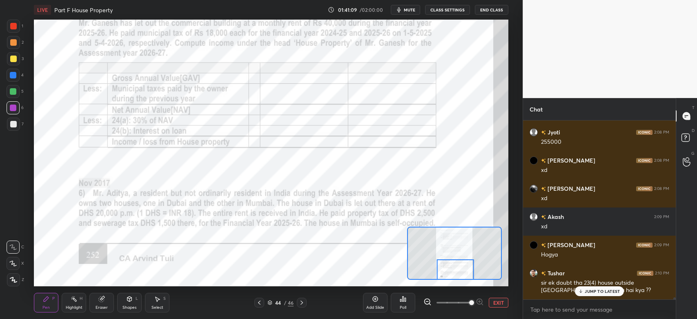
scroll to position [17033, 0]
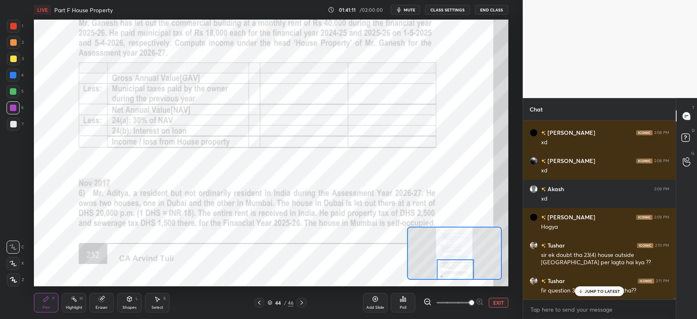
click at [601, 290] on p "JUMP TO LATEST" at bounding box center [601, 290] width 35 height 5
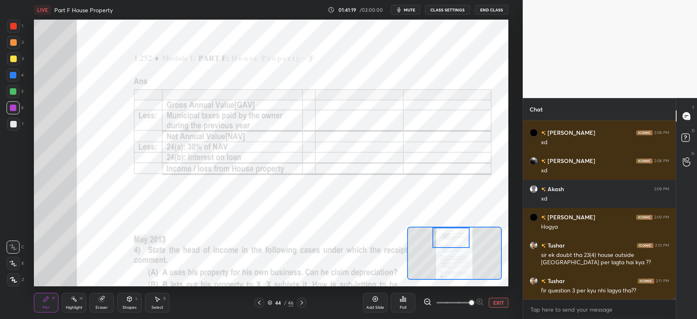
click at [259, 304] on icon at bounding box center [259, 302] width 7 height 7
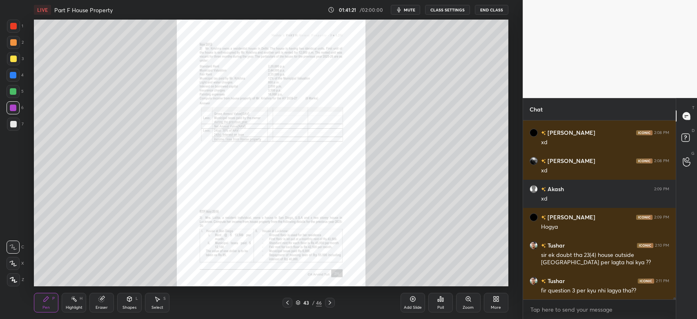
click at [470, 302] on icon at bounding box center [468, 298] width 7 height 7
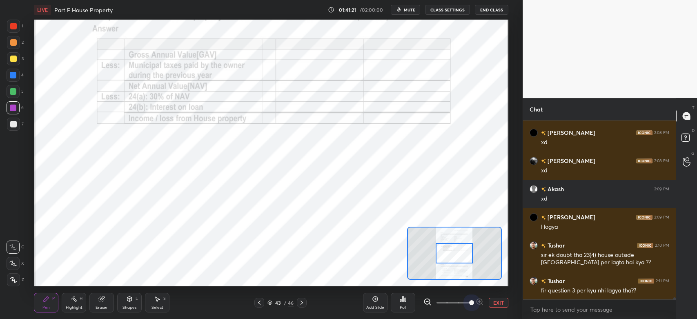
click at [470, 304] on span at bounding box center [471, 302] width 5 height 5
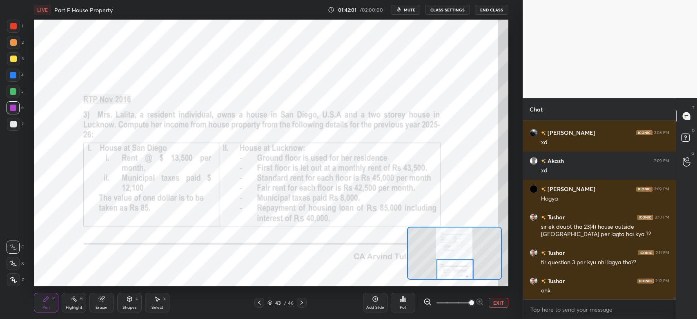
scroll to position [17089, 0]
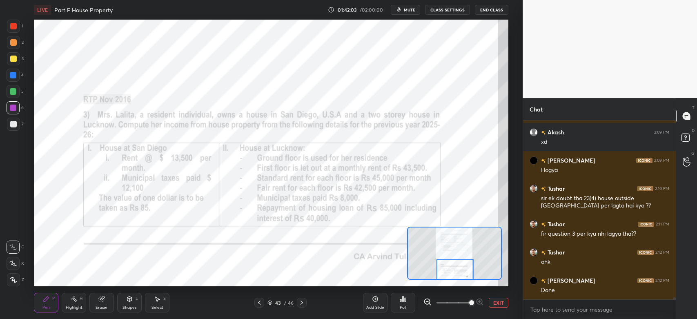
click at [302, 305] on icon at bounding box center [301, 302] width 7 height 7
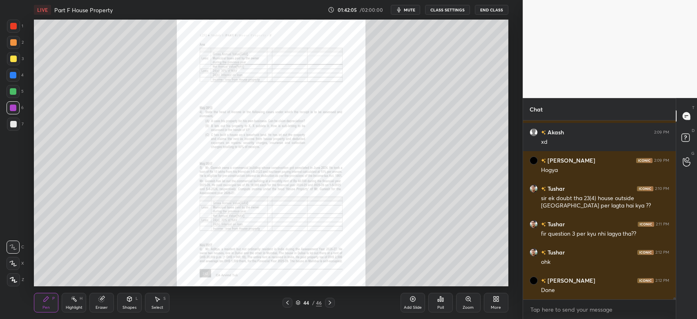
click at [467, 303] on div "Zoom" at bounding box center [468, 303] width 24 height 20
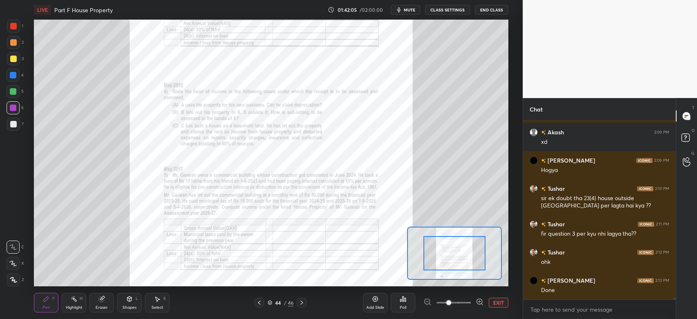
click at [451, 303] on span at bounding box center [448, 302] width 5 height 5
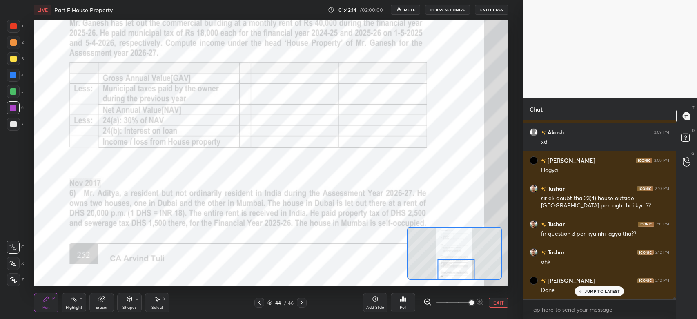
scroll to position [17117, 0]
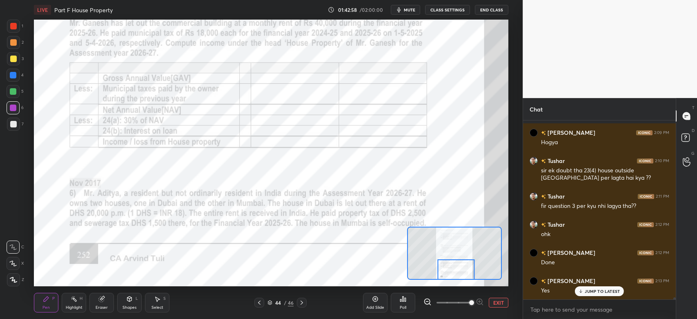
click at [300, 304] on icon at bounding box center [301, 302] width 2 height 4
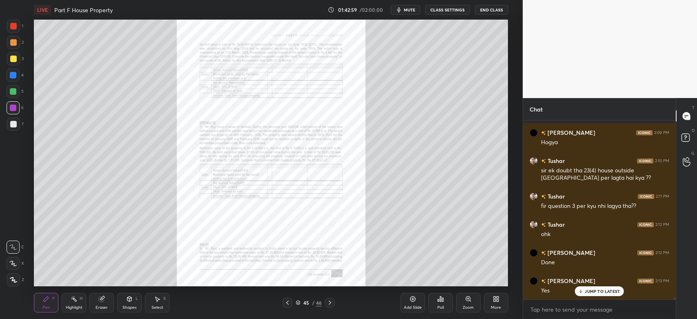
click at [469, 301] on icon at bounding box center [468, 298] width 7 height 7
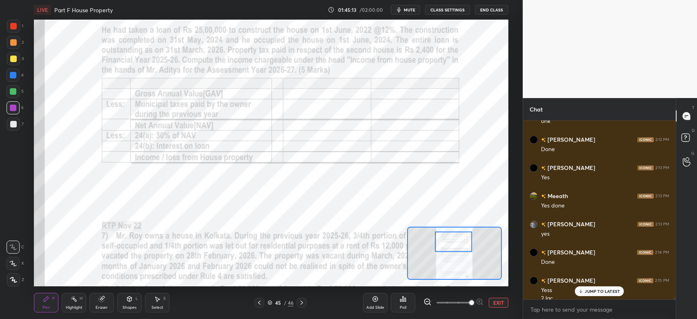
scroll to position [17238, 0]
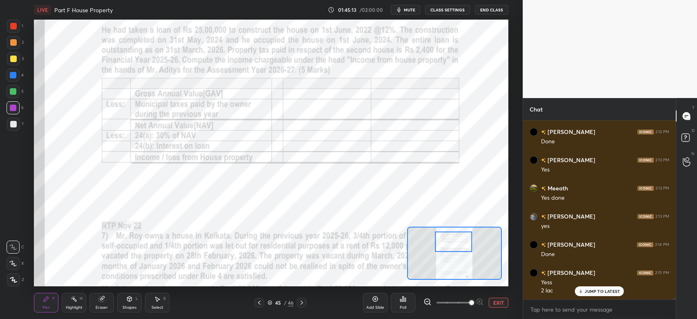
click at [131, 306] on div "Shapes" at bounding box center [129, 307] width 14 height 4
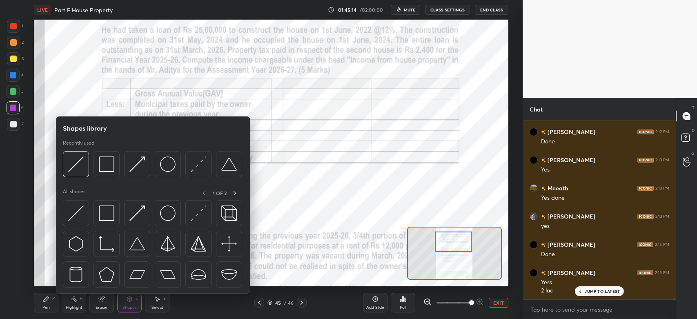
click at [79, 215] on img at bounding box center [76, 213] width 16 height 16
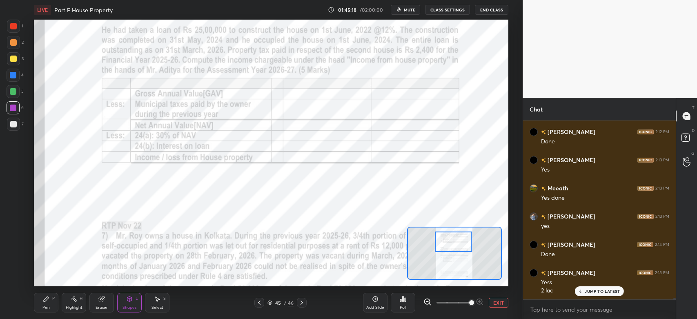
click at [43, 302] on div "Pen P" at bounding box center [46, 303] width 24 height 20
click at [16, 22] on div at bounding box center [13, 26] width 13 height 13
click at [15, 110] on div at bounding box center [13, 107] width 7 height 7
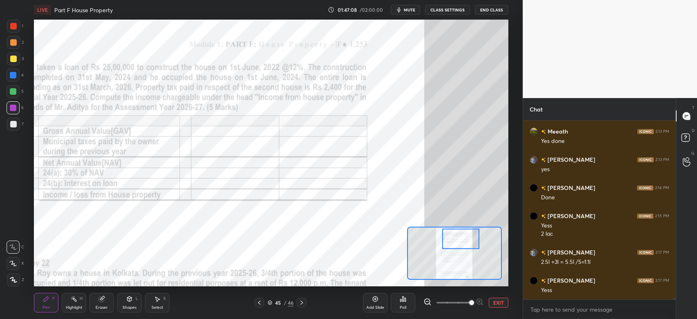
scroll to position [17302, 0]
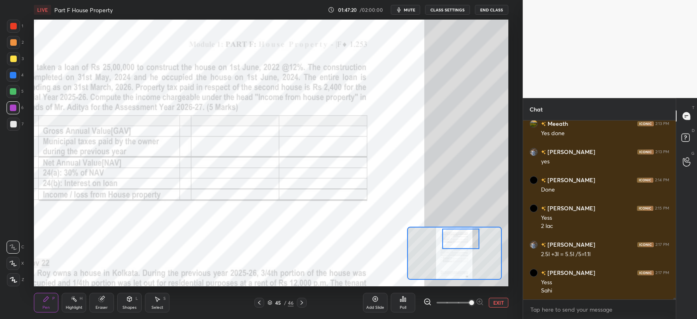
click at [426, 304] on icon at bounding box center [426, 301] width 5 height 5
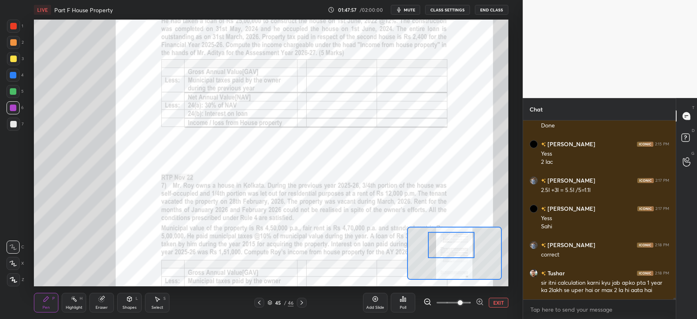
scroll to position [17401, 0]
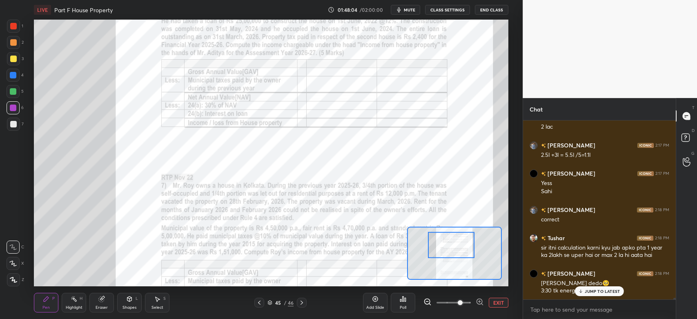
click at [590, 292] on p "JUMP TO LATEST" at bounding box center [601, 290] width 35 height 5
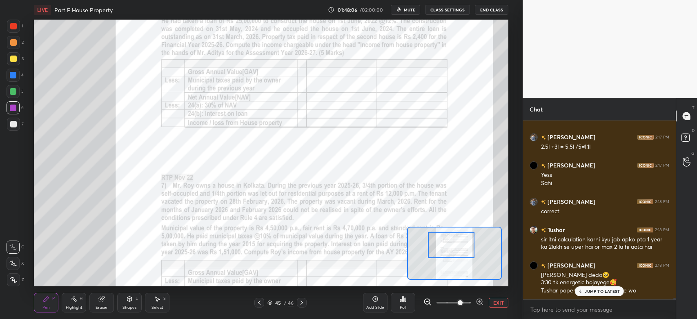
click at [594, 289] on p "JUMP TO LATEST" at bounding box center [601, 290] width 35 height 5
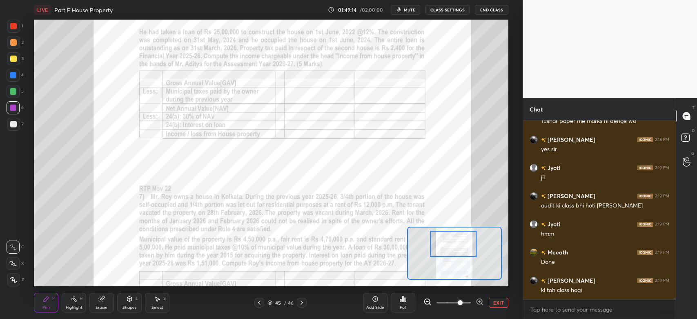
scroll to position [17607, 0]
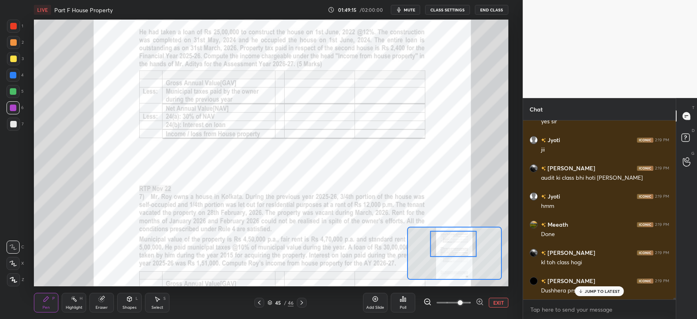
click at [591, 295] on div "JUMP TO LATEST" at bounding box center [599, 291] width 49 height 10
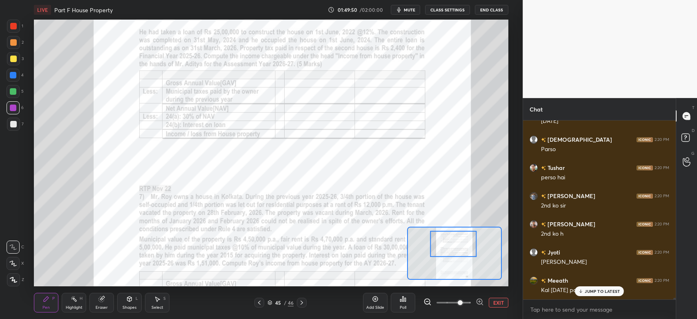
scroll to position [17973, 0]
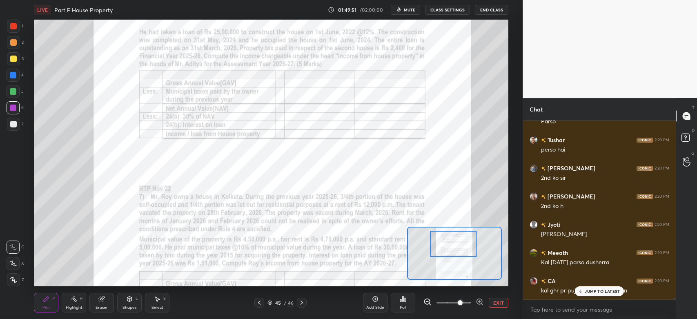
click at [590, 293] on p "JUMP TO LATEST" at bounding box center [601, 290] width 35 height 5
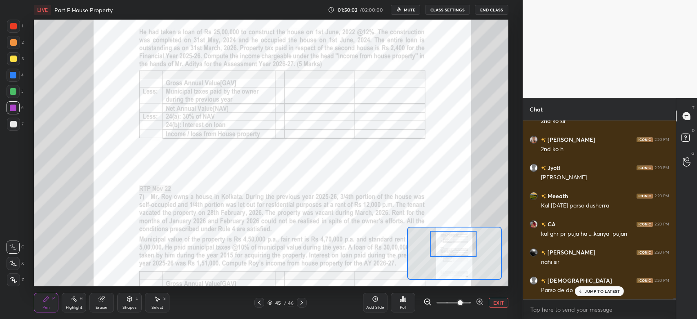
scroll to position [18057, 0]
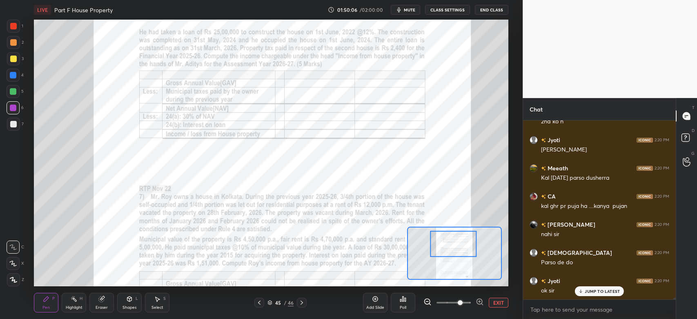
click at [598, 293] on p "JUMP TO LATEST" at bounding box center [601, 290] width 35 height 5
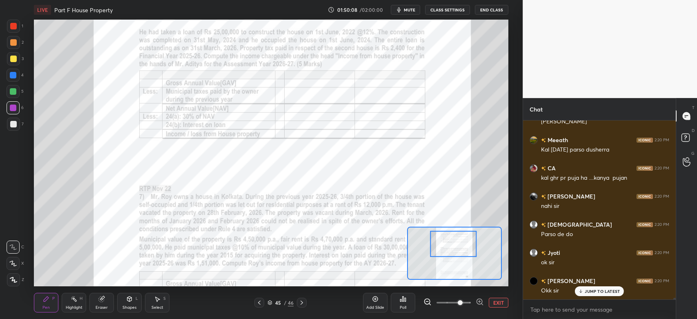
click at [597, 291] on p "JUMP TO LATEST" at bounding box center [601, 290] width 35 height 5
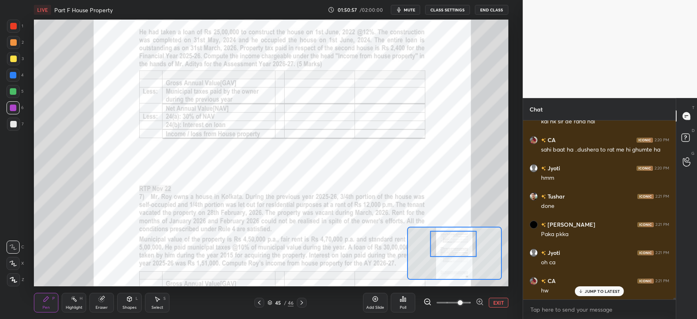
scroll to position [18318, 0]
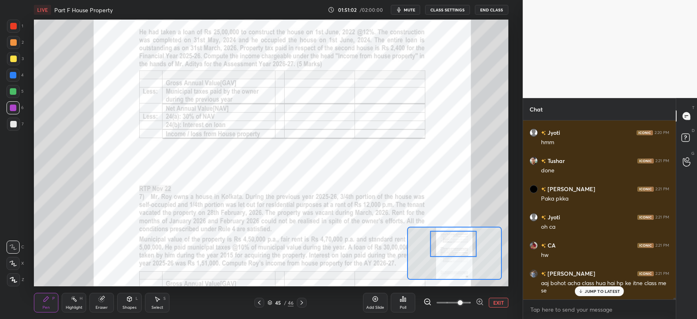
click at [591, 289] on p "JUMP TO LATEST" at bounding box center [601, 290] width 35 height 5
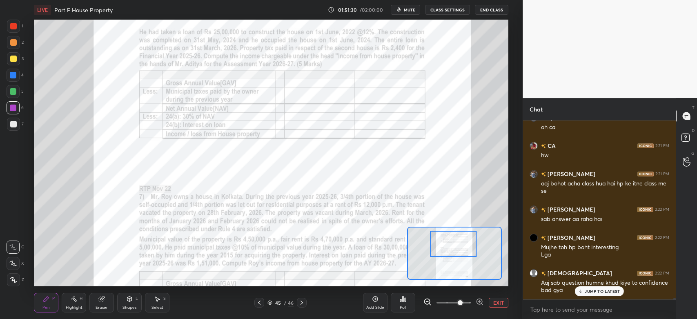
scroll to position [18445, 0]
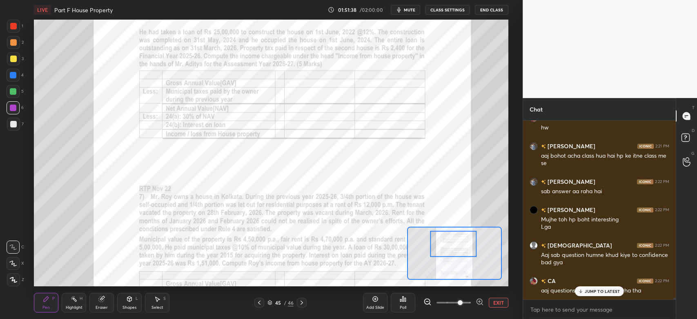
click at [601, 286] on div "aaj questions krne me maza aarha tha" at bounding box center [605, 290] width 128 height 10
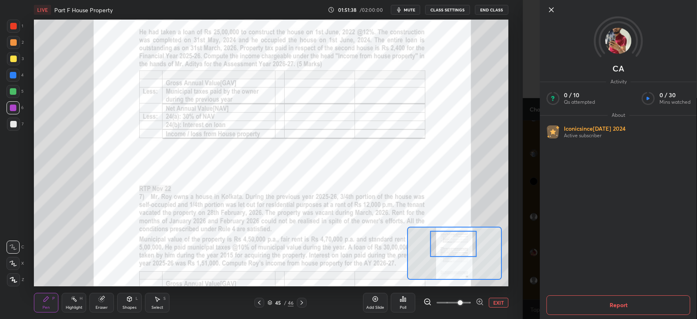
click at [516, 278] on div "1 2 3 4 5 6 7 C X Z C X Z E E Erase all H H LIVE Part F House Property 01:51:38…" at bounding box center [261, 159] width 522 height 319
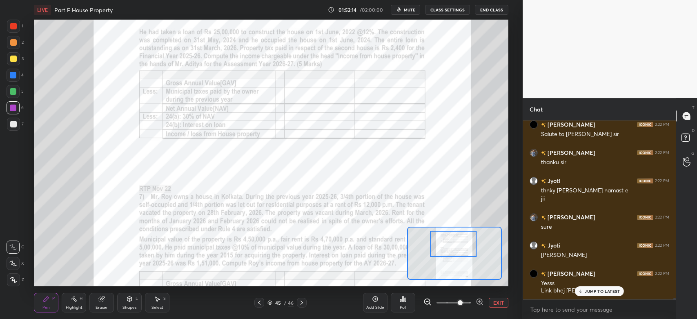
scroll to position [18855, 0]
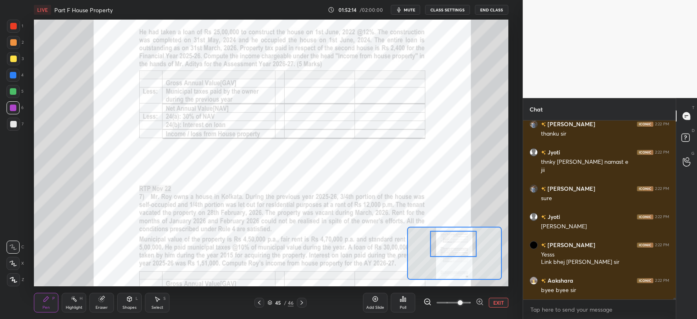
click at [590, 290] on div "byee byee sir" at bounding box center [605, 290] width 128 height 8
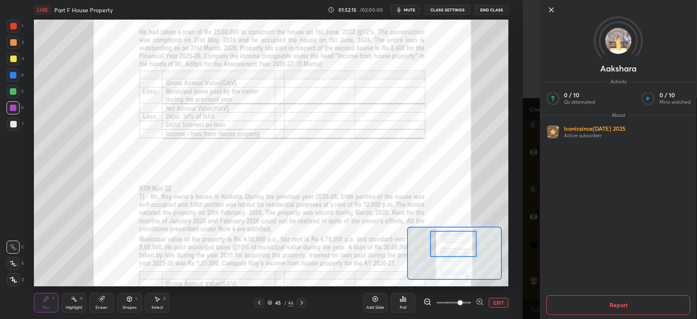
click at [526, 309] on div "Aakshara Activity 0 / 10 Qs attempted 0 / 10 Mins watched About Iconic since [D…" at bounding box center [609, 159] width 174 height 319
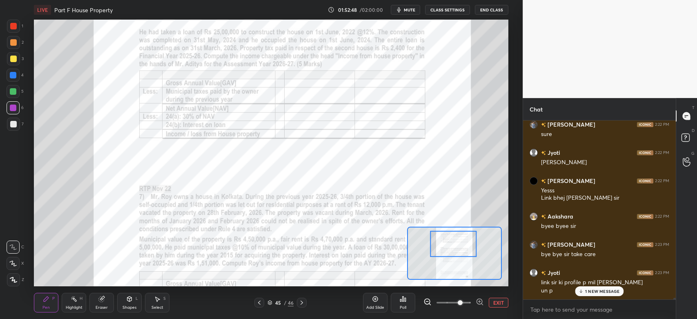
scroll to position [18948, 0]
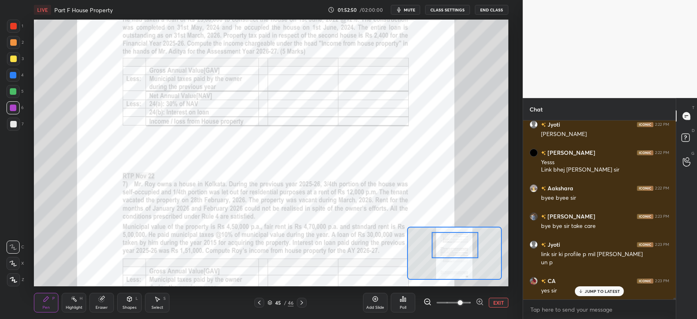
click at [448, 242] on div at bounding box center [454, 245] width 47 height 26
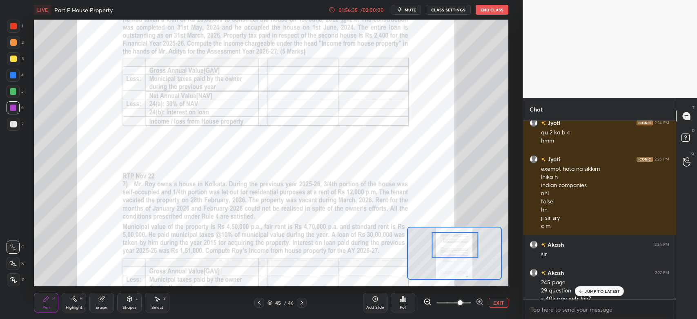
scroll to position [19234, 0]
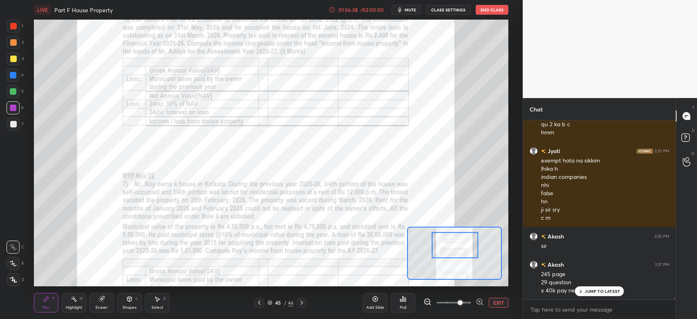
click at [589, 295] on div "JUMP TO LATEST" at bounding box center [599, 291] width 49 height 10
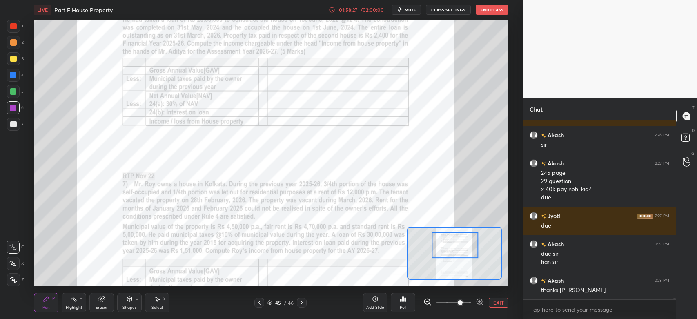
scroll to position [19363, 0]
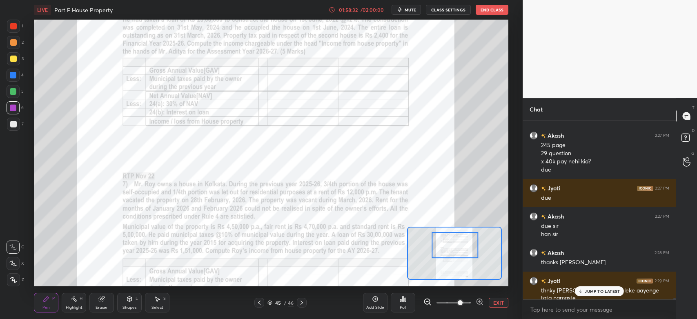
click at [601, 289] on p "JUMP TO LATEST" at bounding box center [601, 290] width 35 height 5
click at [488, 8] on button "End Class" at bounding box center [491, 10] width 33 height 10
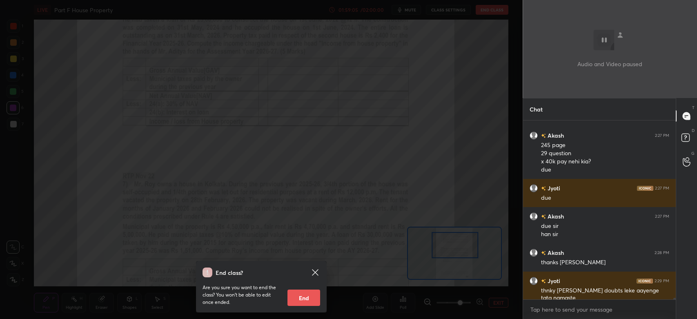
click at [308, 292] on button "End" at bounding box center [303, 297] width 33 height 16
type textarea "x"
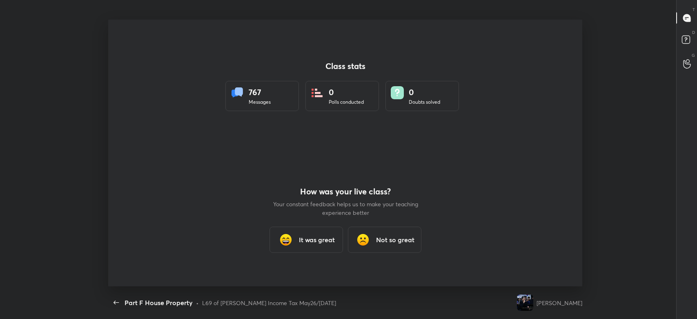
scroll to position [40539, 40116]
